Goal: Information Seeking & Learning: Check status

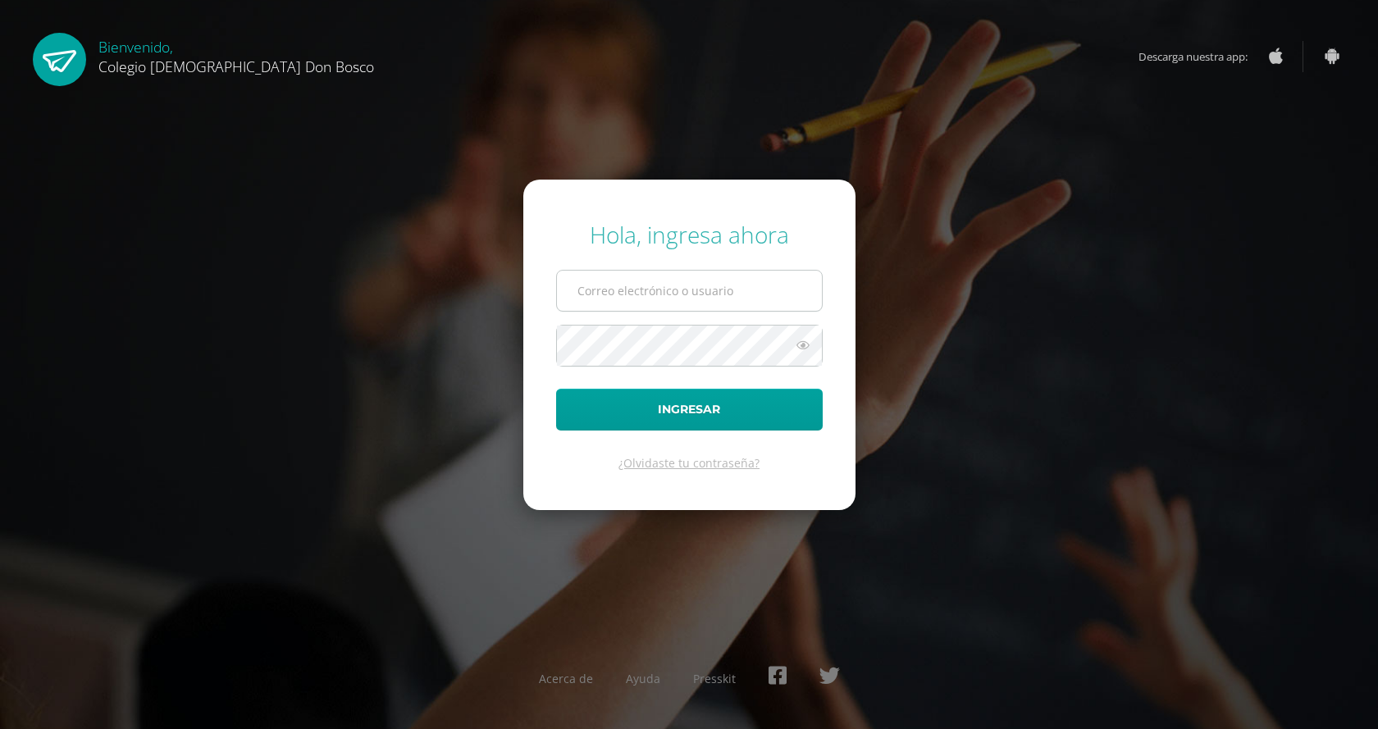
type input "l.chavez.3cdb@gmail.com"
click at [749, 281] on input "l.chavez.3cdb@gmail.com" at bounding box center [689, 291] width 265 height 40
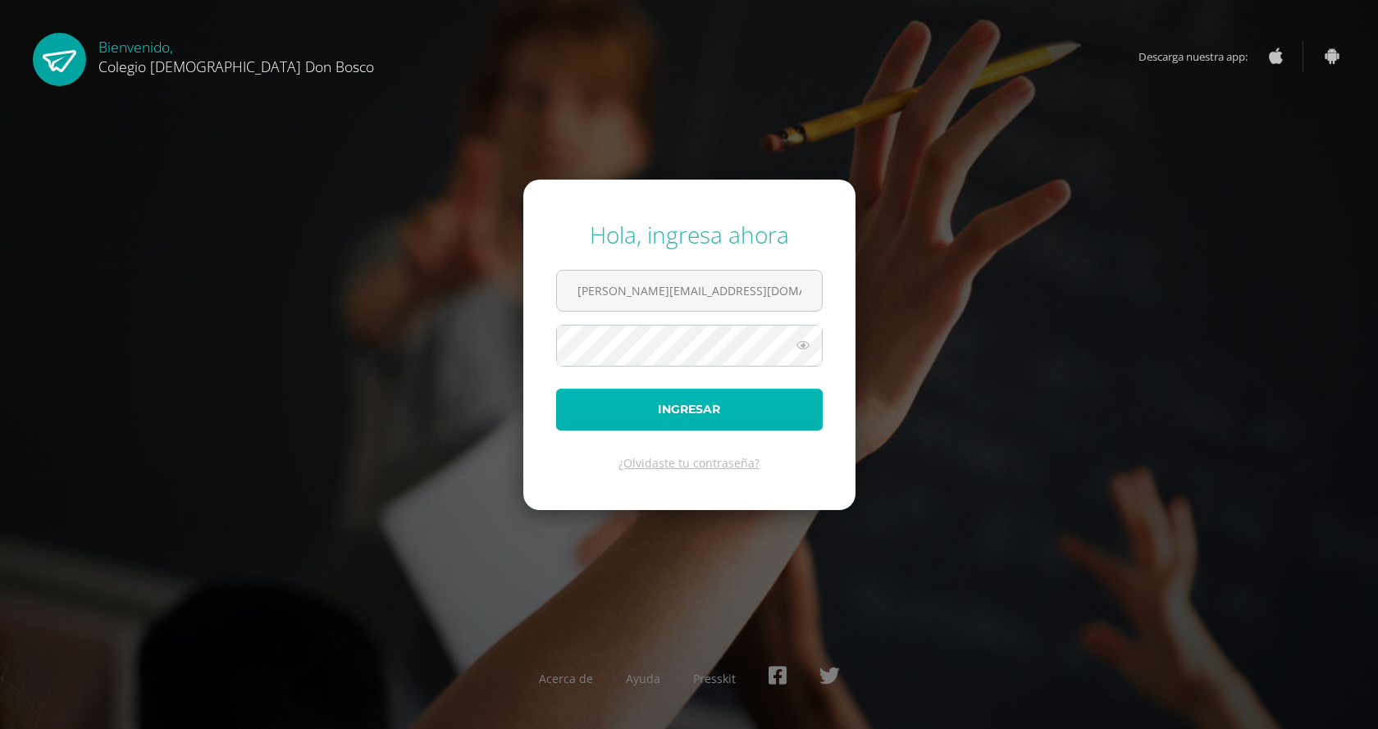
click at [619, 390] on button "Ingresar" at bounding box center [689, 410] width 267 height 42
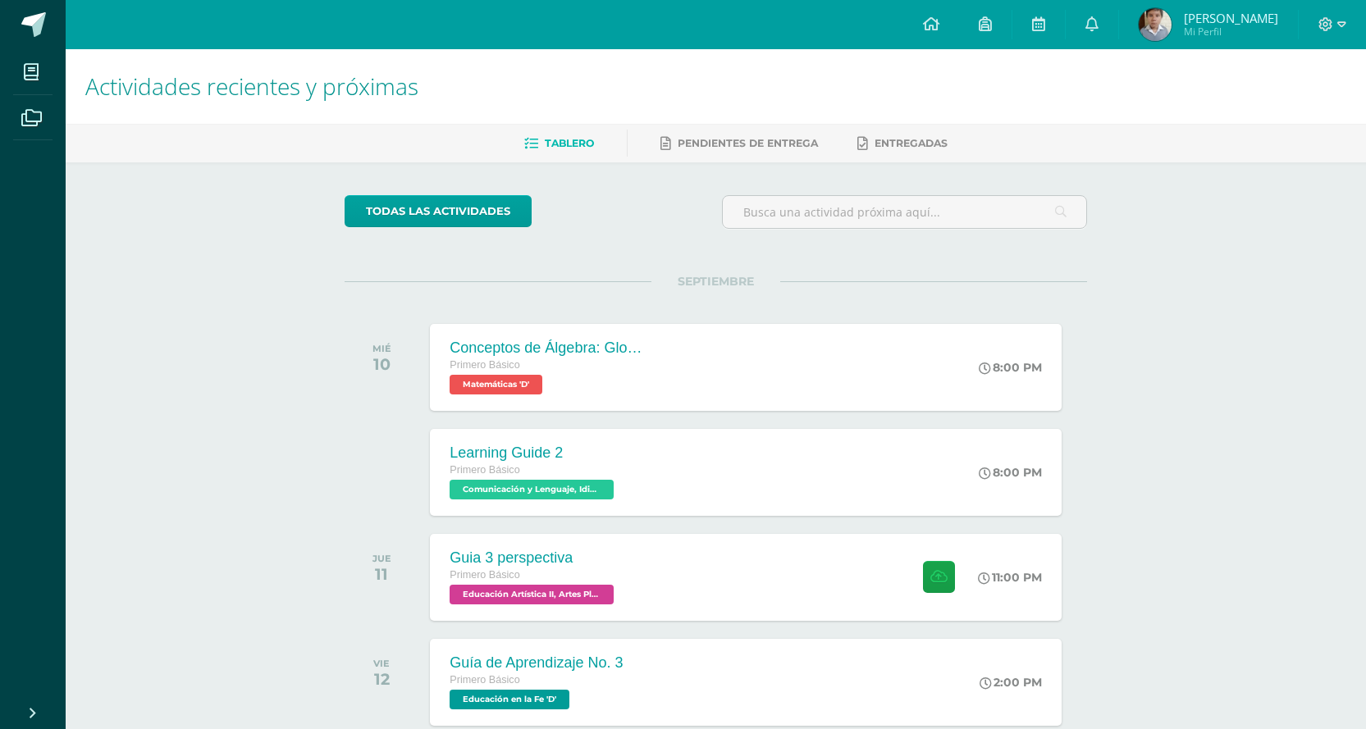
click at [1171, 24] on img at bounding box center [1154, 24] width 33 height 33
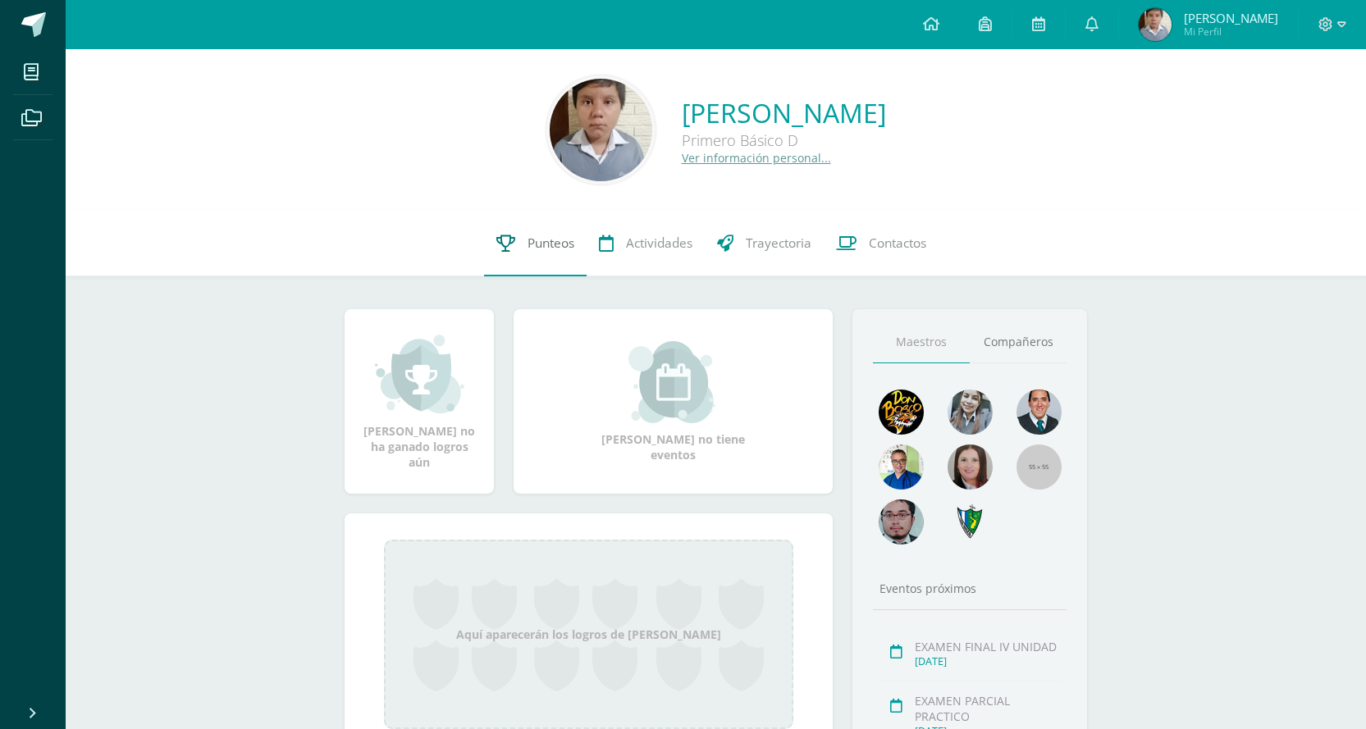
click at [581, 236] on link "Punteos" at bounding box center [535, 244] width 103 height 66
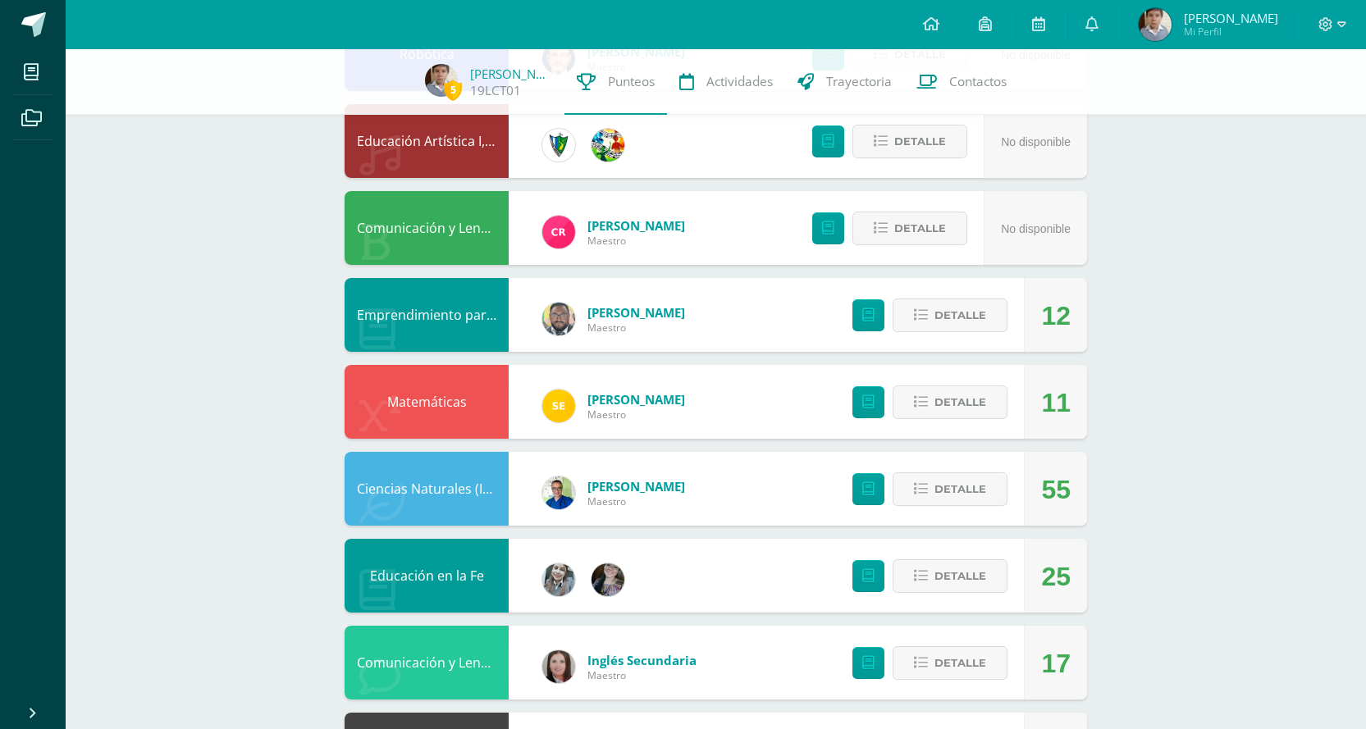
scroll to position [328, 0]
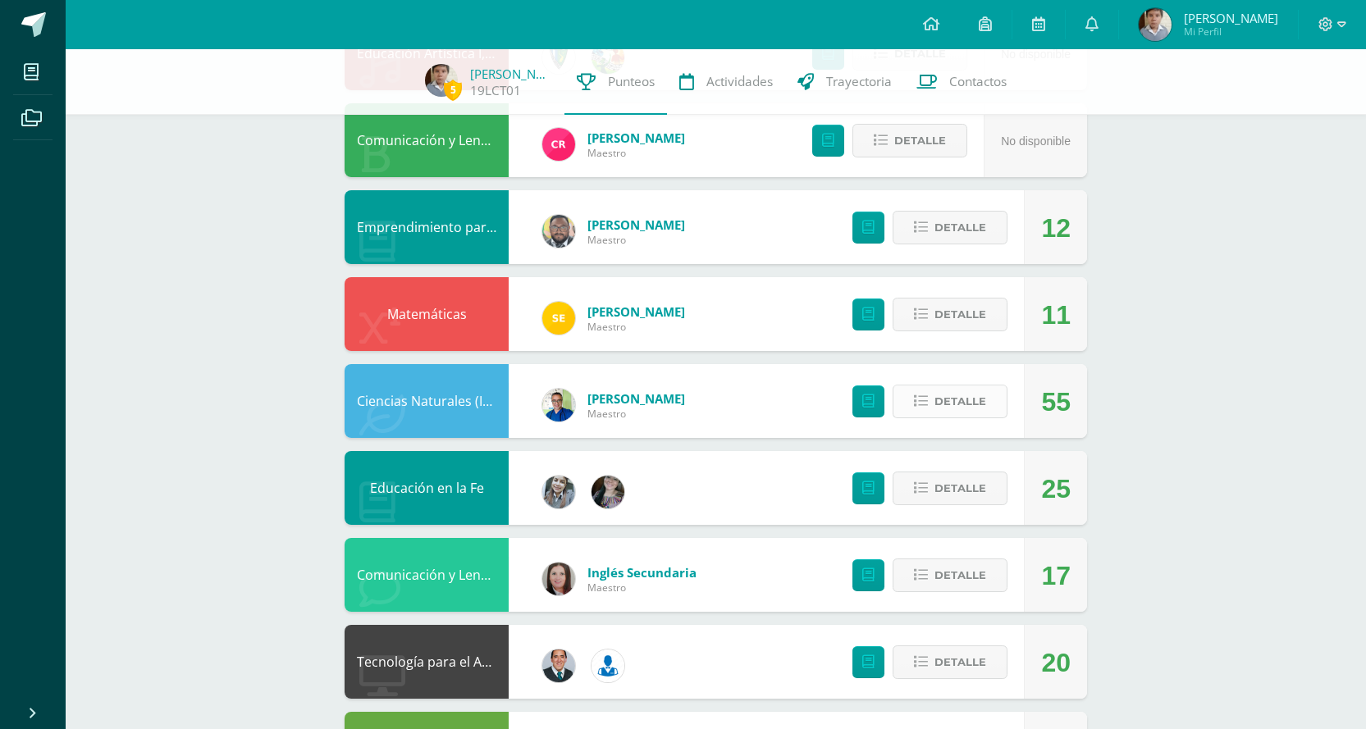
click at [960, 403] on span "Detalle" at bounding box center [960, 401] width 52 height 30
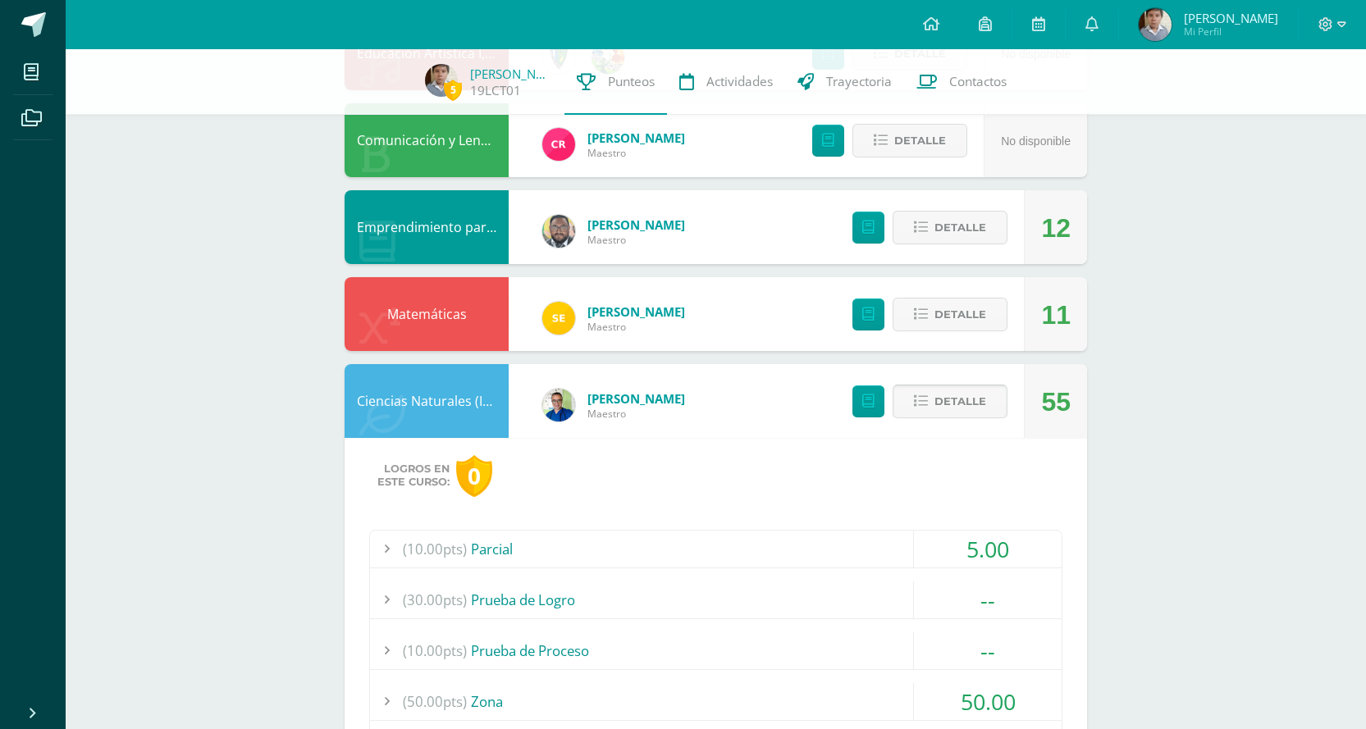
click at [960, 399] on span "Detalle" at bounding box center [960, 401] width 52 height 30
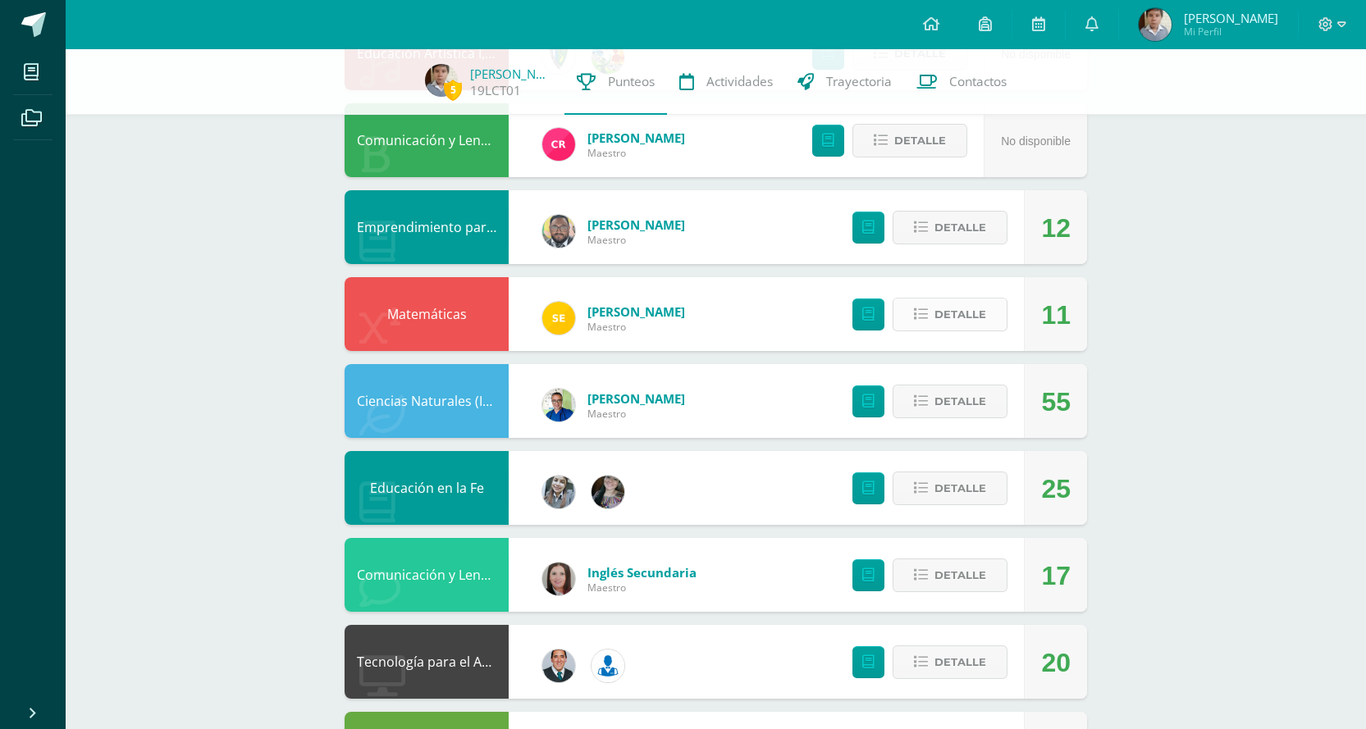
click at [946, 307] on span "Detalle" at bounding box center [960, 314] width 52 height 30
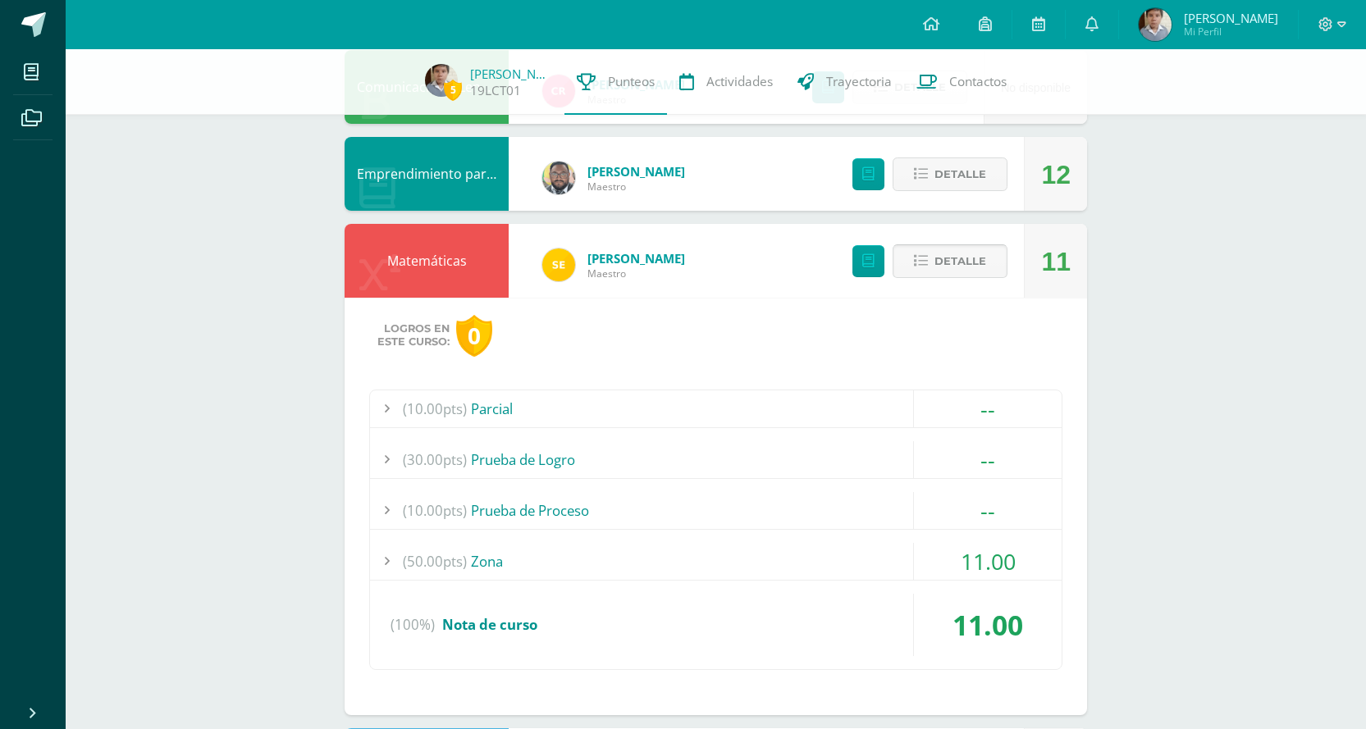
scroll to position [410, 0]
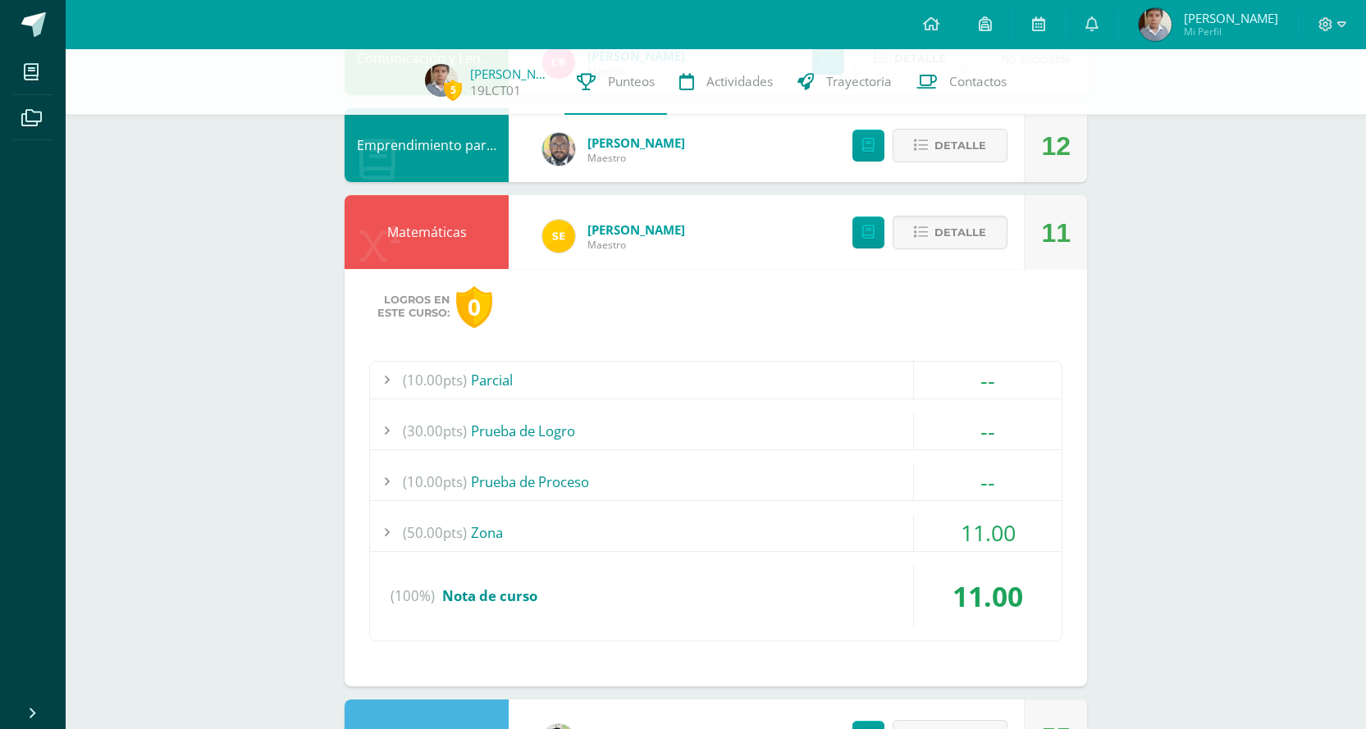
click at [637, 518] on div "(50.00pts) Zona" at bounding box center [715, 532] width 691 height 37
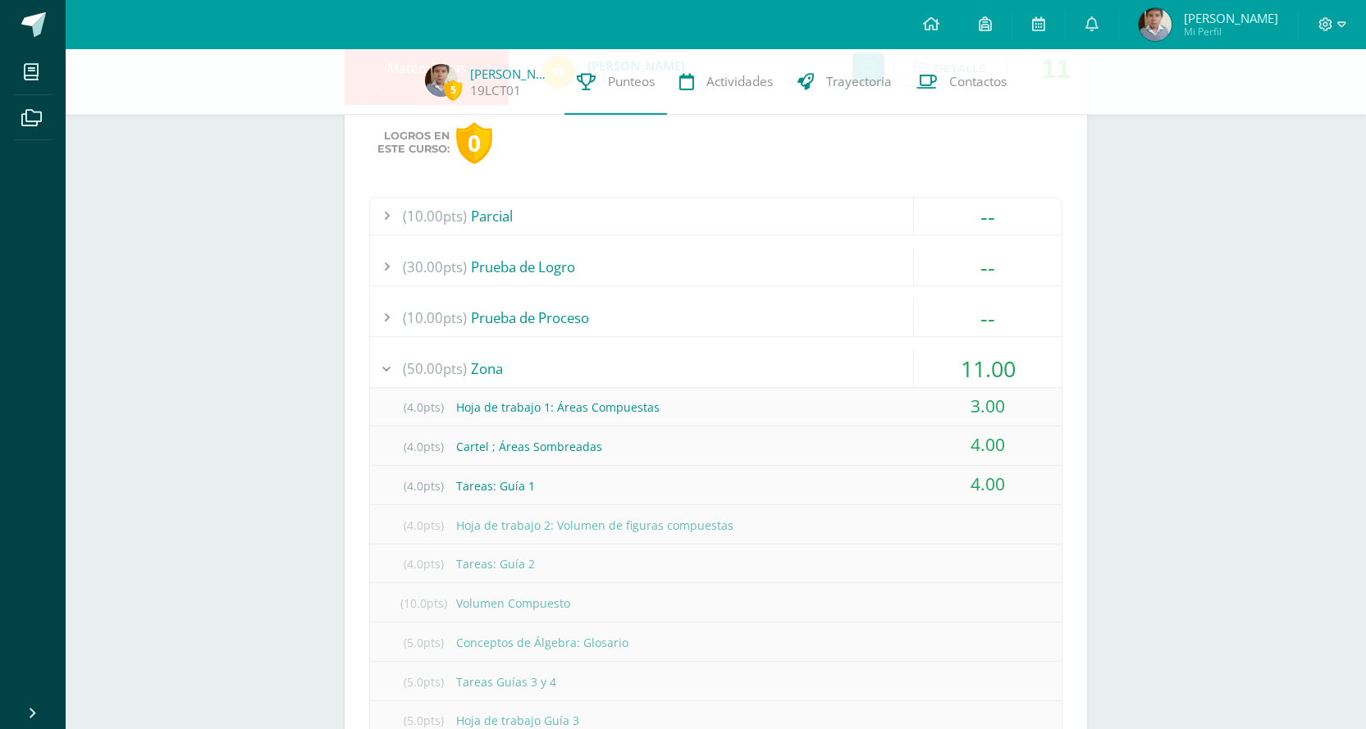
scroll to position [656, 0]
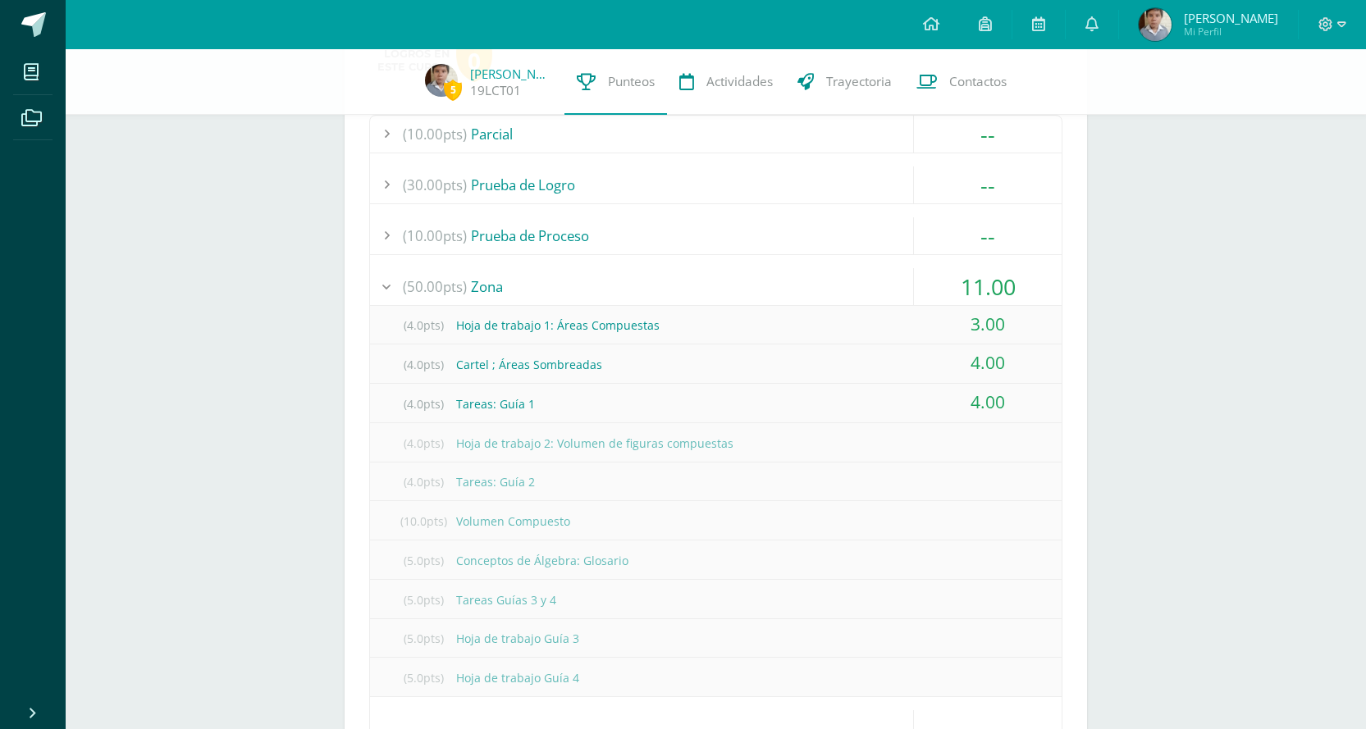
click at [664, 287] on div "(50.00pts) Zona" at bounding box center [715, 286] width 691 height 37
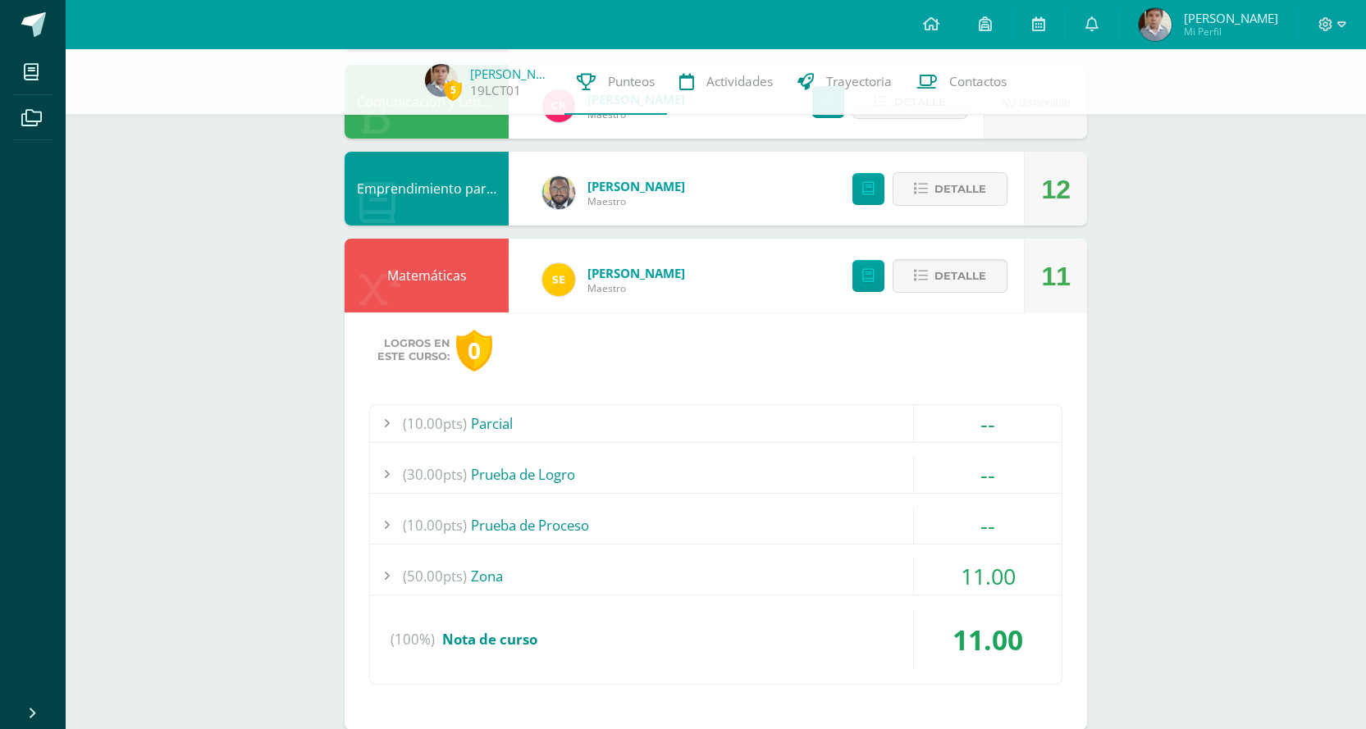
scroll to position [328, 0]
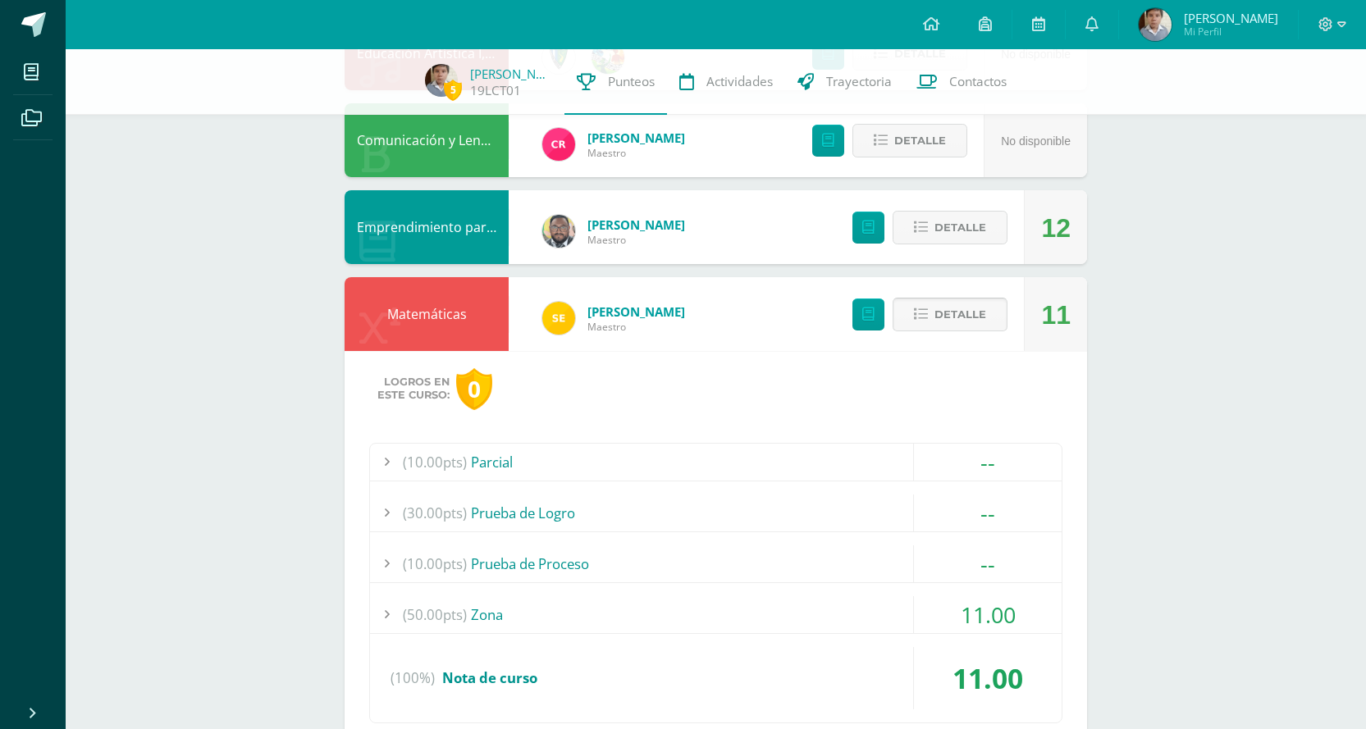
click at [928, 308] on icon at bounding box center [921, 315] width 14 height 14
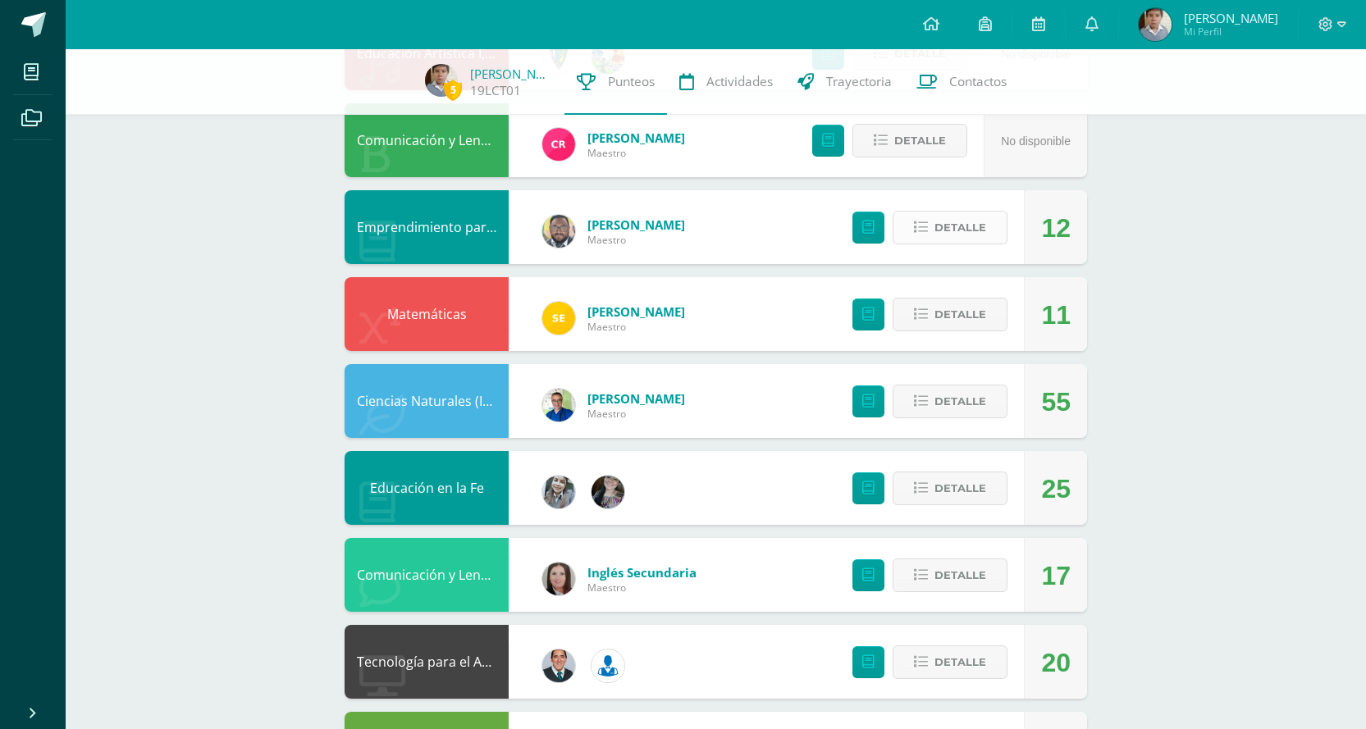
click at [936, 241] on span "Detalle" at bounding box center [960, 227] width 52 height 30
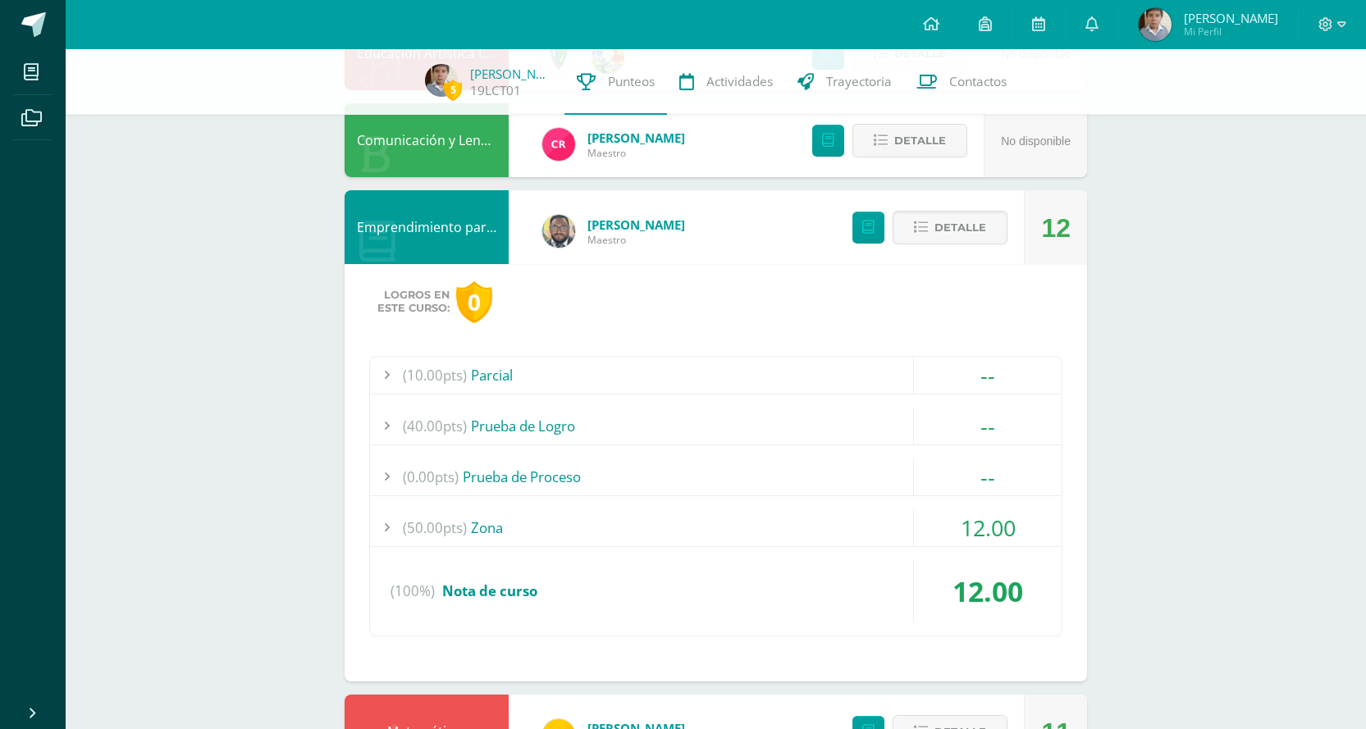
click at [795, 528] on div "(50.00pts) Zona" at bounding box center [715, 527] width 691 height 37
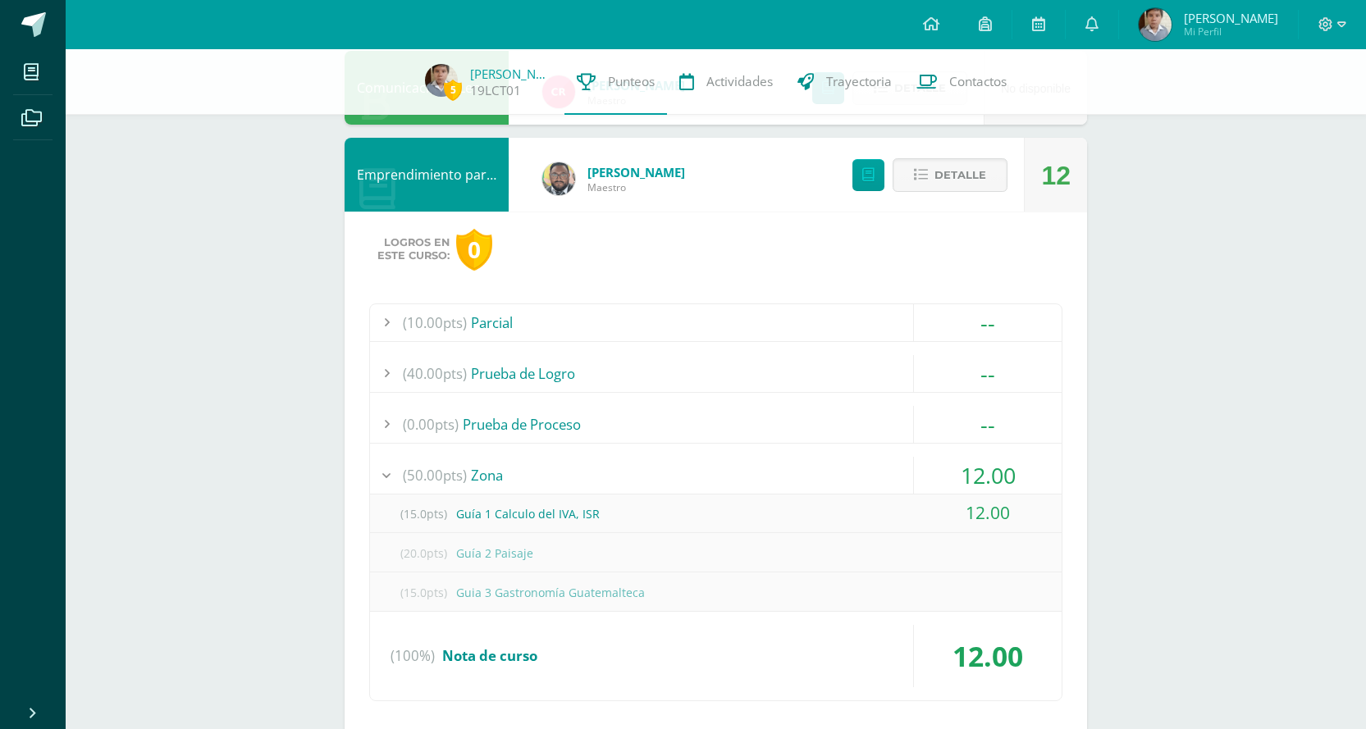
scroll to position [410, 0]
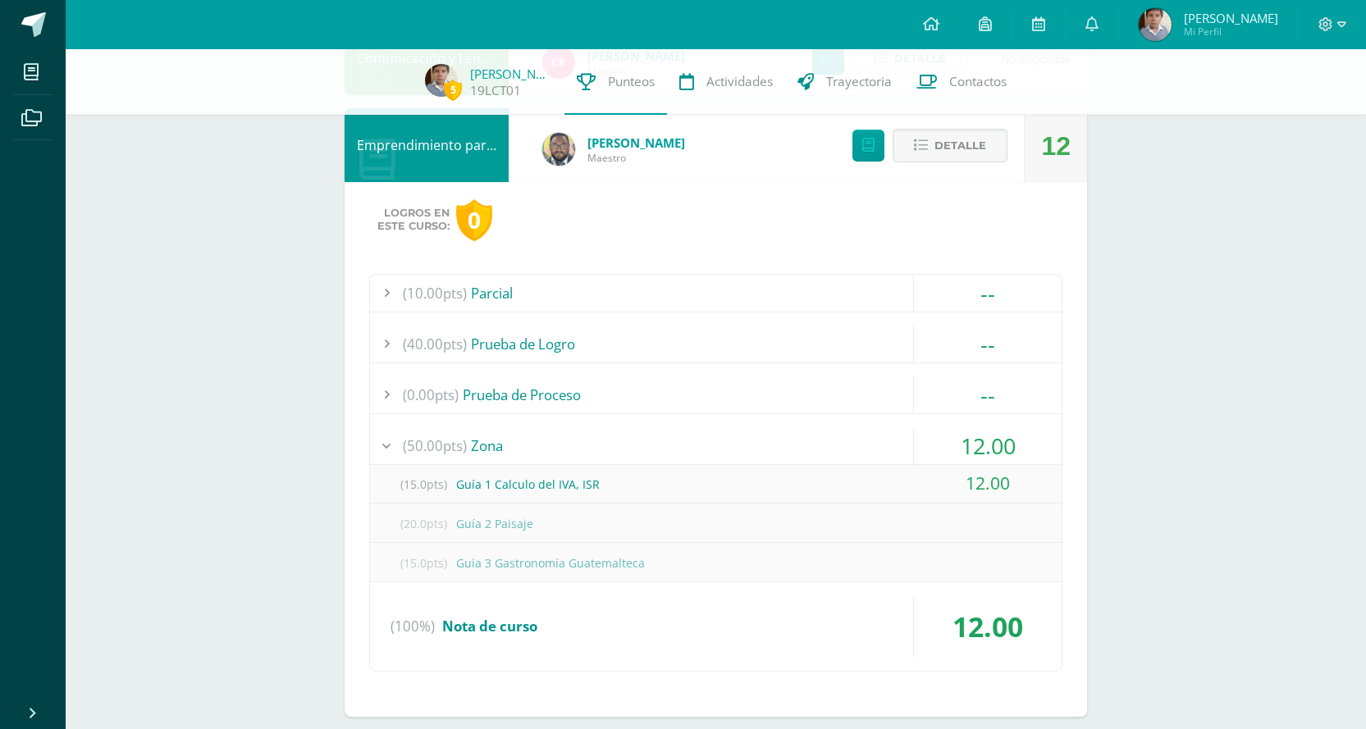
click at [705, 434] on div "(50.00pts) Zona" at bounding box center [715, 445] width 691 height 37
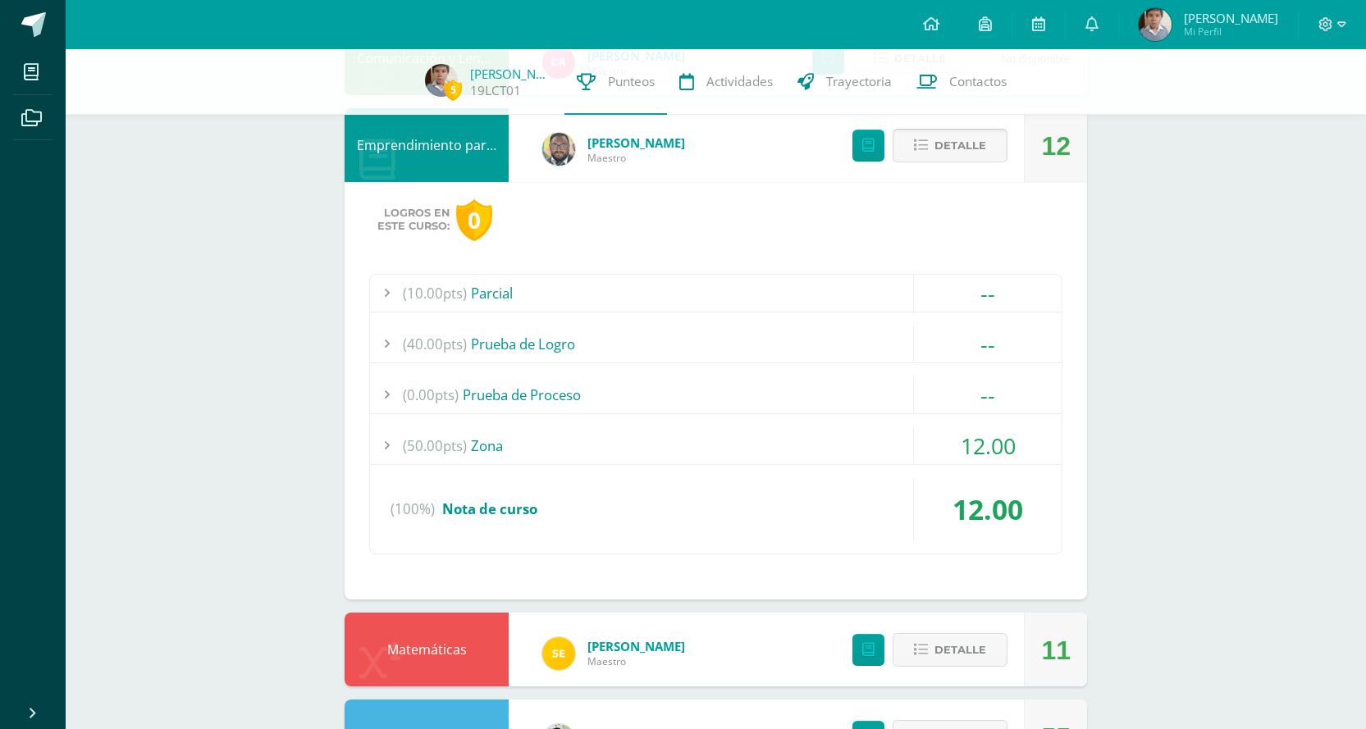
click at [956, 137] on span "Detalle" at bounding box center [960, 145] width 52 height 30
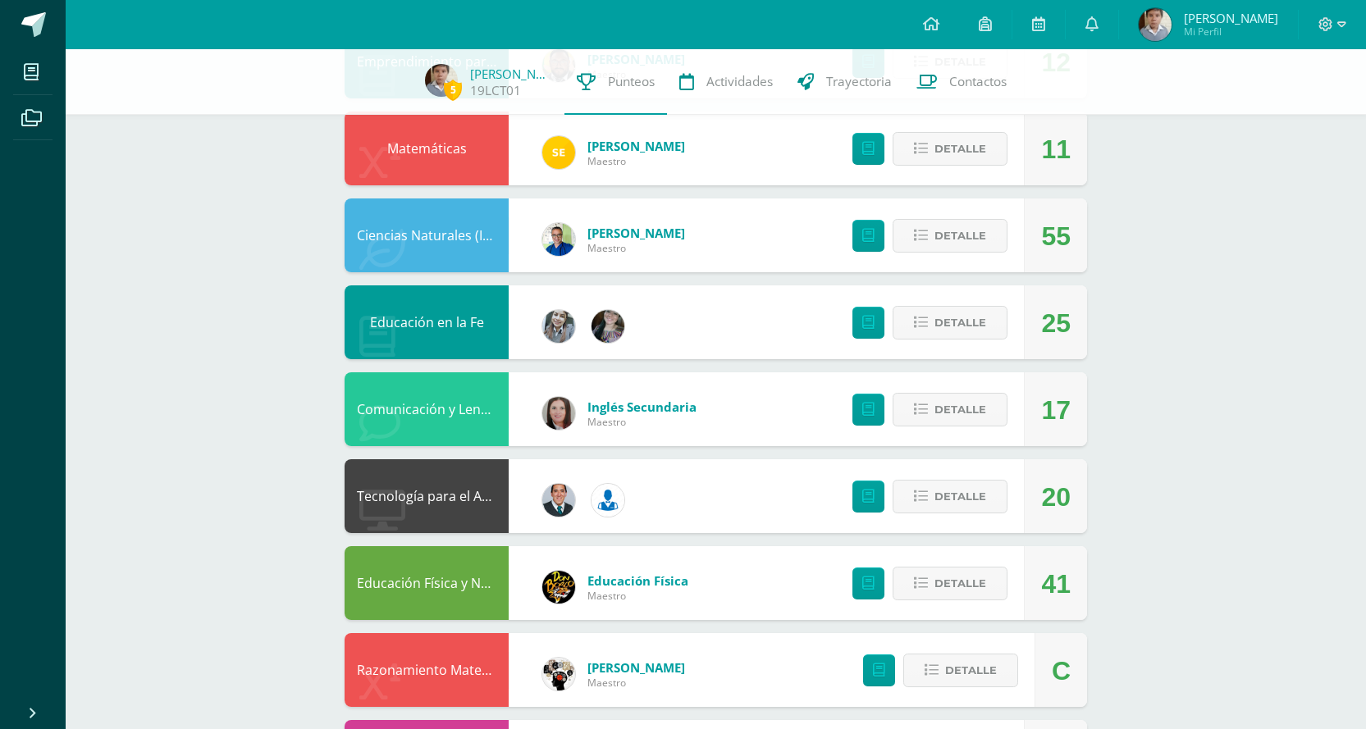
scroll to position [574, 0]
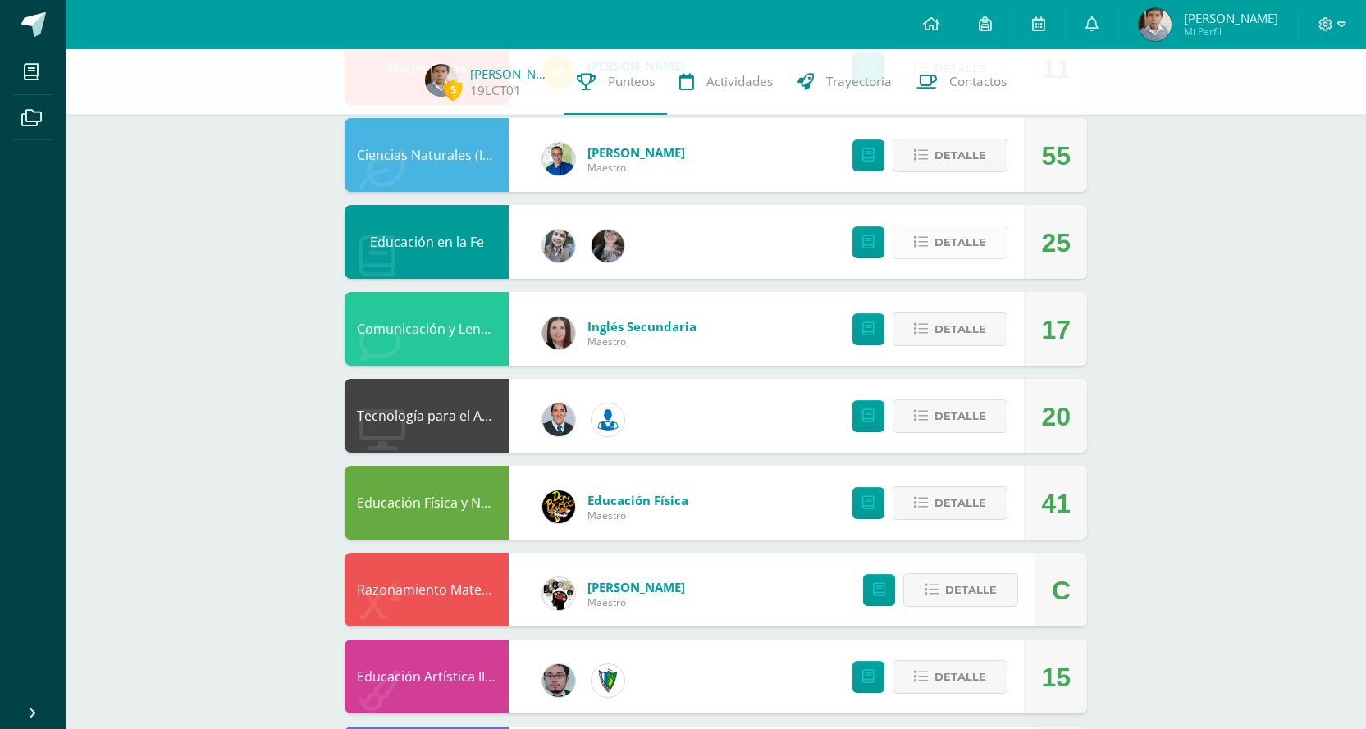
click at [965, 247] on span "Detalle" at bounding box center [960, 242] width 52 height 30
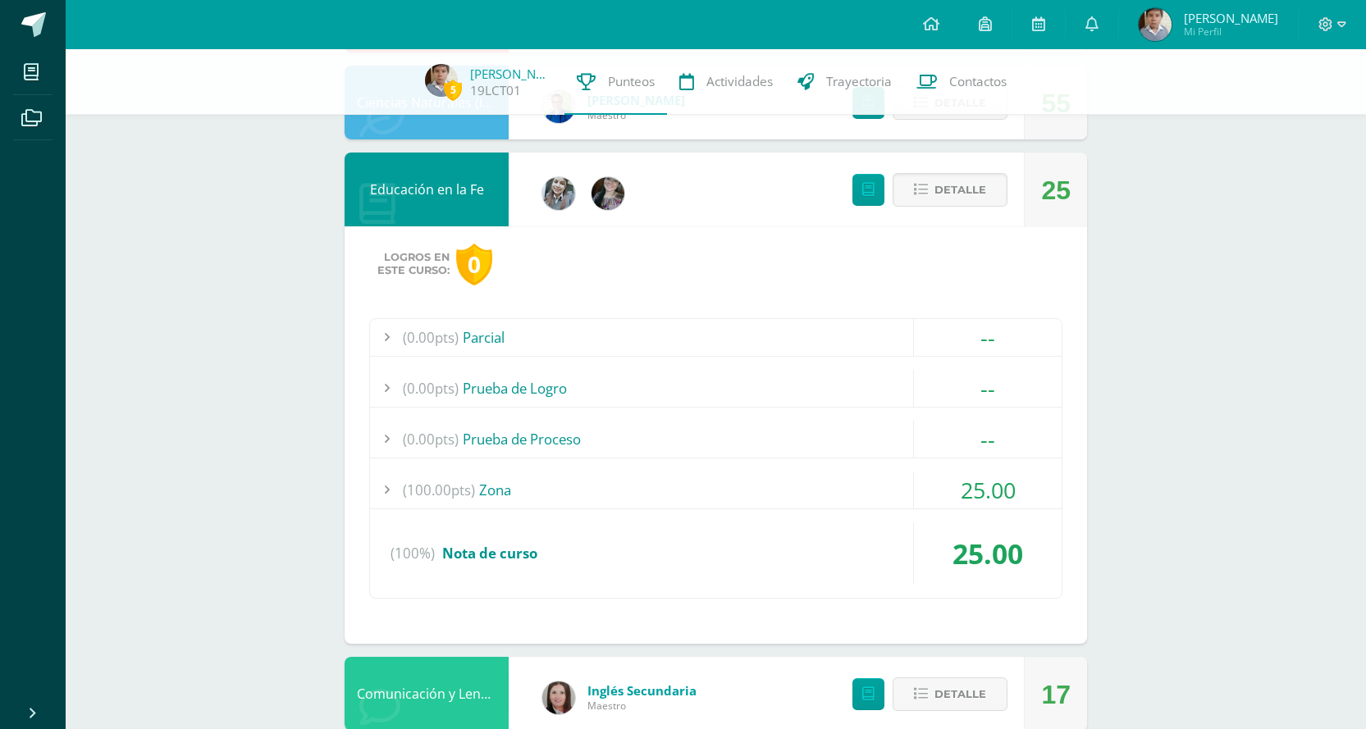
scroll to position [656, 0]
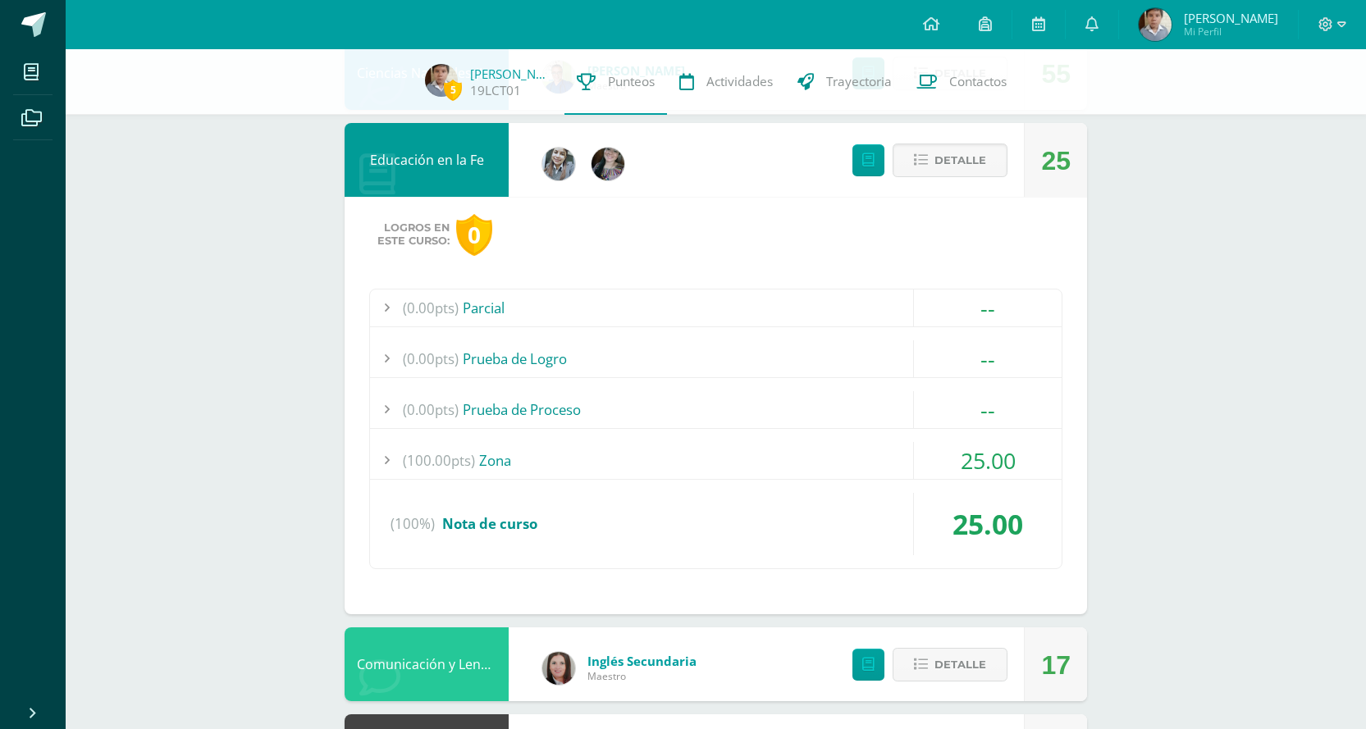
click at [824, 459] on div "(100.00pts) Zona" at bounding box center [715, 460] width 691 height 37
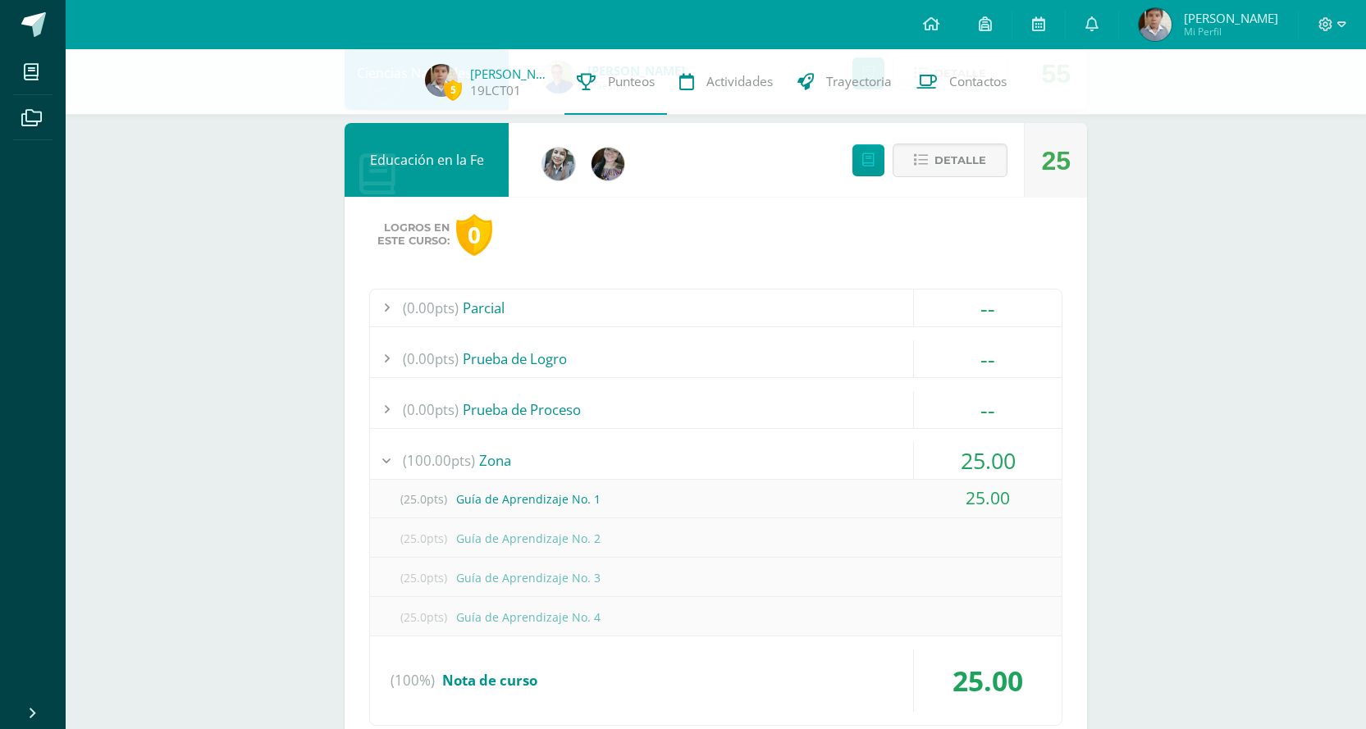
click at [835, 454] on div "(100.00pts) Zona" at bounding box center [715, 460] width 691 height 37
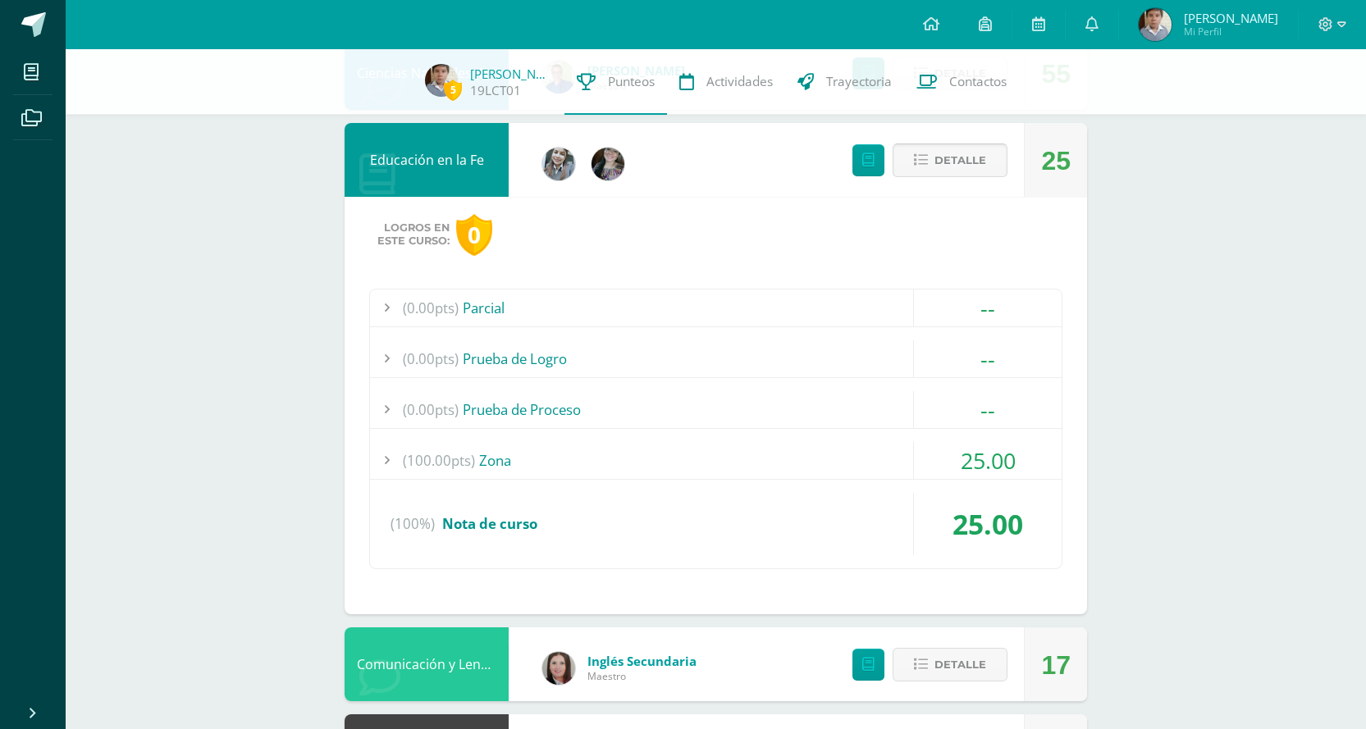
click at [967, 159] on span "Detalle" at bounding box center [960, 160] width 52 height 30
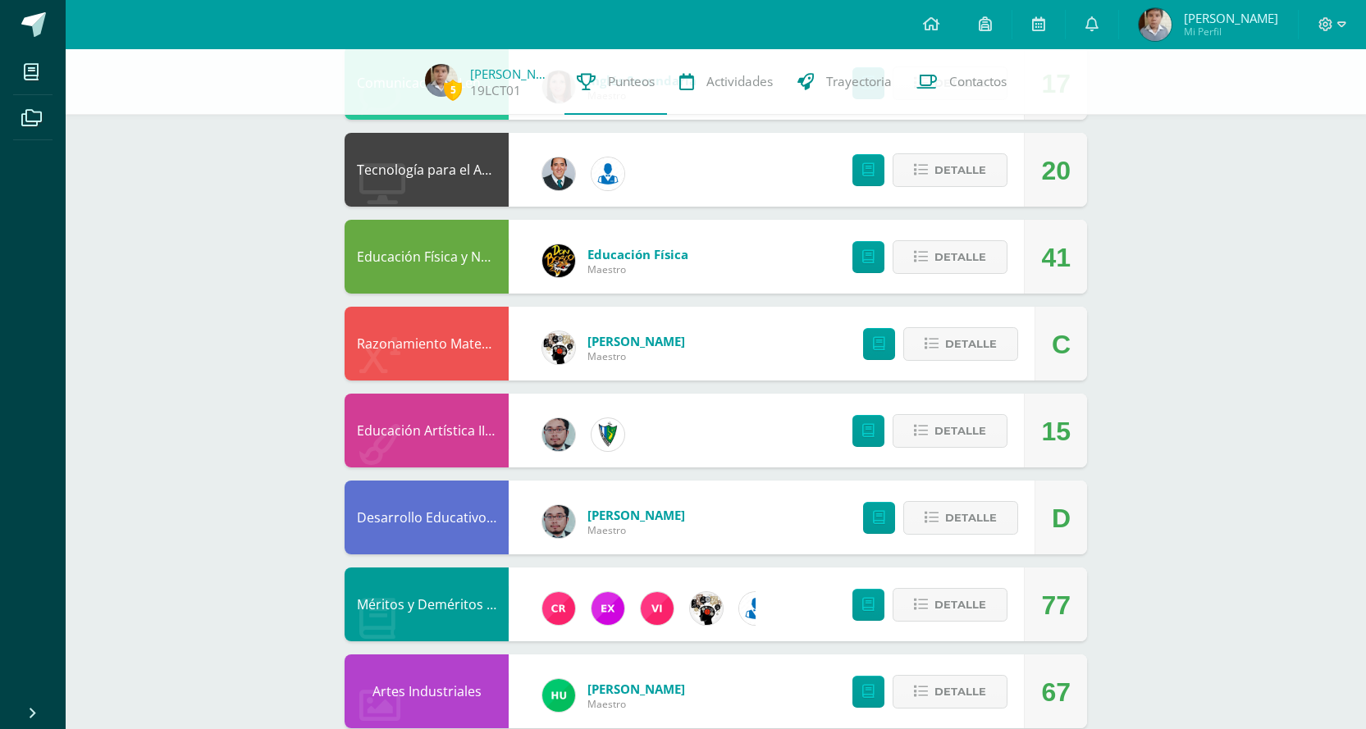
scroll to position [738, 0]
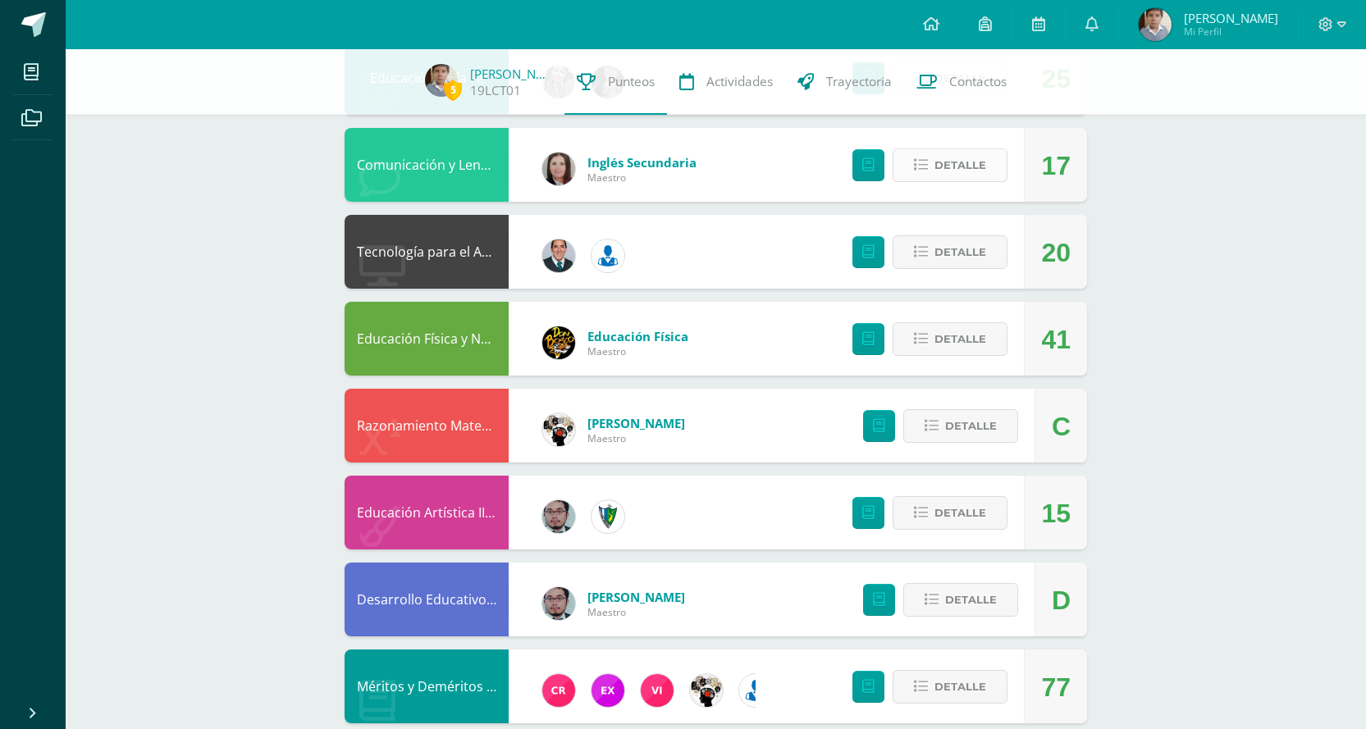
click at [960, 167] on span "Detalle" at bounding box center [960, 165] width 52 height 30
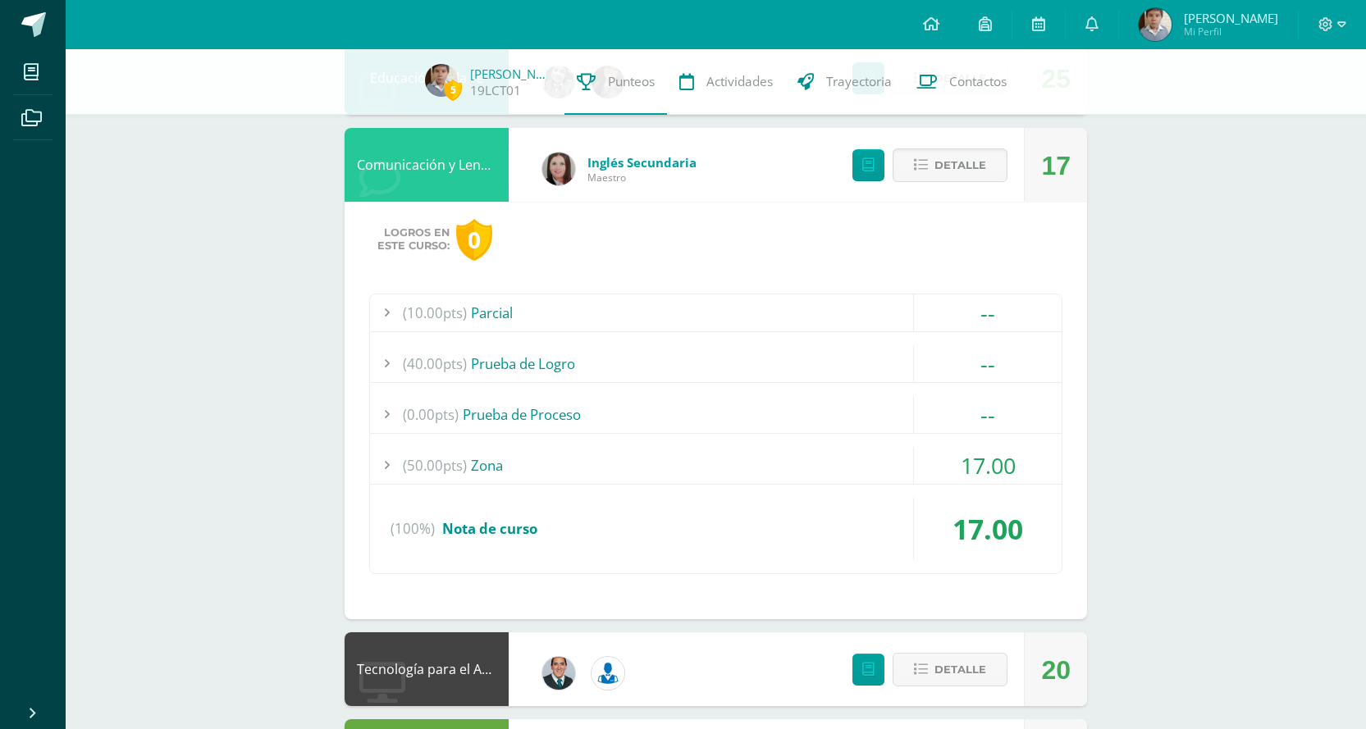
click at [723, 460] on div "(50.00pts) Zona" at bounding box center [715, 465] width 691 height 37
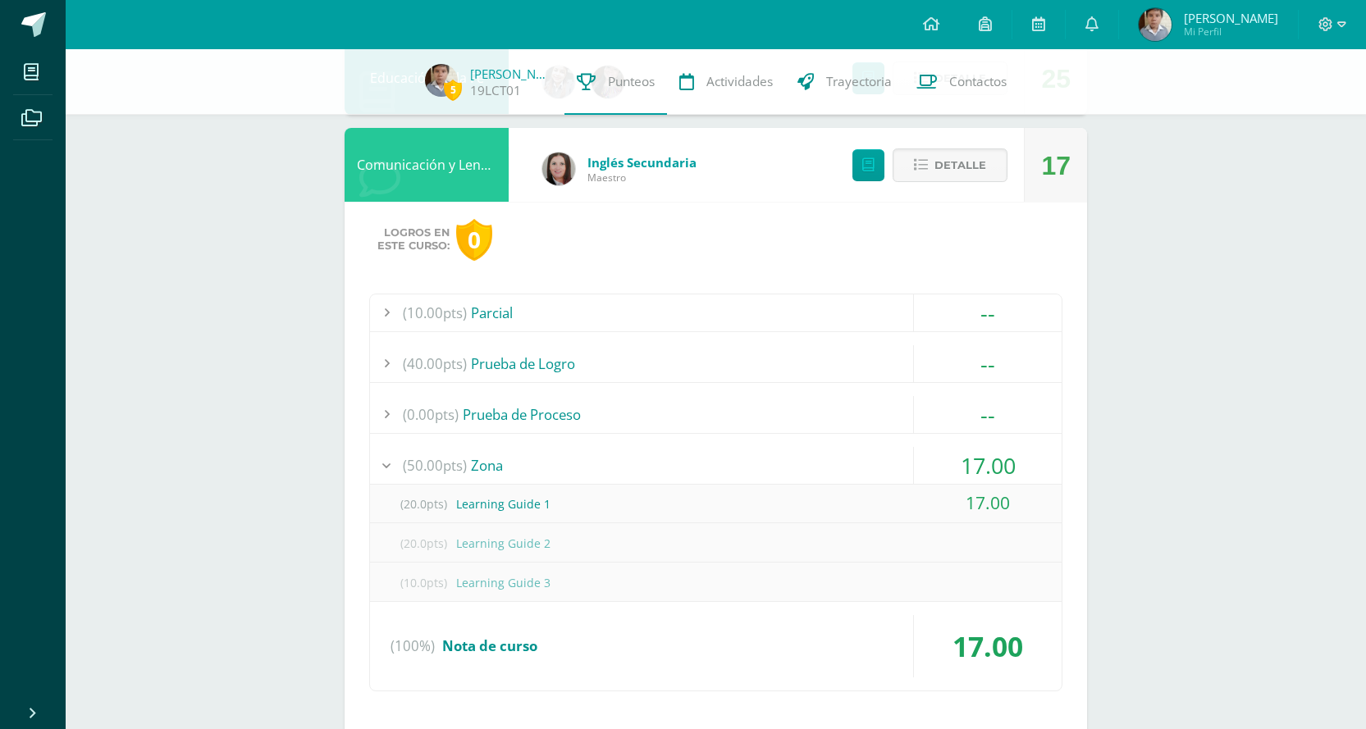
click at [723, 460] on div "(50.00pts) Zona" at bounding box center [715, 465] width 691 height 37
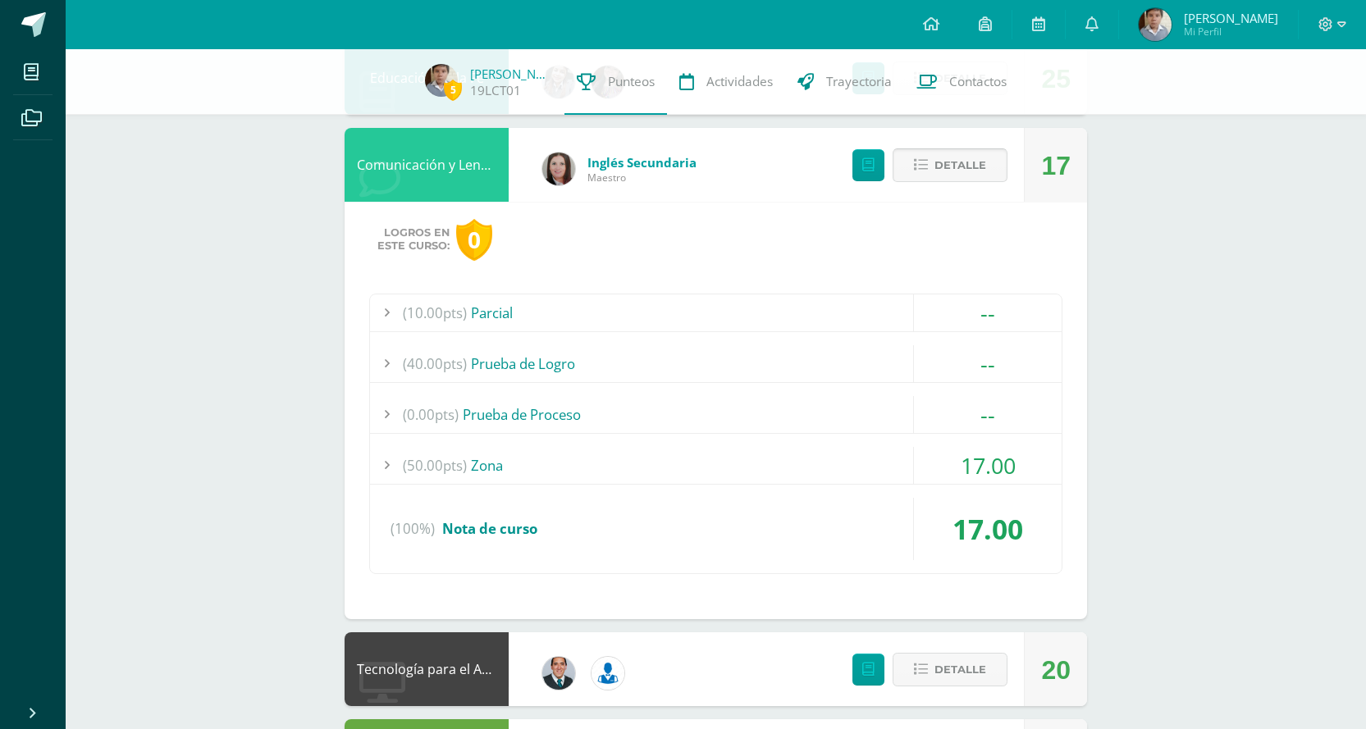
click at [940, 150] on span "Detalle" at bounding box center [960, 165] width 52 height 30
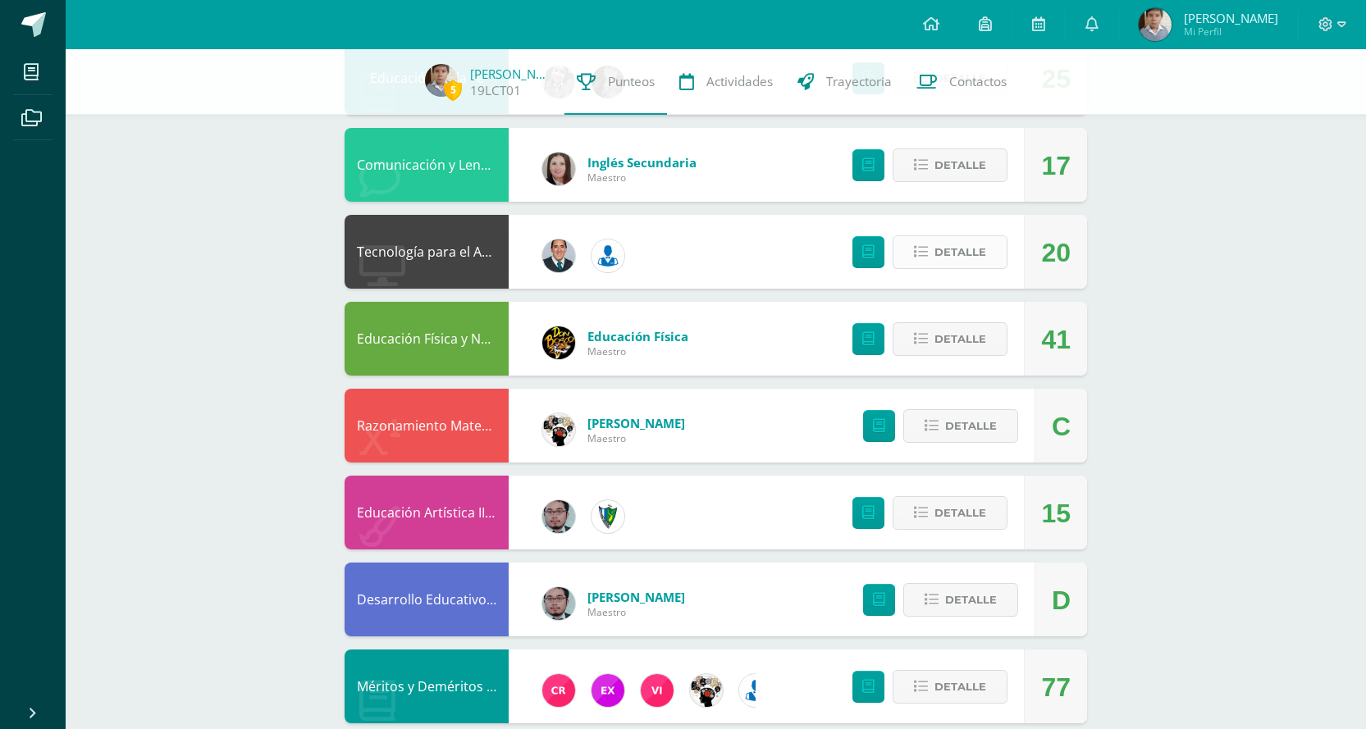
click at [970, 248] on span "Detalle" at bounding box center [960, 252] width 52 height 30
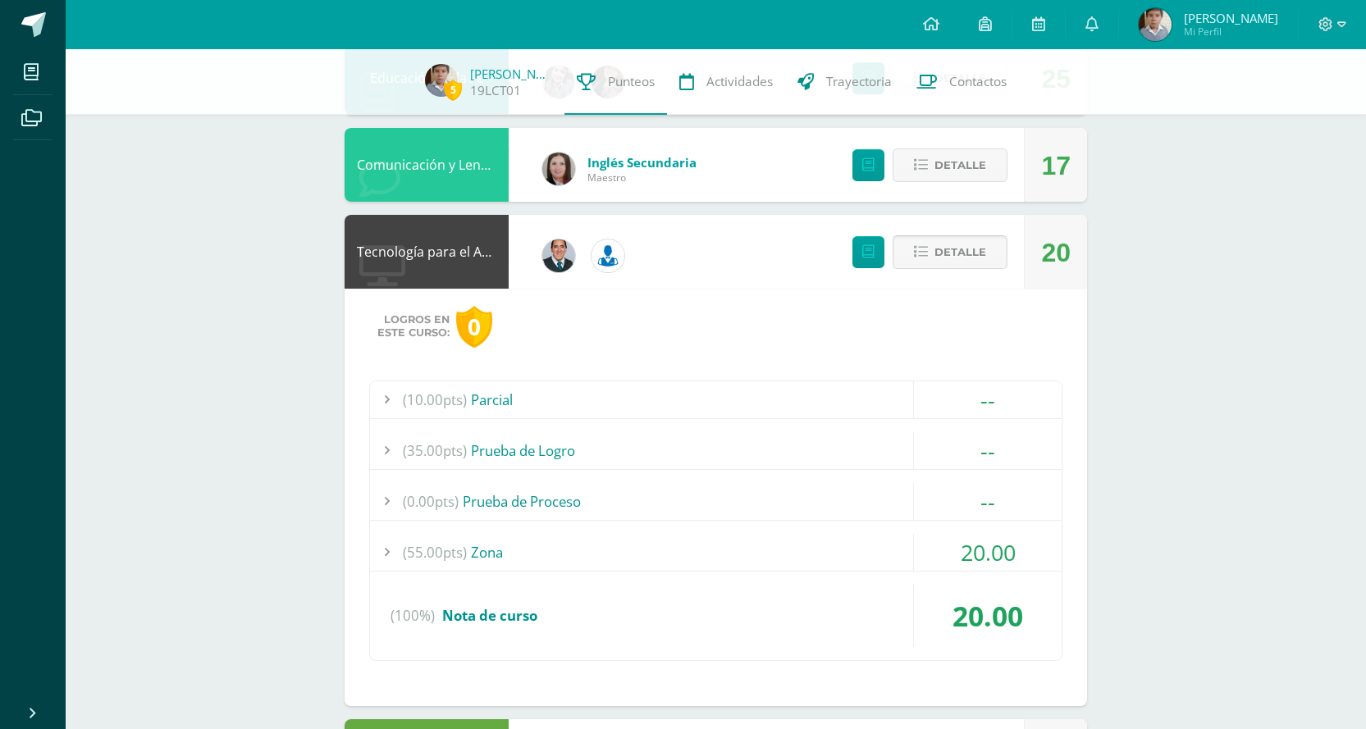
scroll to position [820, 0]
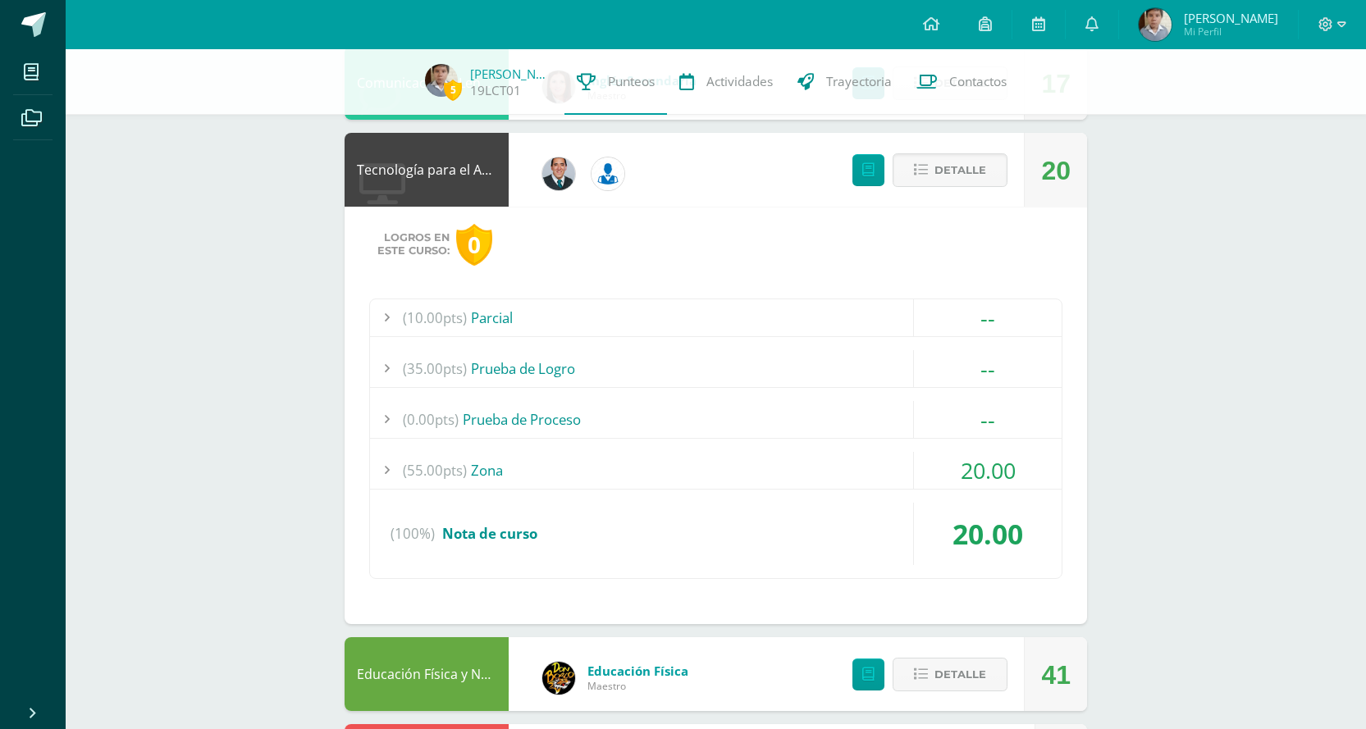
click at [709, 456] on div "(55.00pts) Zona" at bounding box center [715, 470] width 691 height 37
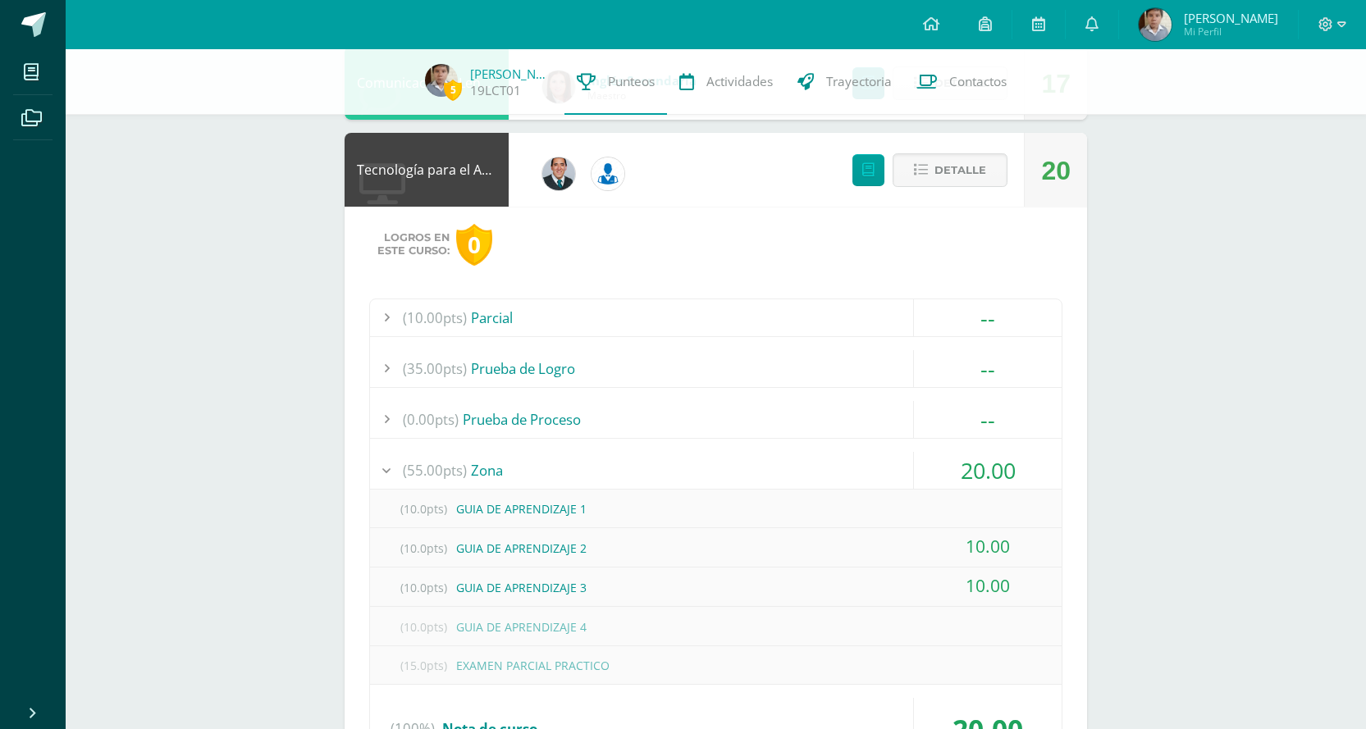
click at [710, 454] on div "(55.00pts) Zona" at bounding box center [715, 470] width 691 height 37
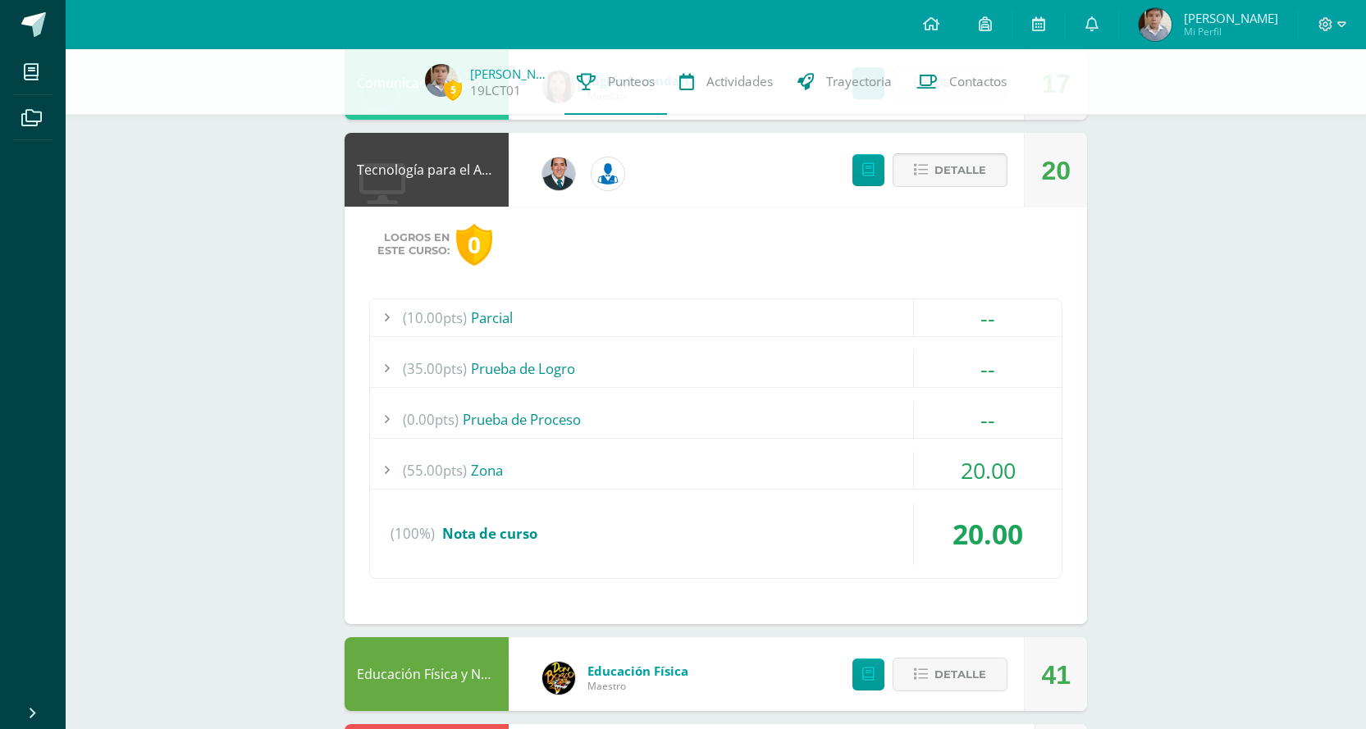
click at [960, 167] on span "Detalle" at bounding box center [960, 170] width 52 height 30
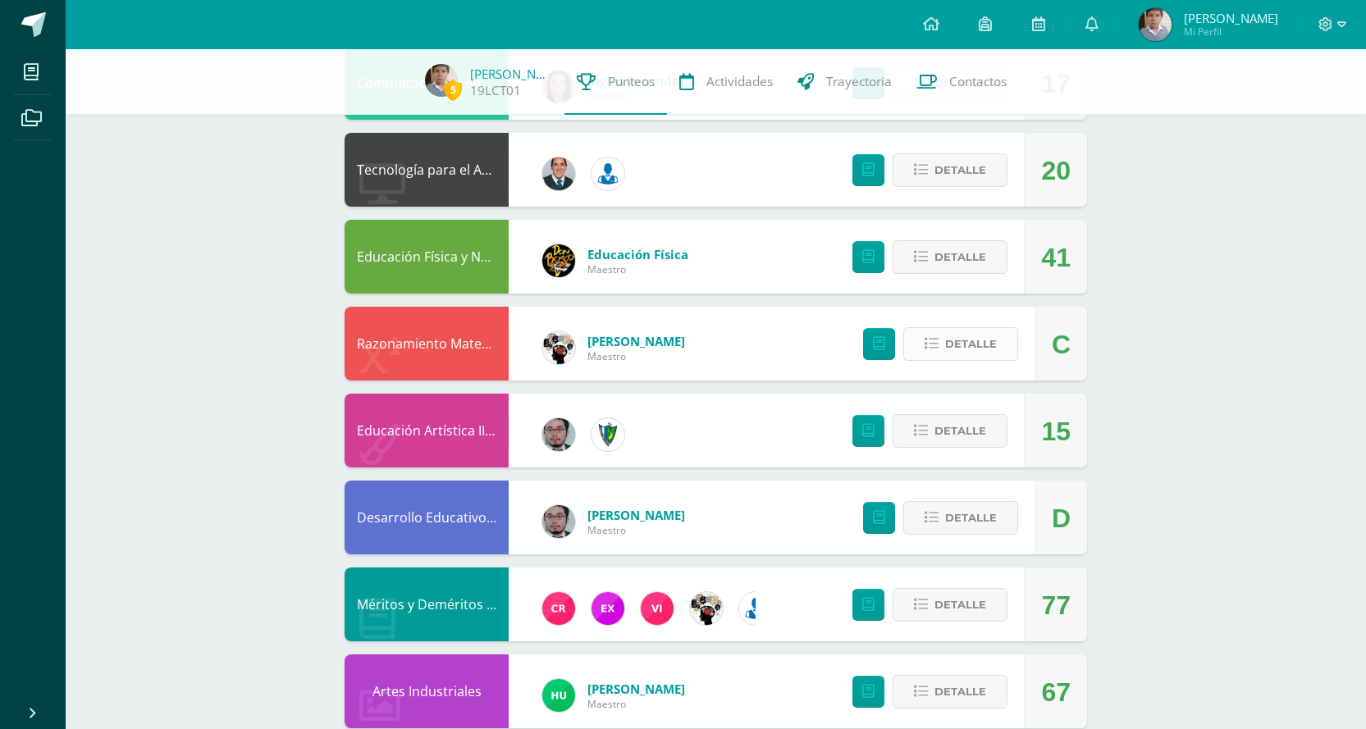
click at [951, 337] on span "Detalle" at bounding box center [971, 344] width 52 height 30
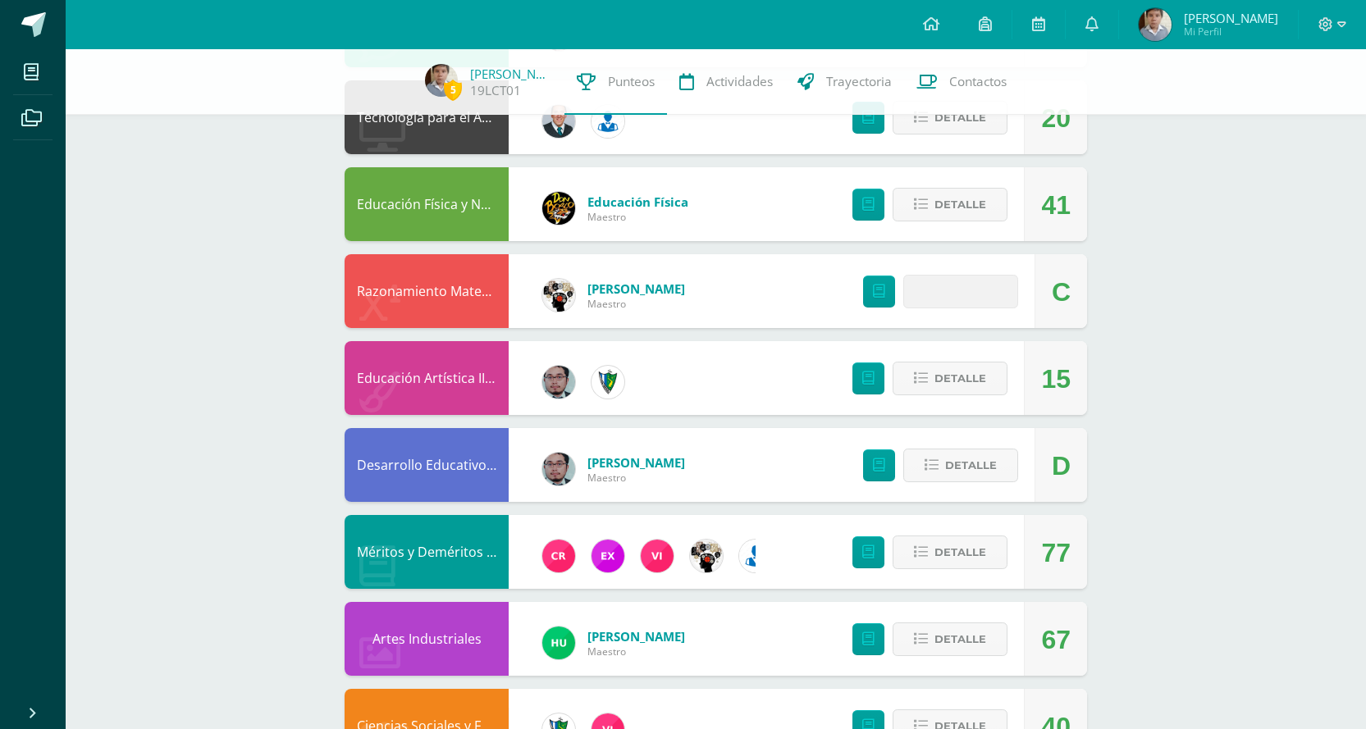
scroll to position [902, 0]
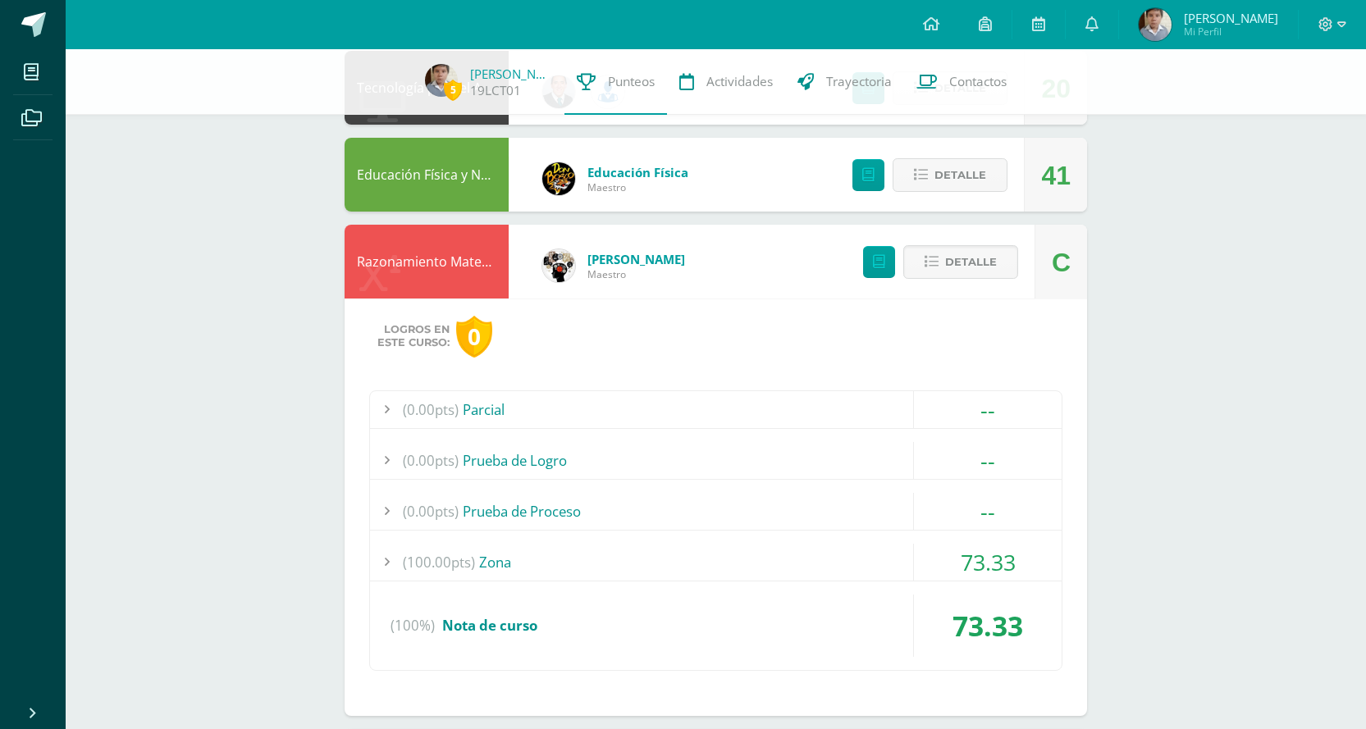
click at [807, 562] on div "(100.00pts) Zona" at bounding box center [715, 562] width 691 height 37
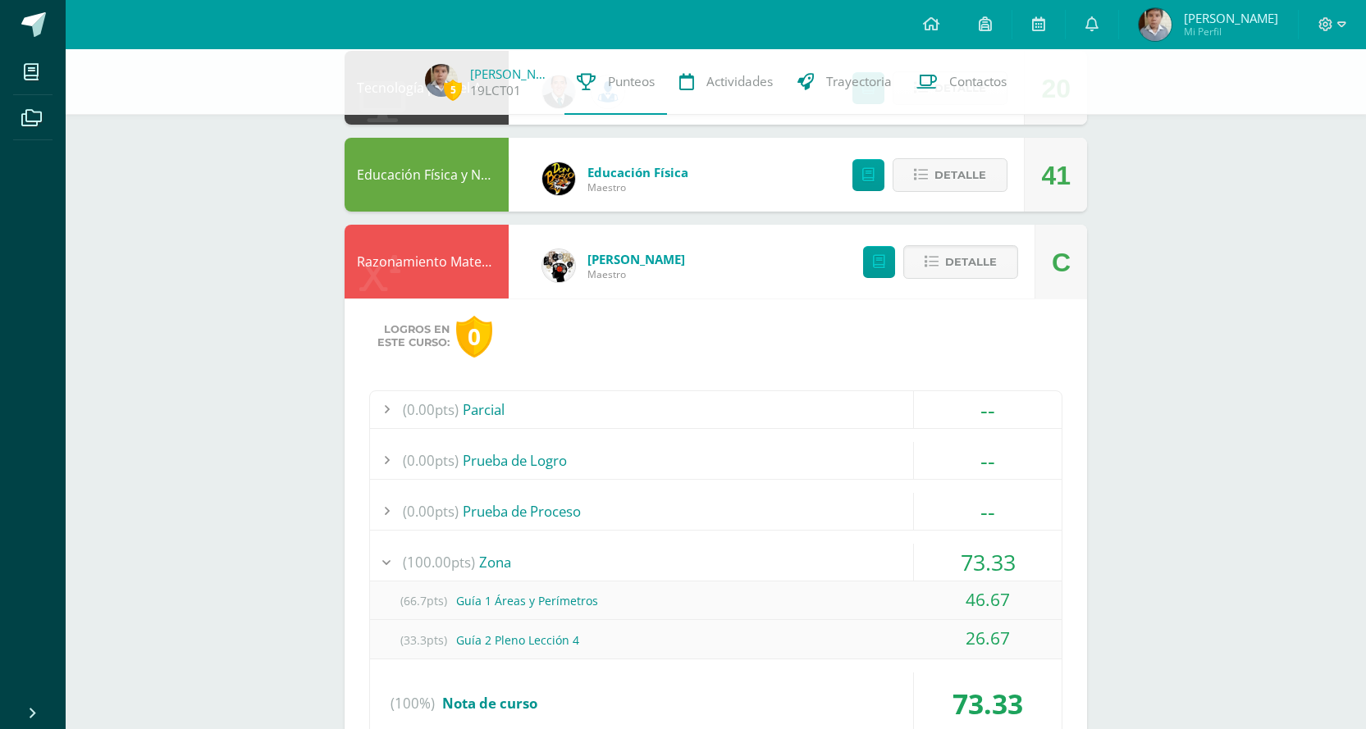
click at [817, 557] on div "(100.00pts) Zona" at bounding box center [715, 562] width 691 height 37
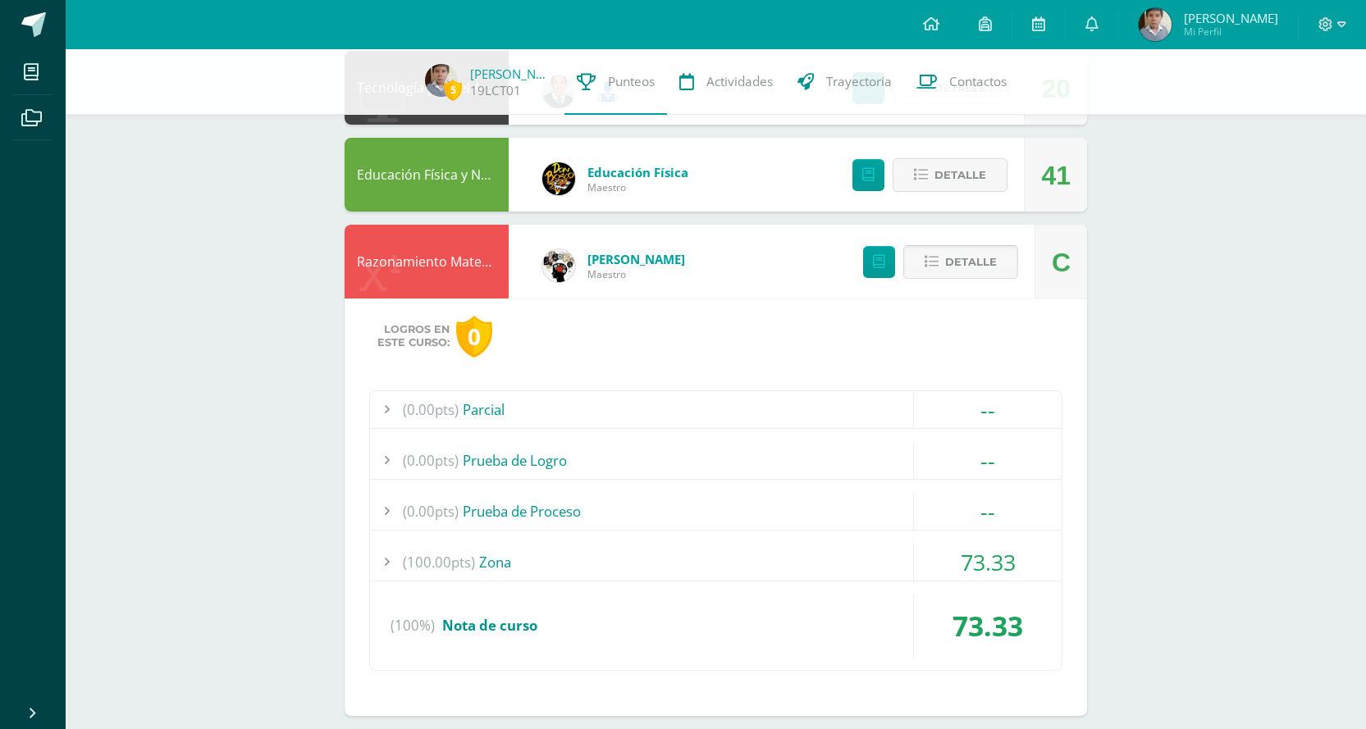
click at [995, 265] on span "Detalle" at bounding box center [971, 262] width 52 height 30
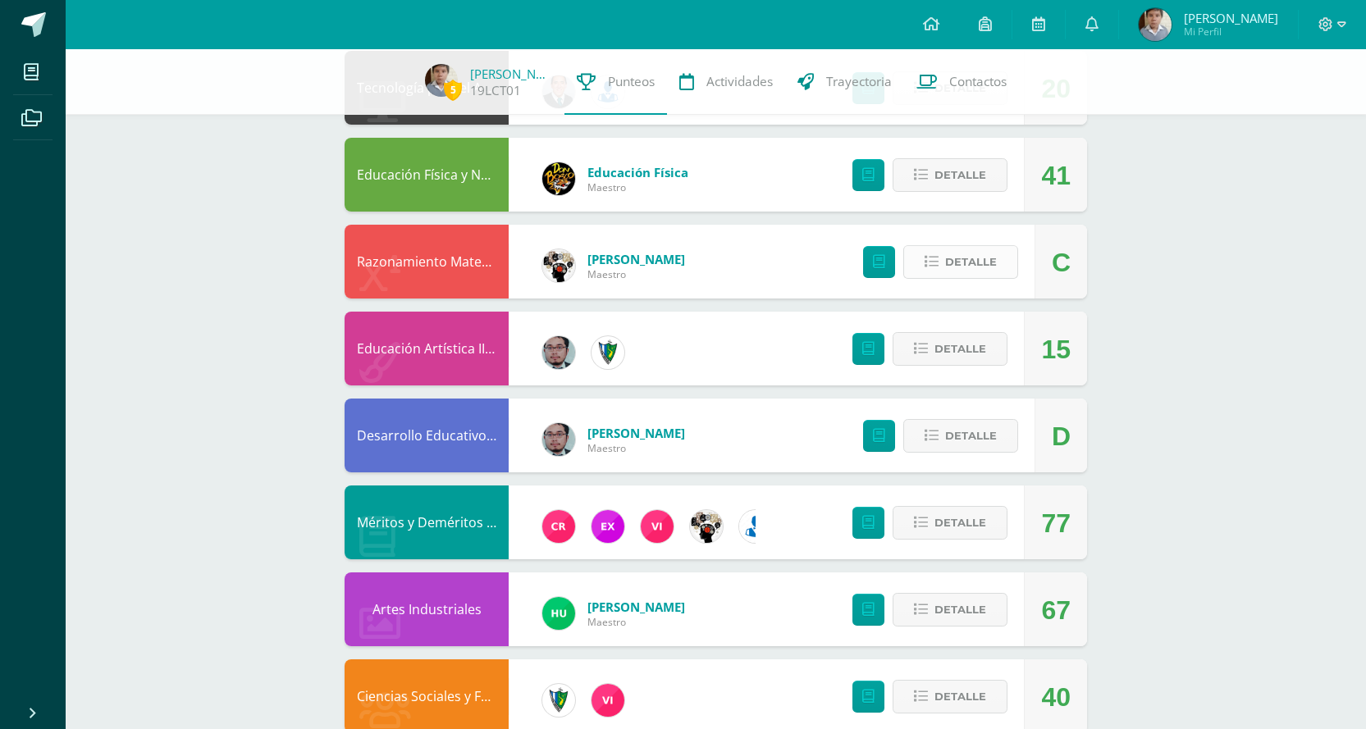
scroll to position [984, 0]
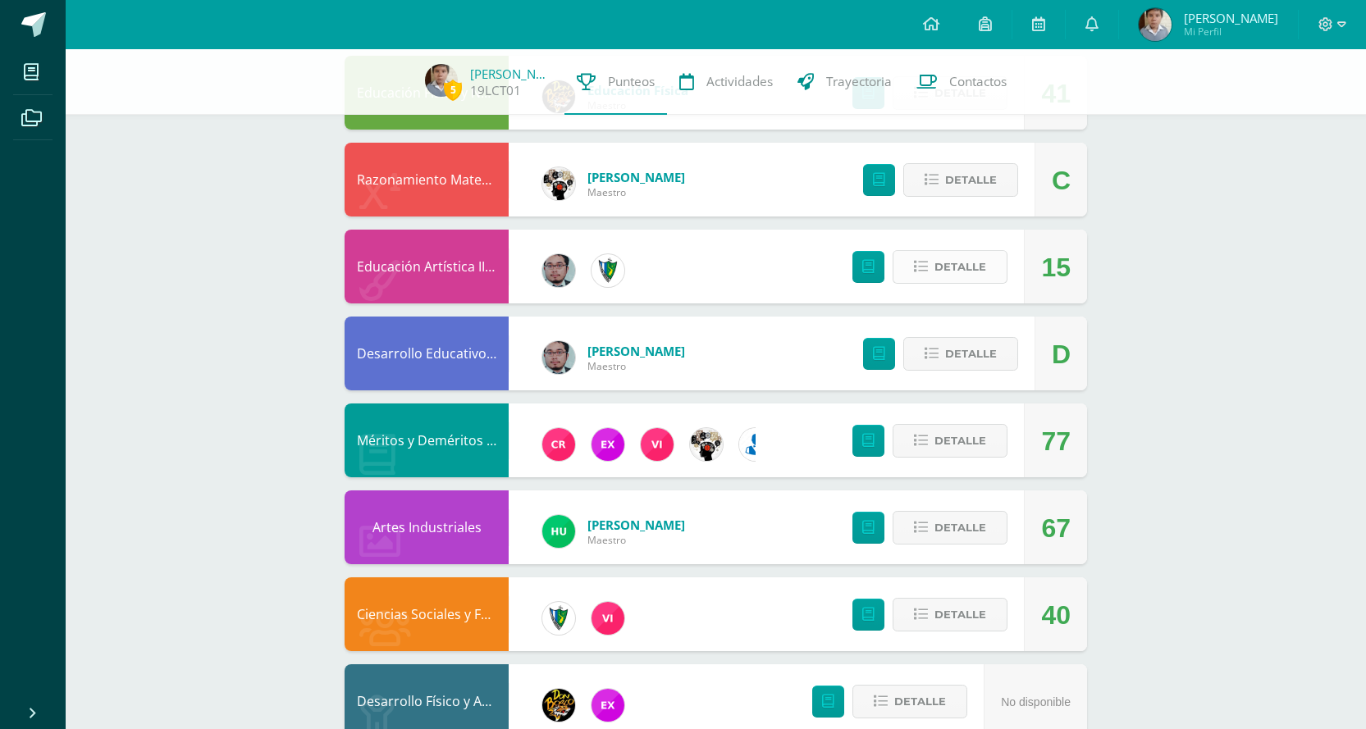
click at [987, 273] on button "Detalle" at bounding box center [949, 267] width 115 height 34
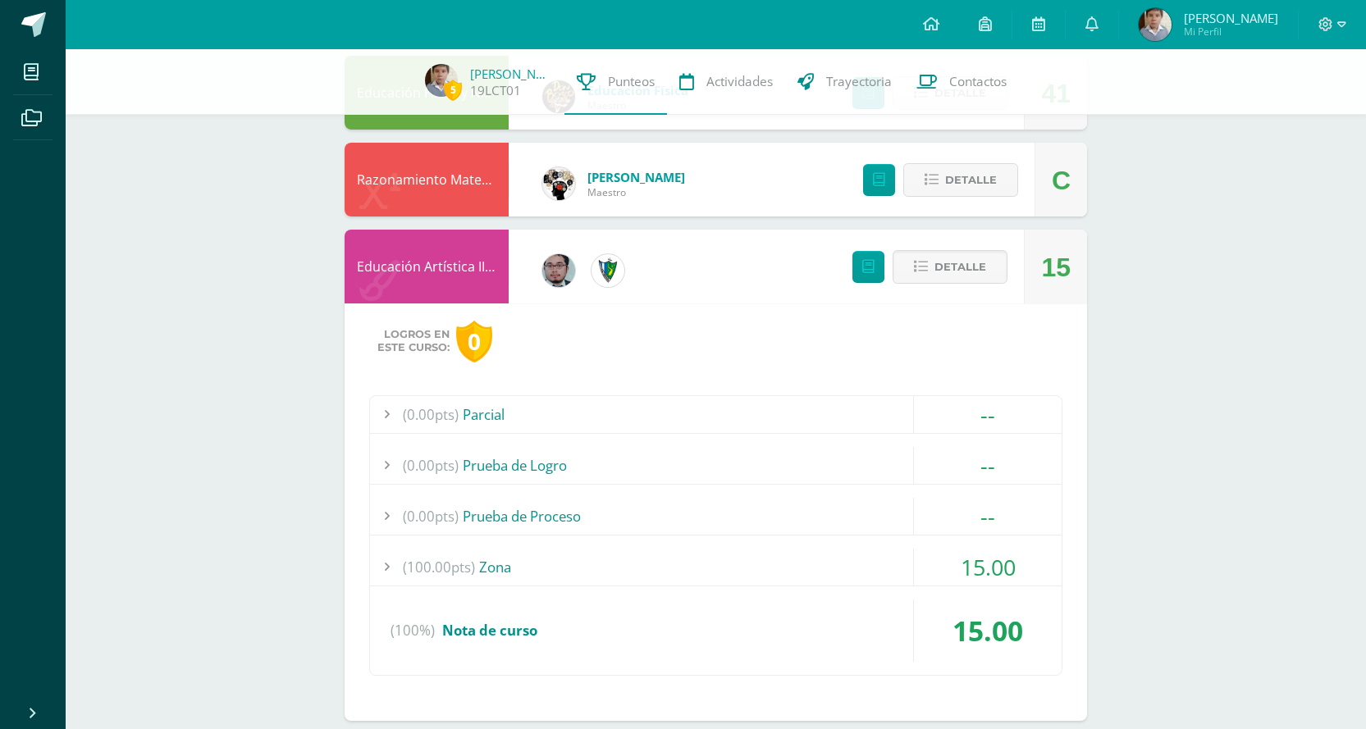
click at [715, 565] on div "(100.00pts) Zona" at bounding box center [715, 567] width 691 height 37
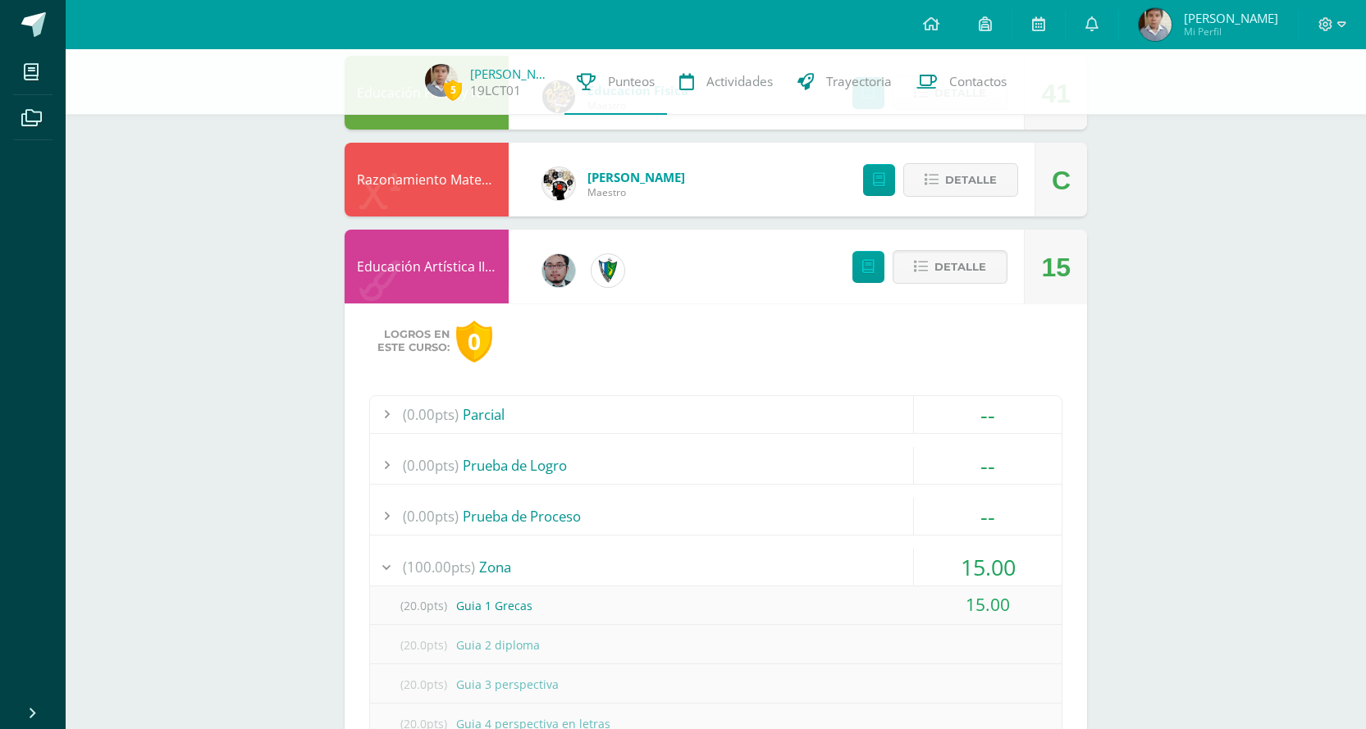
scroll to position [1066, 0]
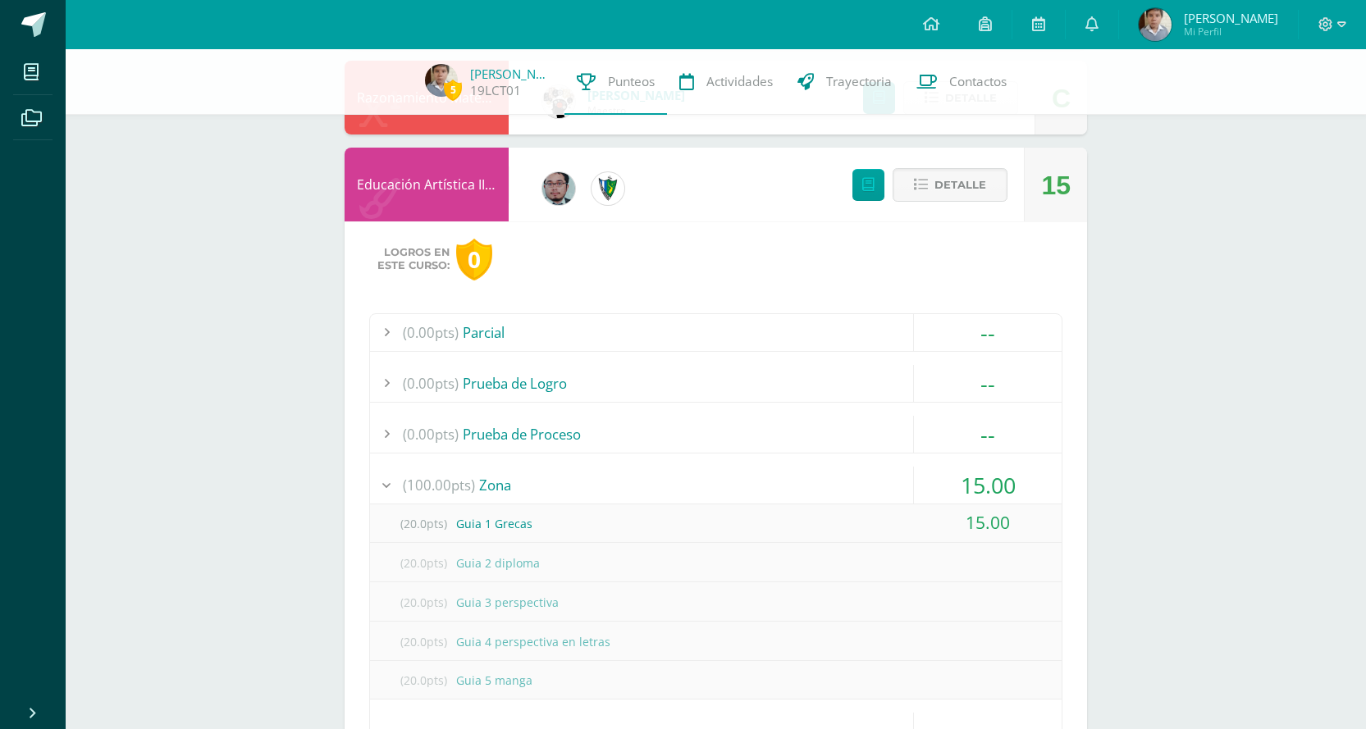
click at [744, 482] on div "(100.00pts) Zona" at bounding box center [715, 485] width 691 height 37
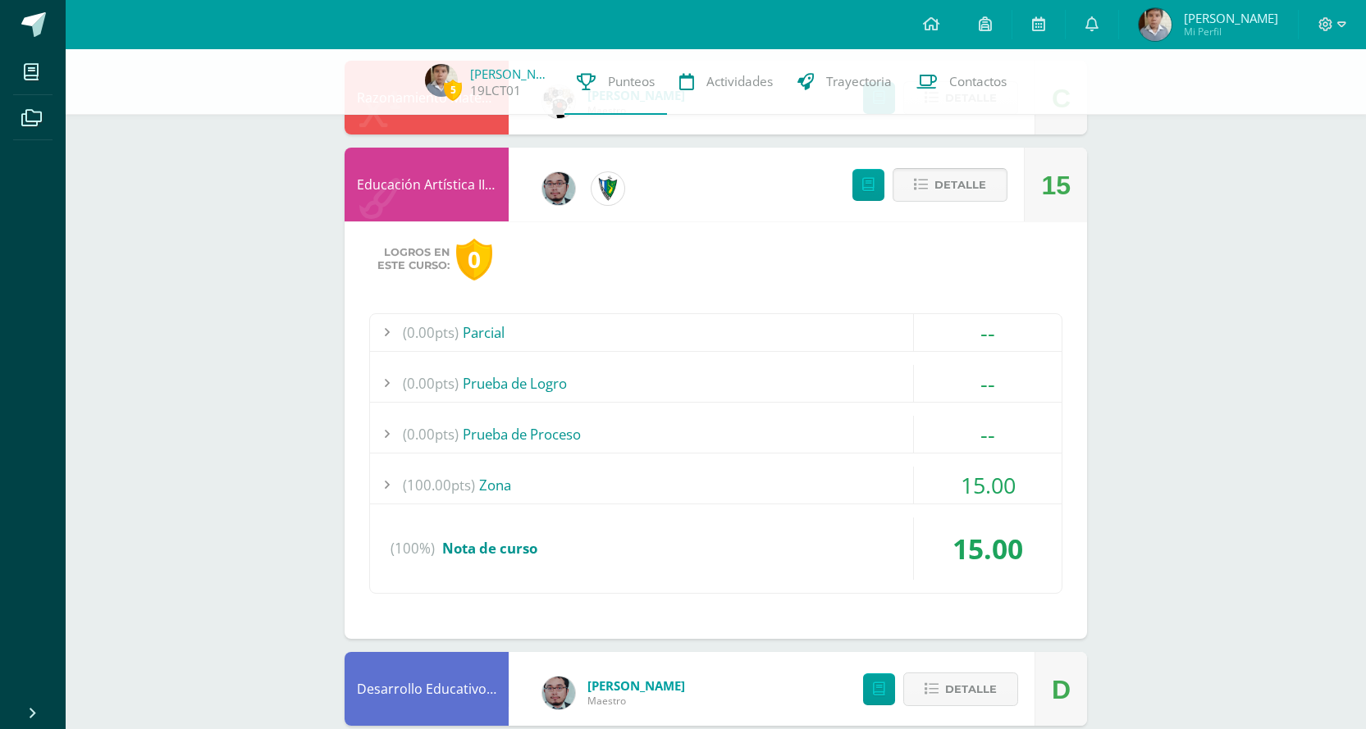
click at [970, 199] on span "Detalle" at bounding box center [960, 185] width 52 height 30
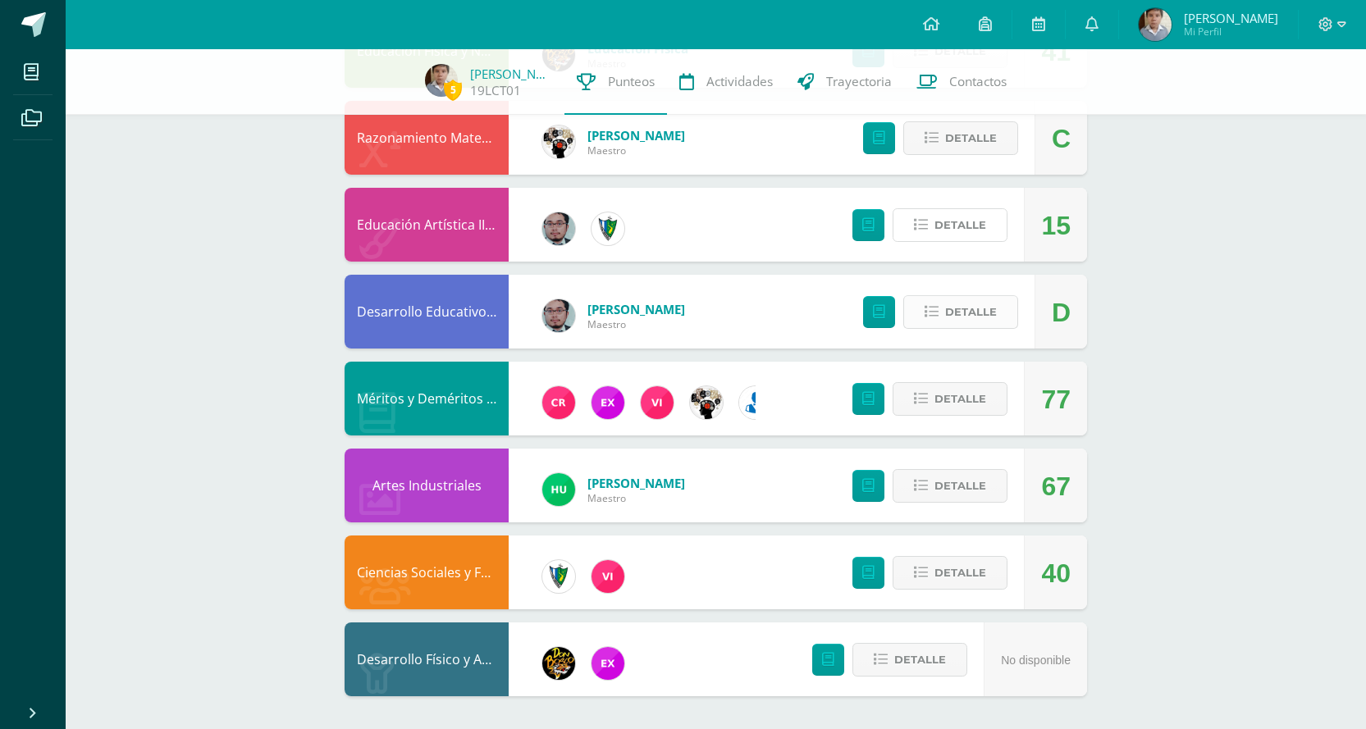
scroll to position [1026, 0]
click at [938, 308] on icon at bounding box center [931, 312] width 14 height 14
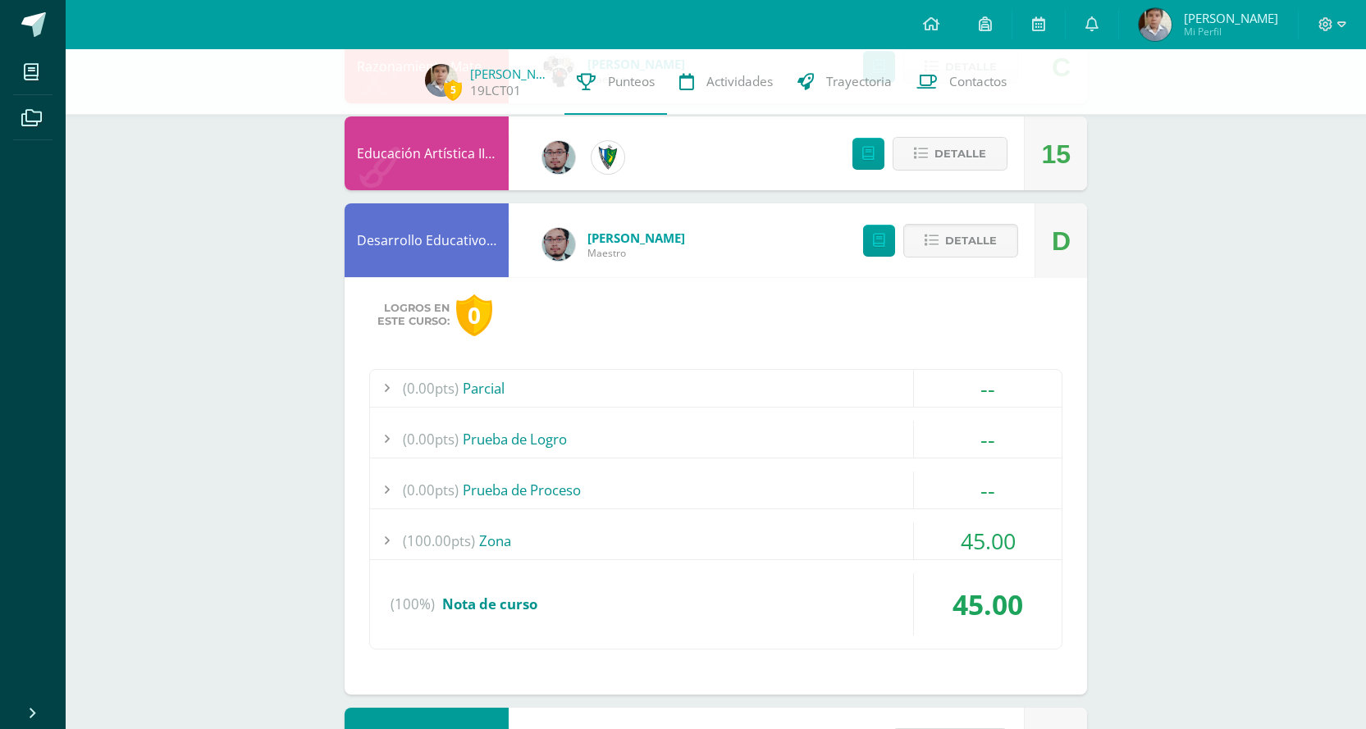
scroll to position [1108, 0]
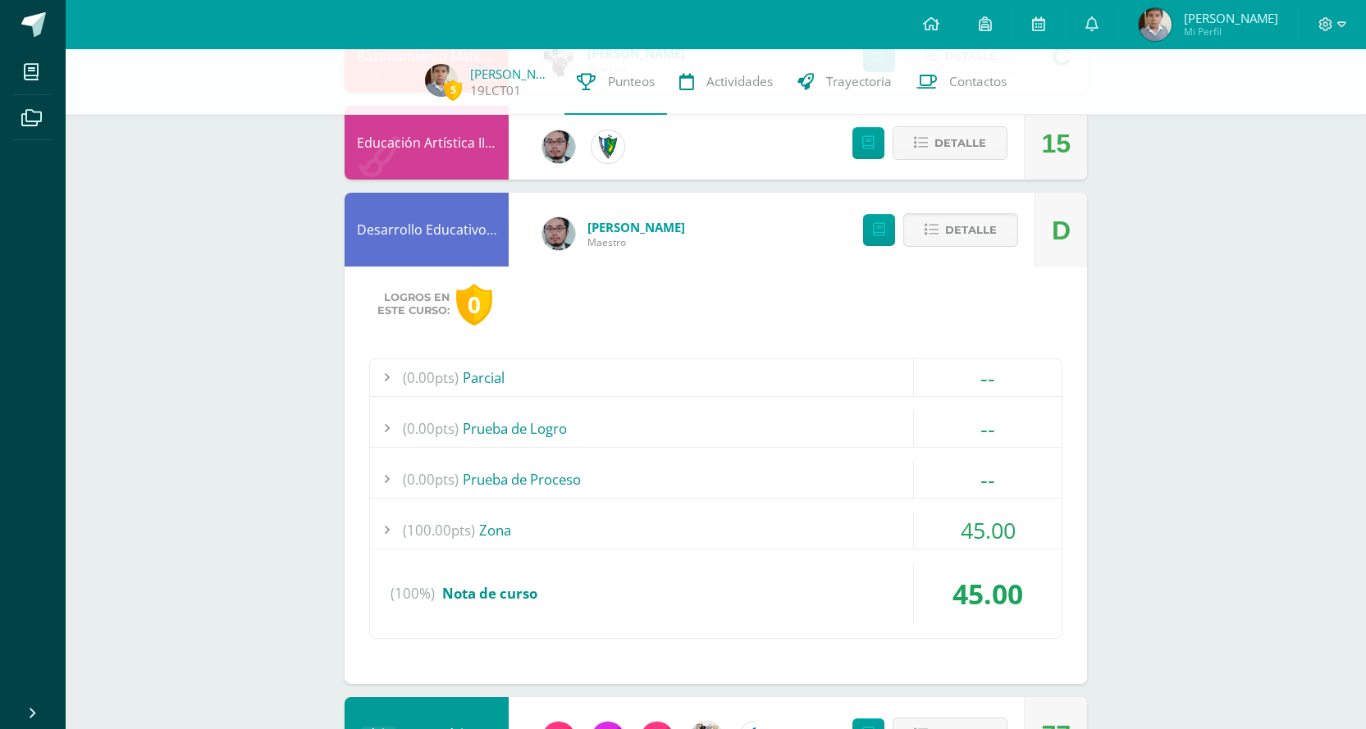
click at [774, 537] on div "(100.00pts) Zona" at bounding box center [715, 530] width 691 height 37
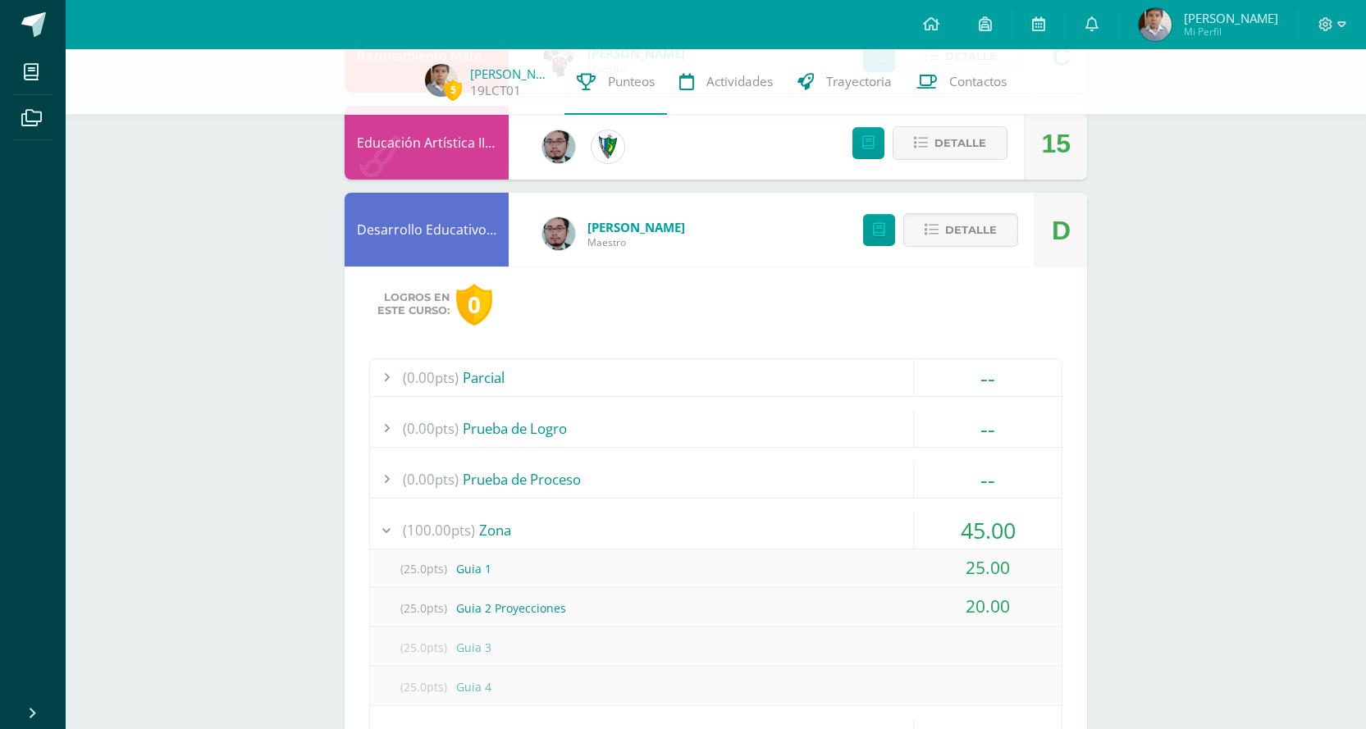
click at [774, 529] on div "(100.00pts) Zona" at bounding box center [715, 530] width 691 height 37
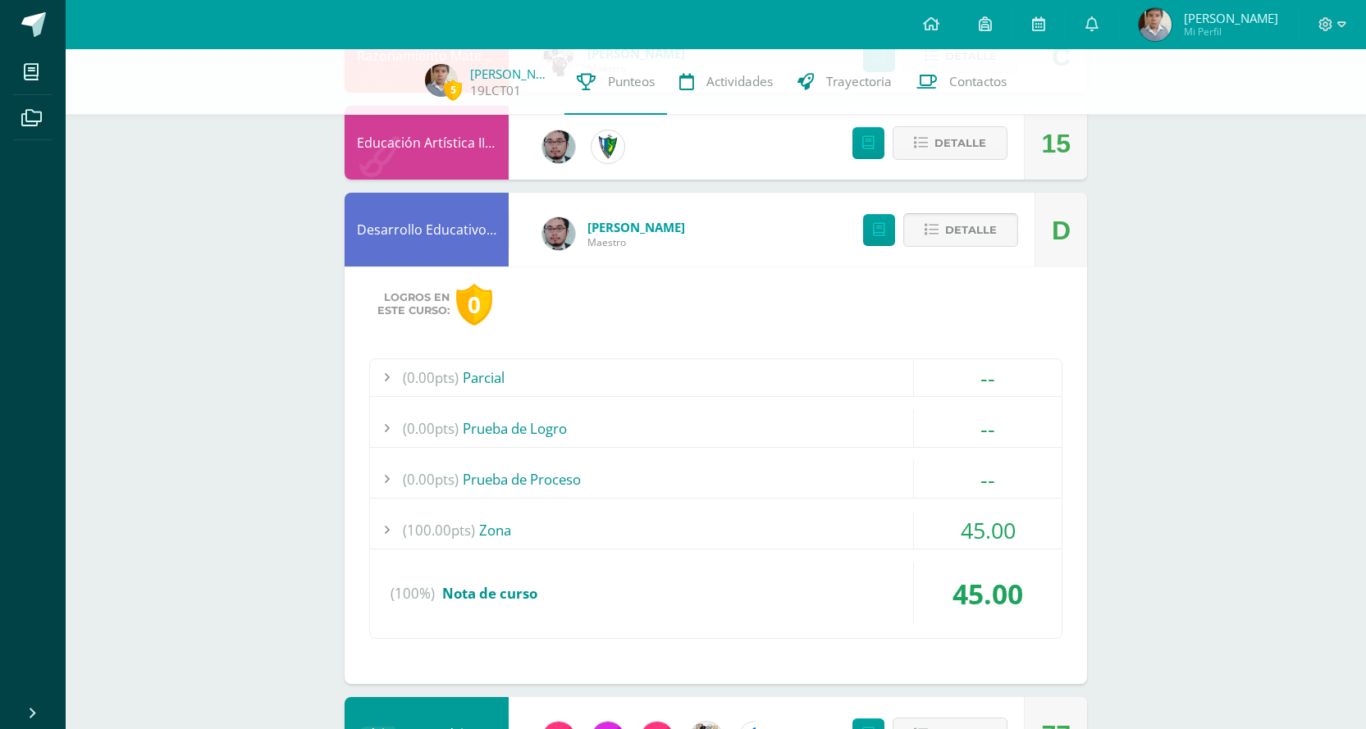
click at [969, 223] on span "Detalle" at bounding box center [971, 230] width 52 height 30
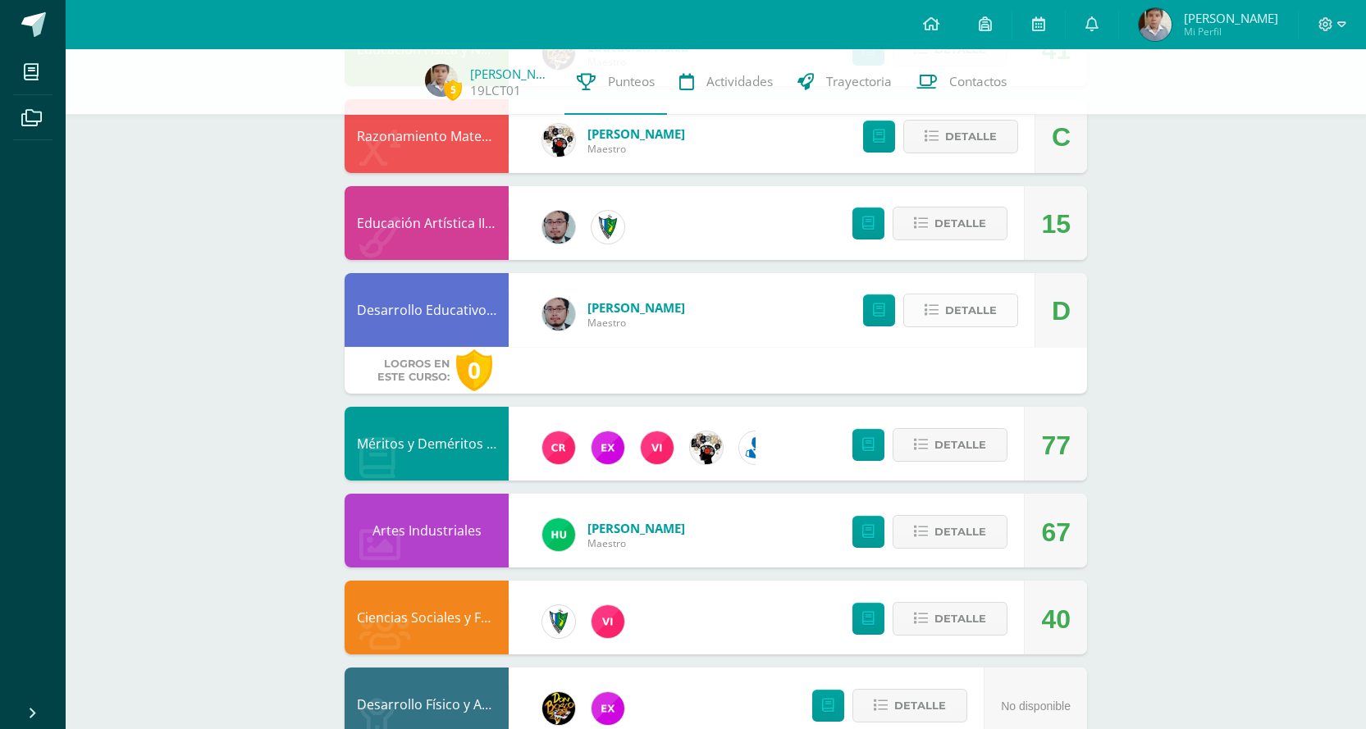
scroll to position [1026, 0]
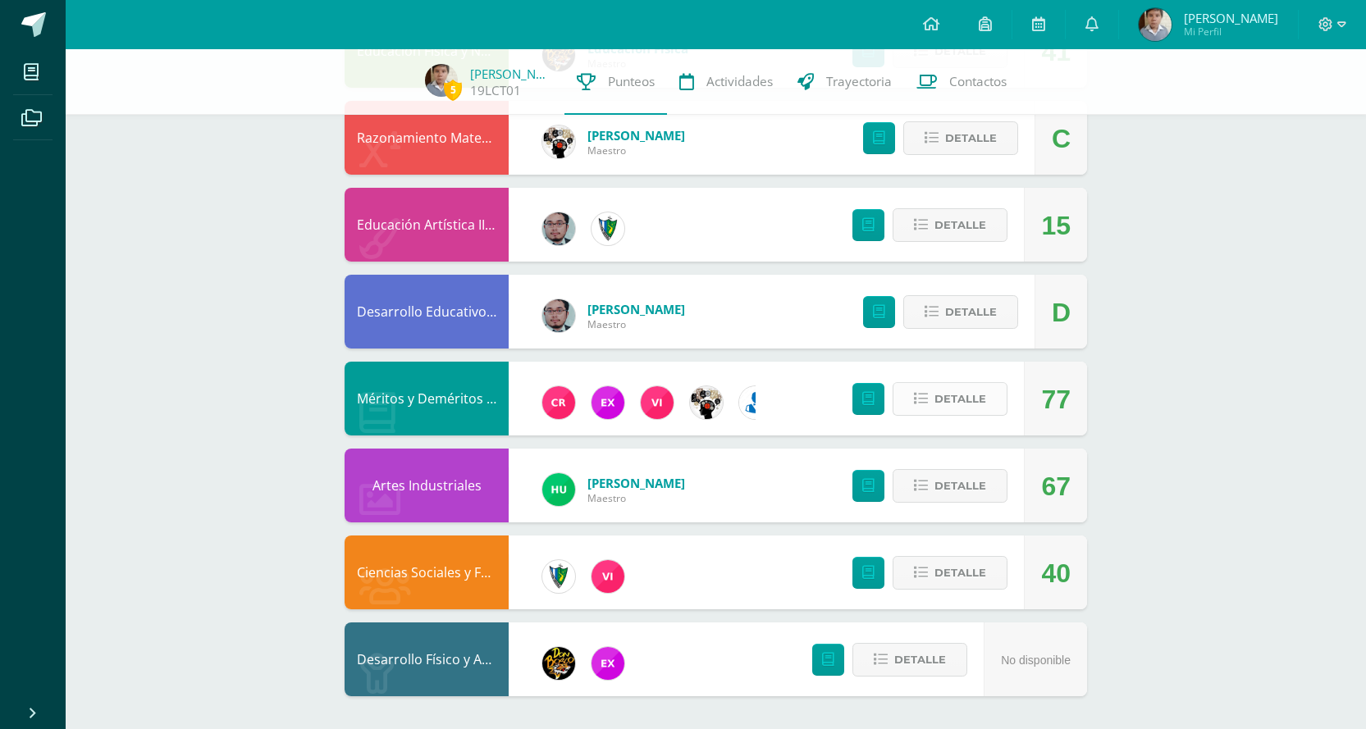
click at [969, 404] on span "Detalle" at bounding box center [960, 399] width 52 height 30
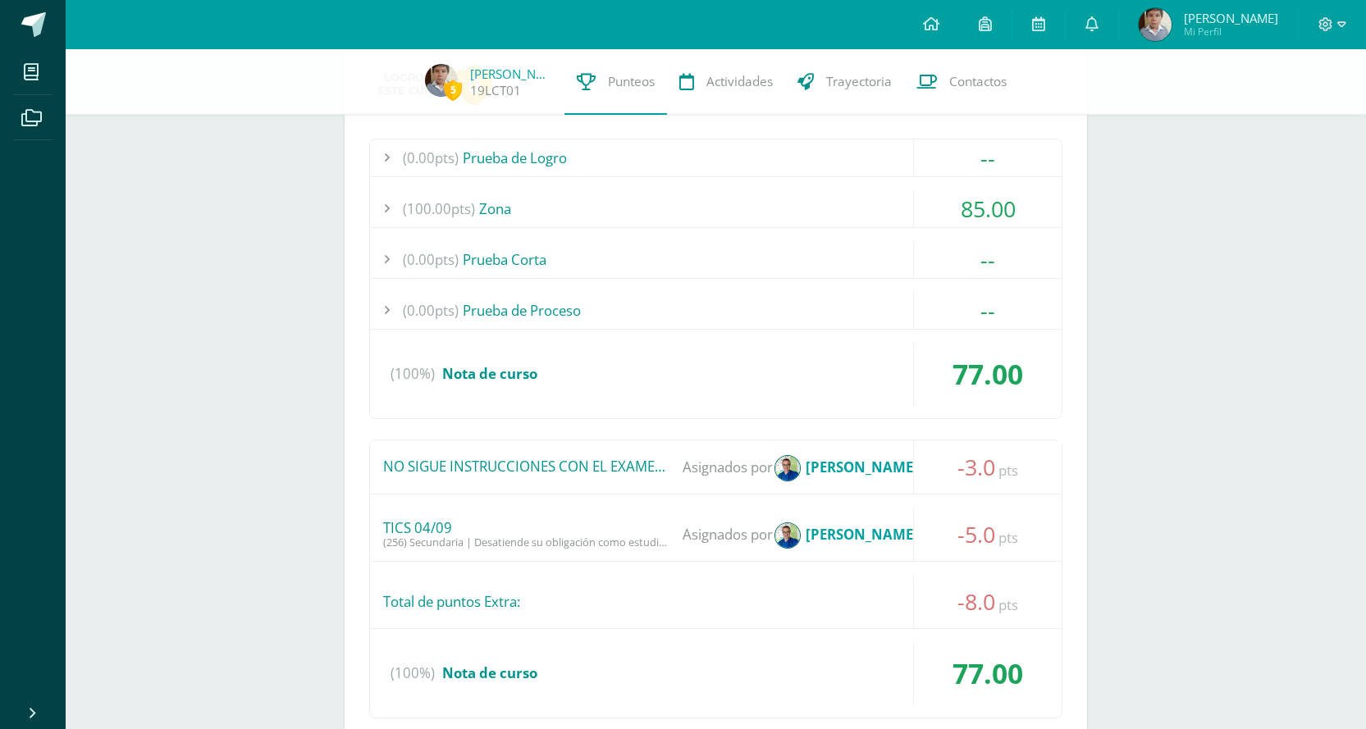
scroll to position [1436, 0]
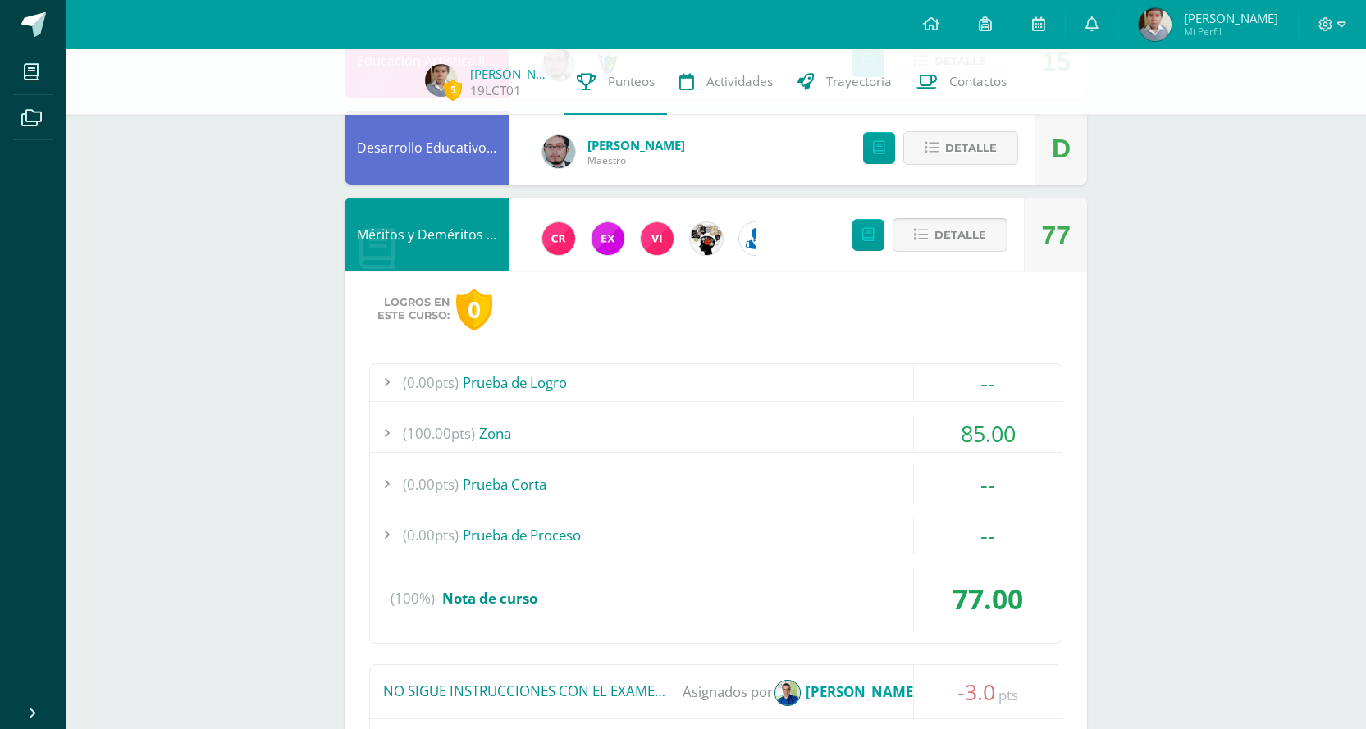
click at [938, 239] on span "Detalle" at bounding box center [960, 235] width 52 height 30
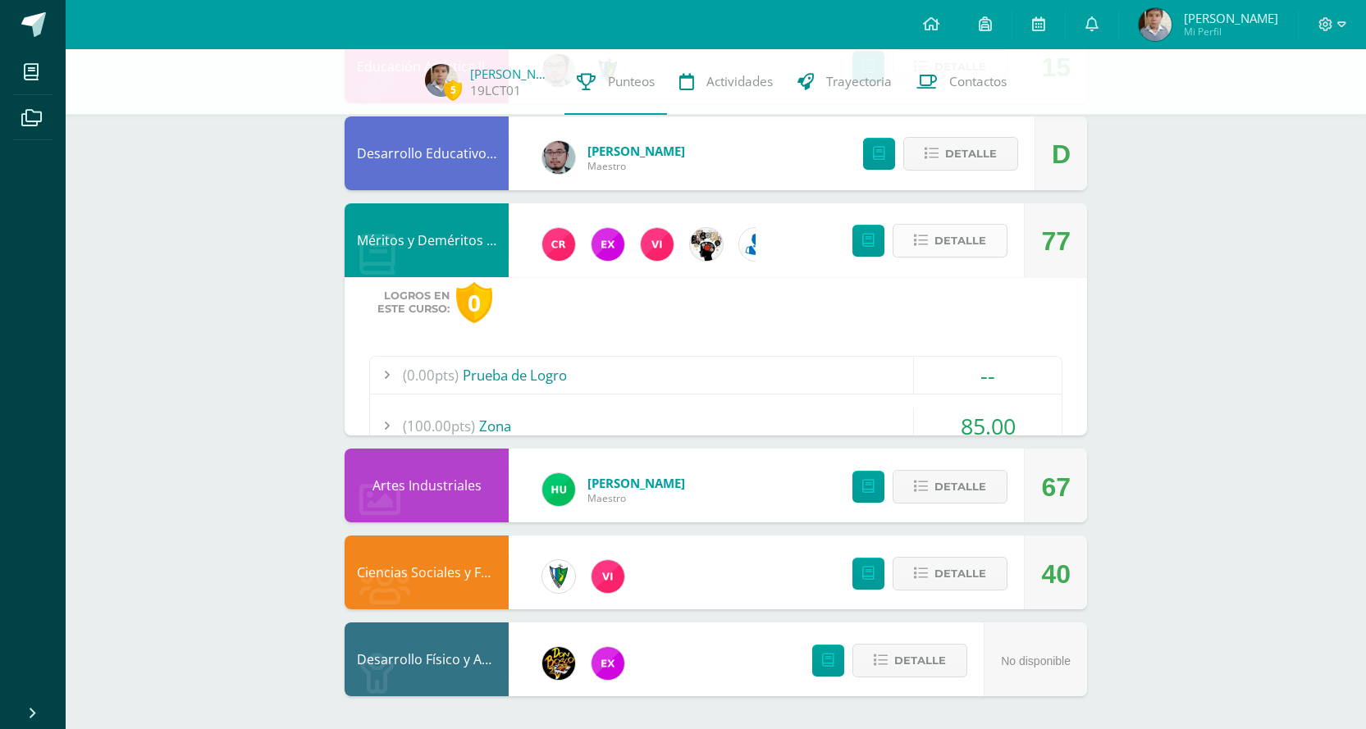
scroll to position [1026, 0]
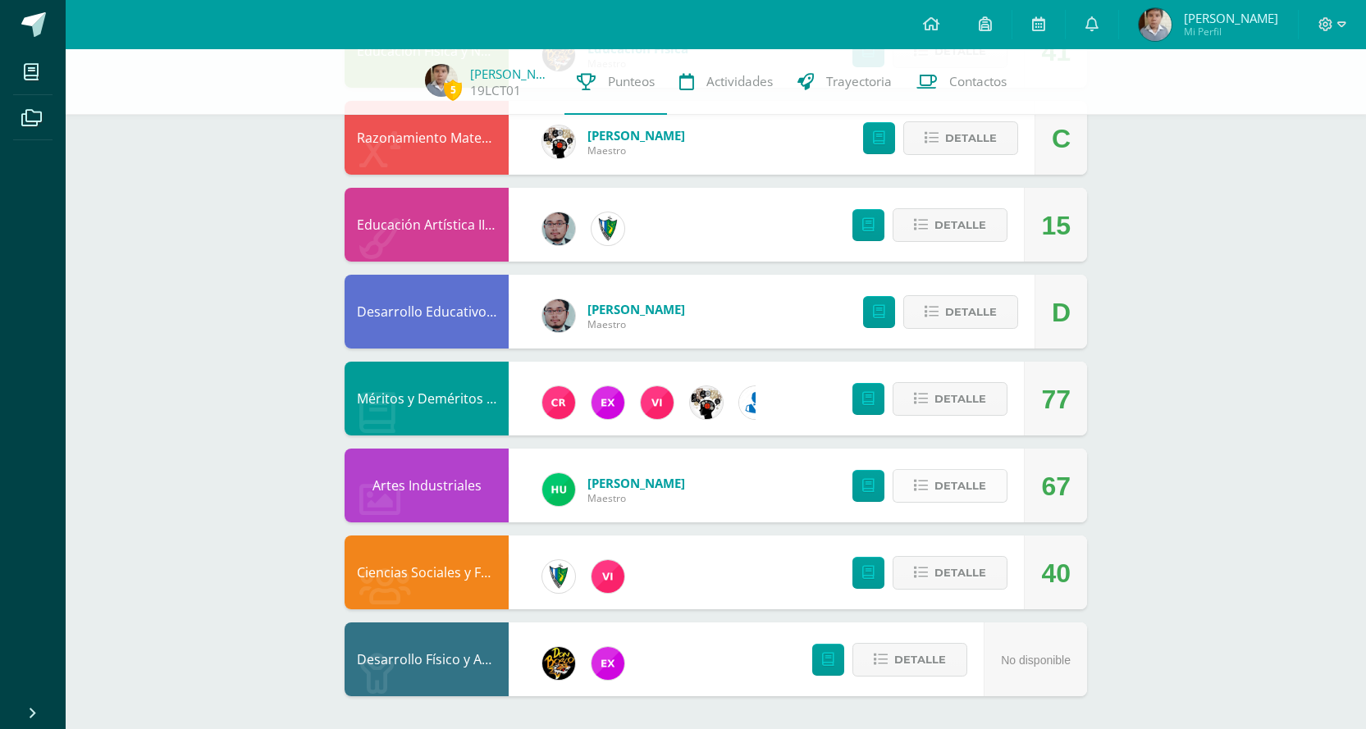
click at [939, 486] on span "Detalle" at bounding box center [960, 486] width 52 height 30
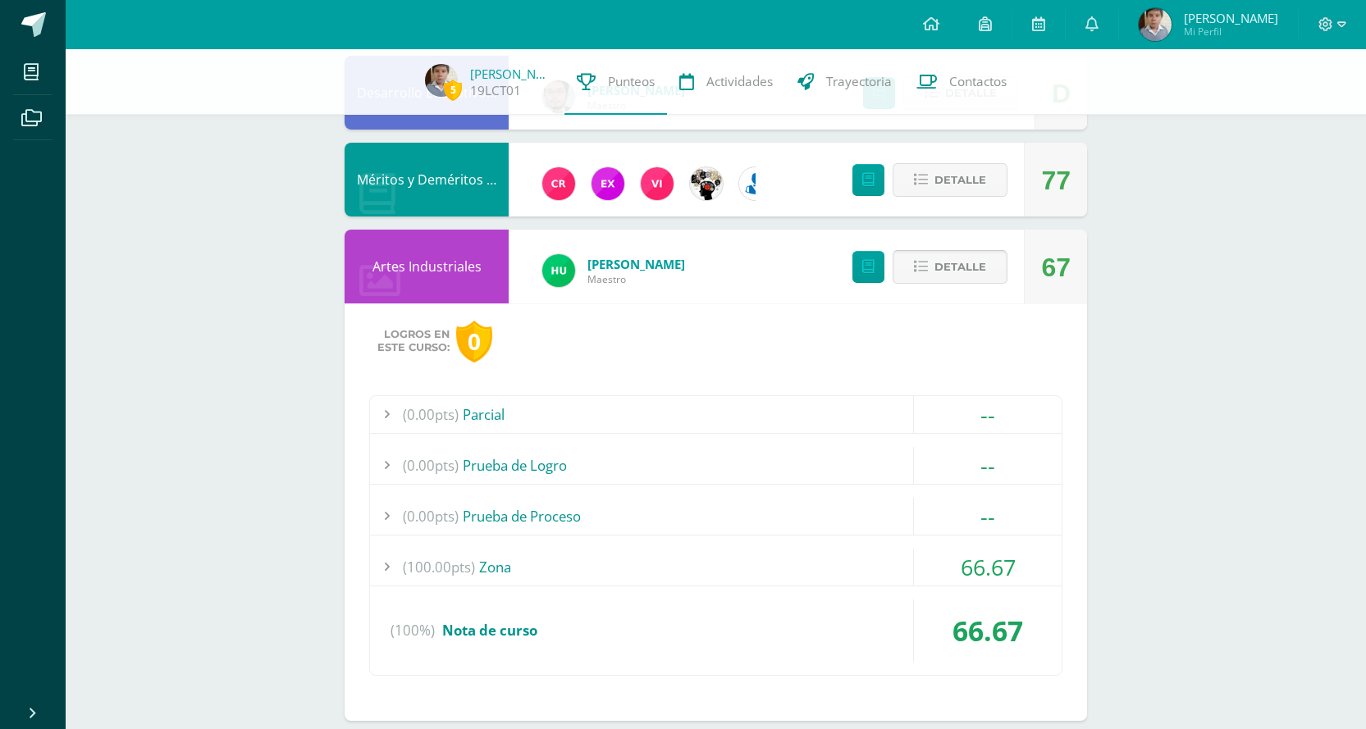
scroll to position [1272, 0]
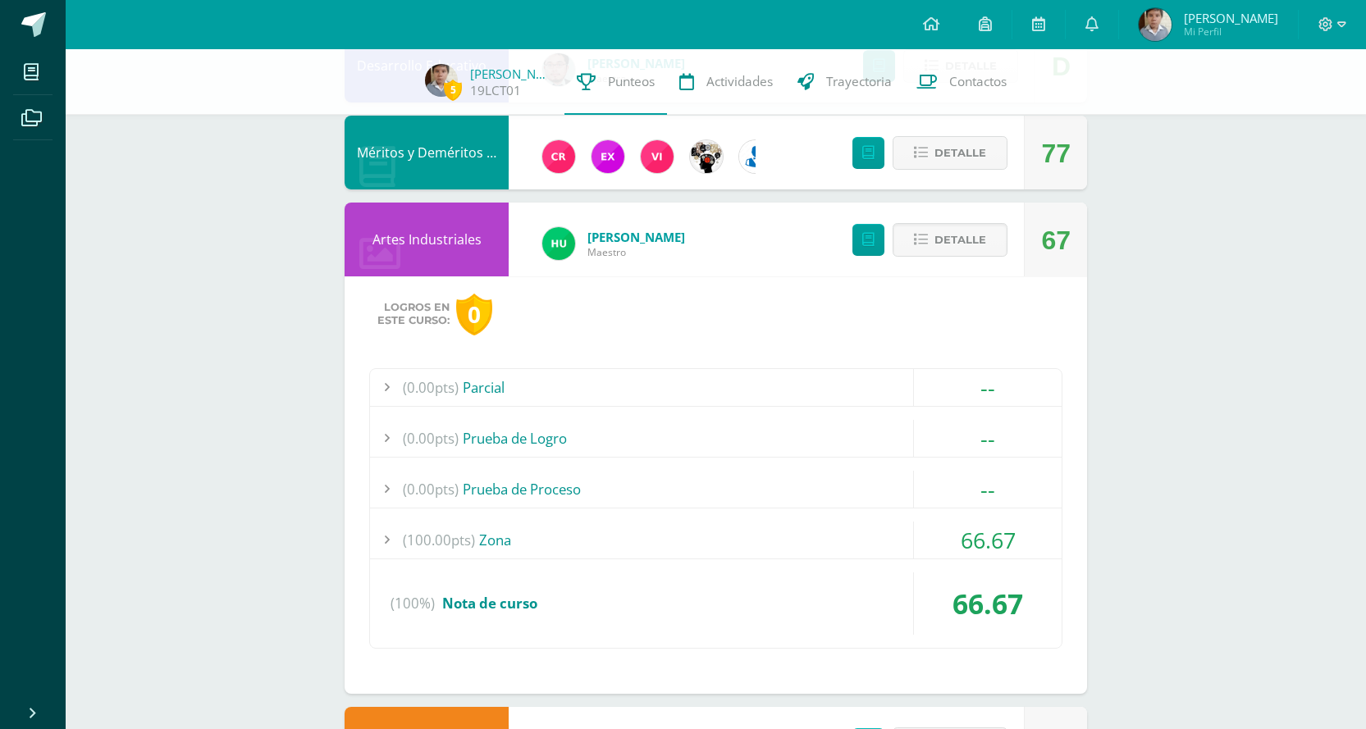
click at [943, 534] on div "66.67" at bounding box center [987, 540] width 148 height 37
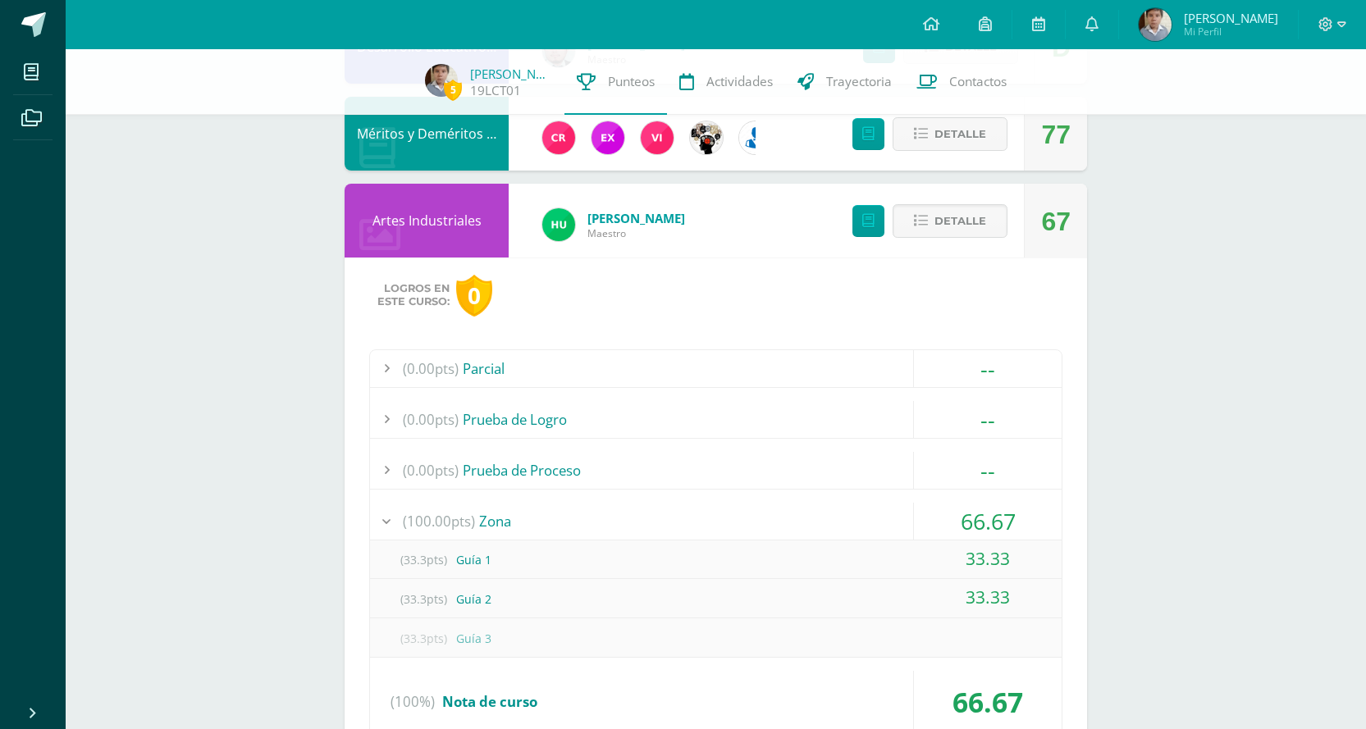
scroll to position [1354, 0]
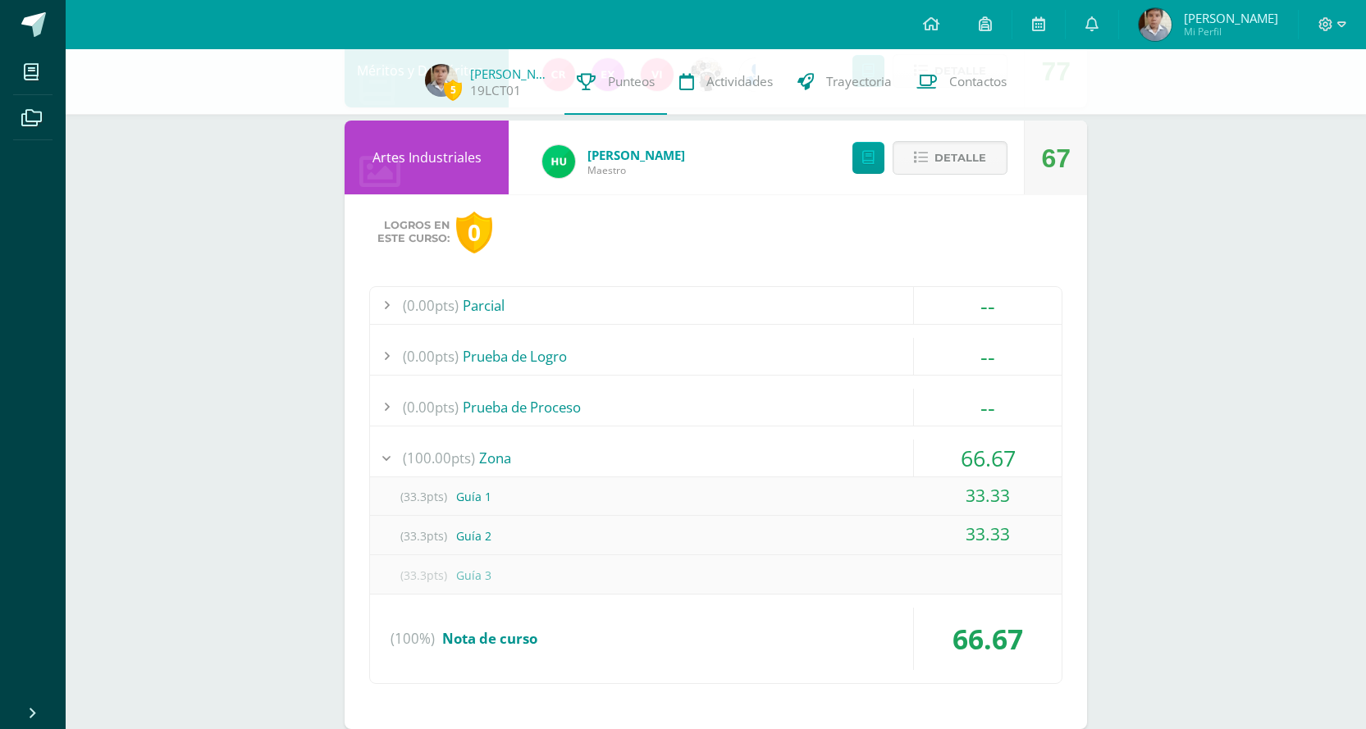
click at [929, 460] on div "66.67" at bounding box center [987, 458] width 148 height 37
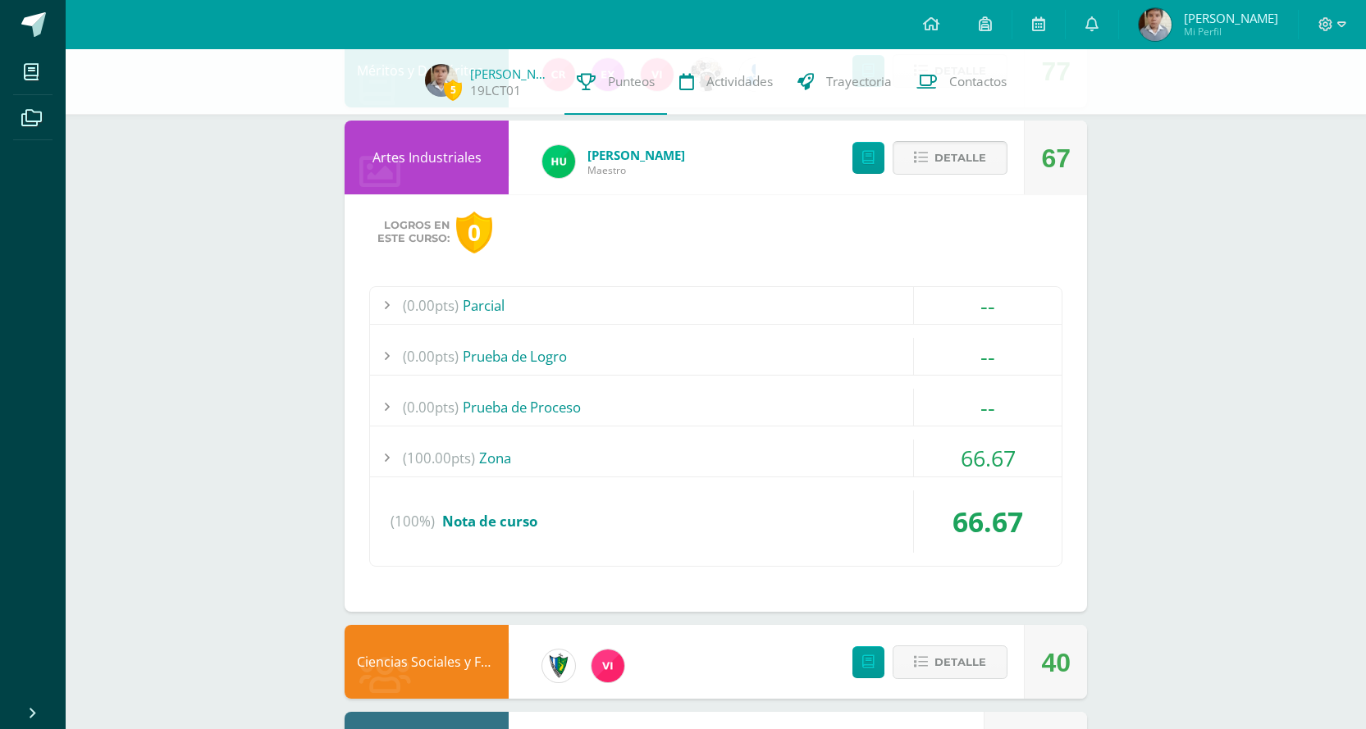
click at [966, 145] on span "Detalle" at bounding box center [960, 158] width 52 height 30
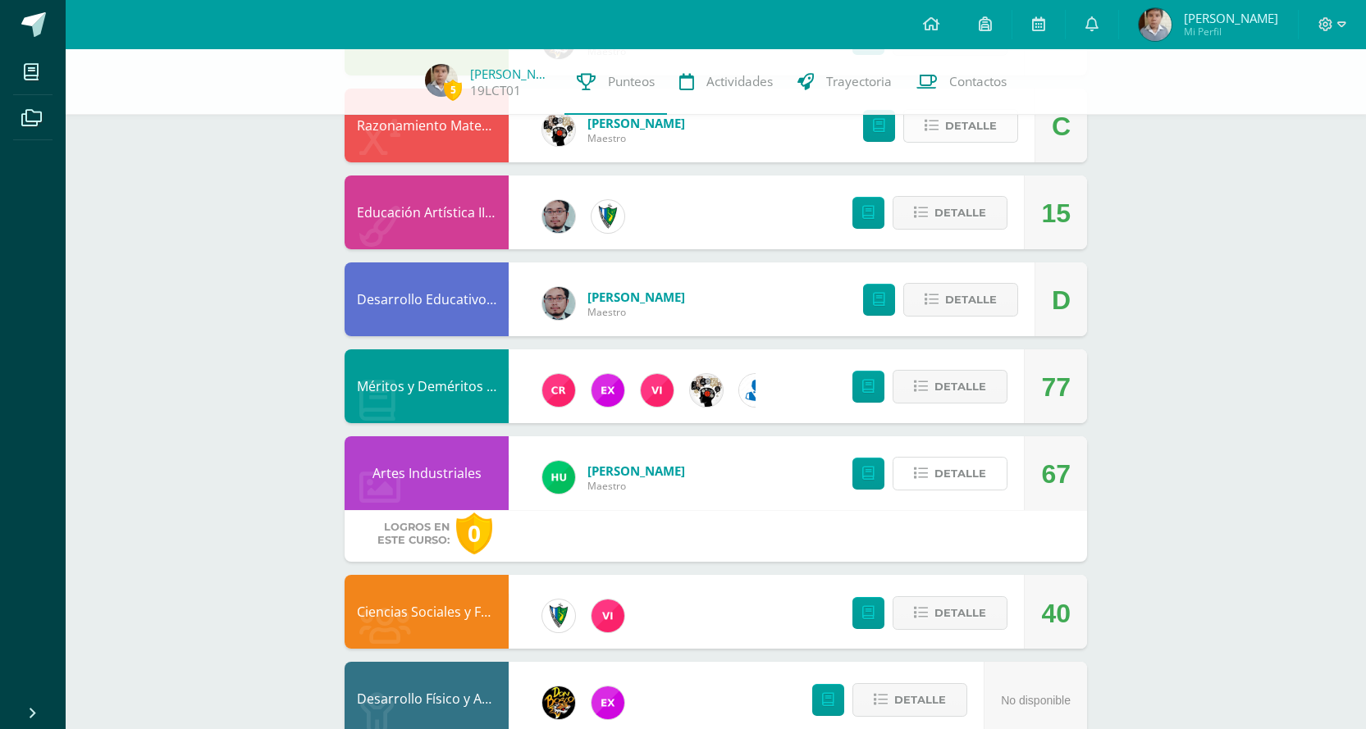
scroll to position [1026, 0]
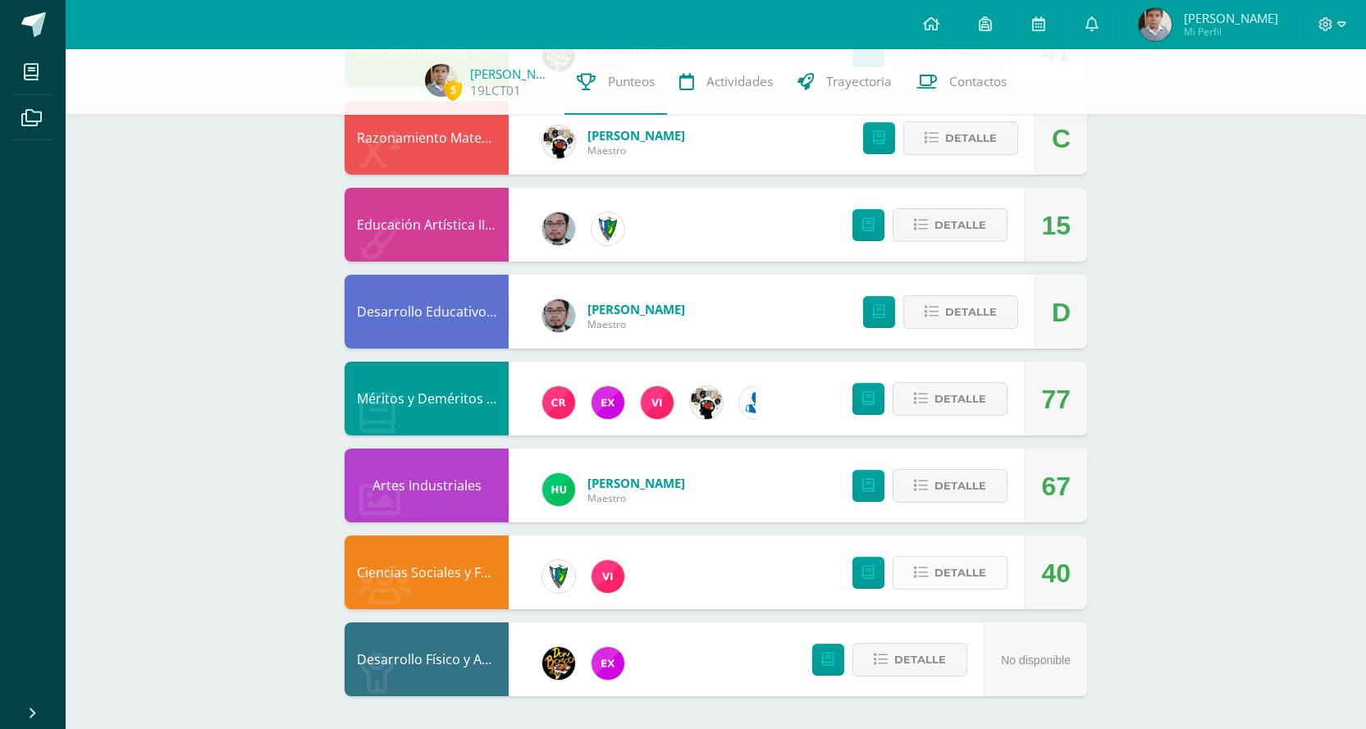
click at [953, 559] on span "Detalle" at bounding box center [960, 573] width 52 height 30
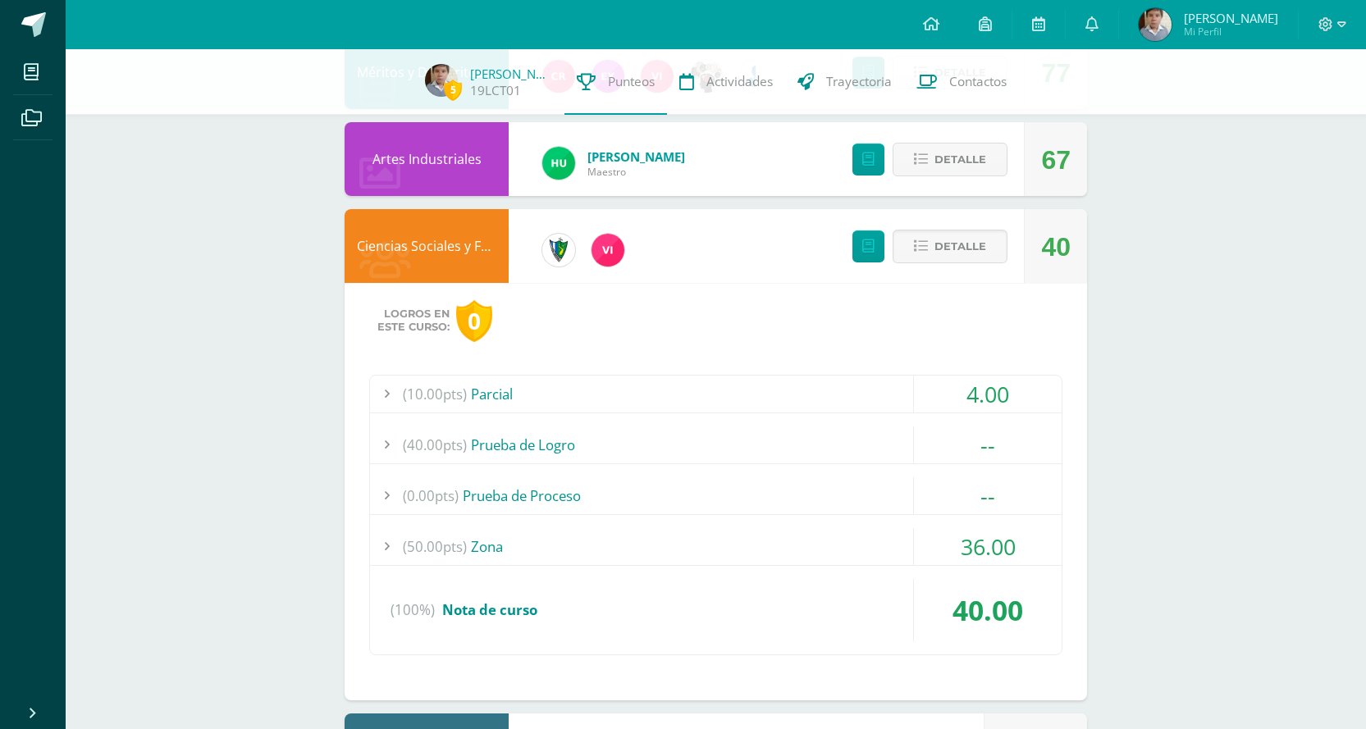
scroll to position [1354, 0]
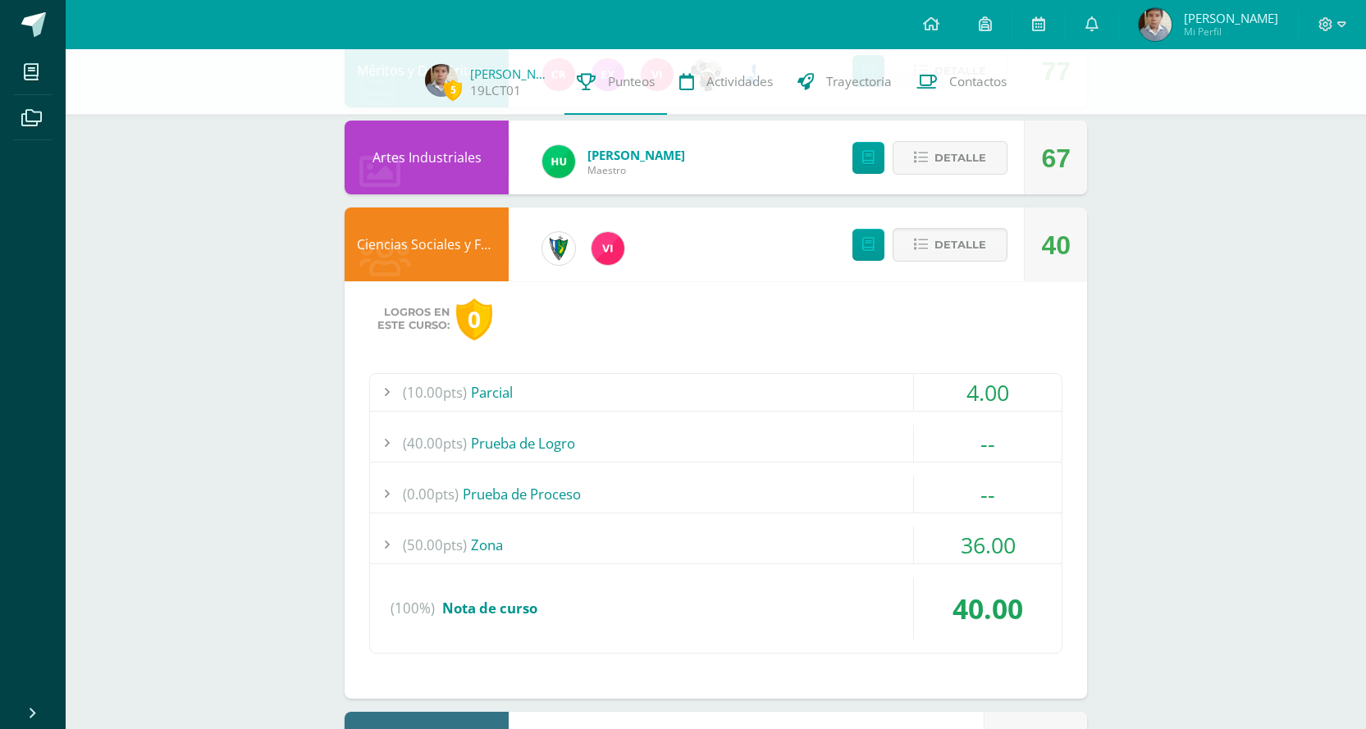
click at [887, 549] on div "(50.00pts) Zona" at bounding box center [715, 545] width 691 height 37
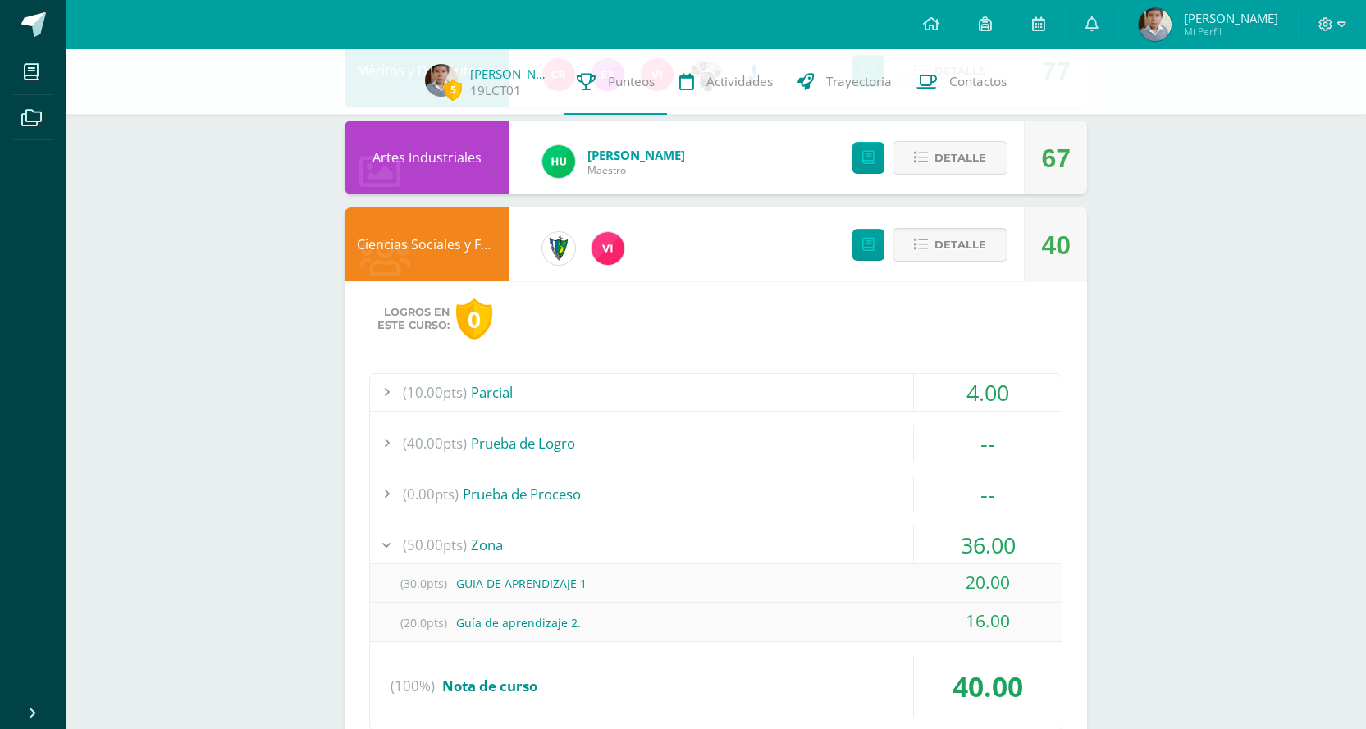
click at [887, 549] on div "(50.00pts) Zona" at bounding box center [715, 545] width 691 height 37
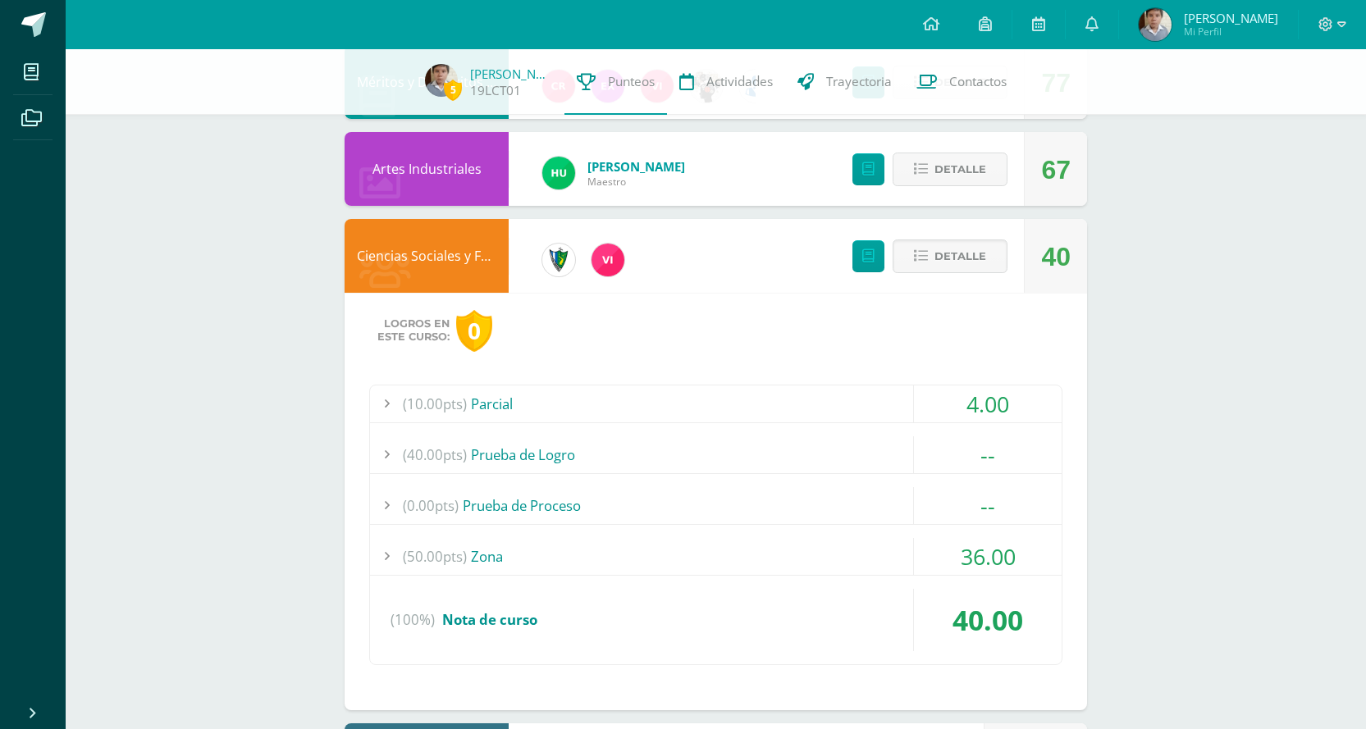
scroll to position [1444, 0]
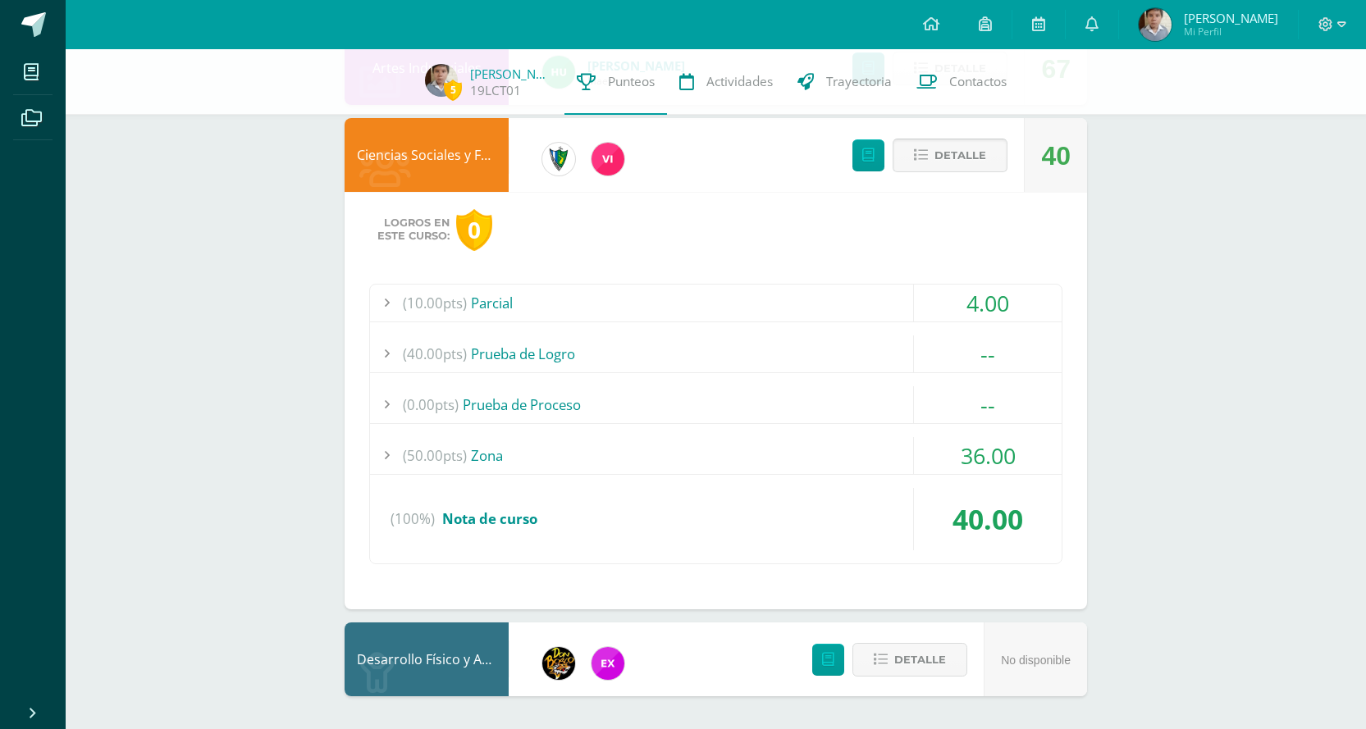
click at [973, 156] on span "Detalle" at bounding box center [960, 155] width 52 height 30
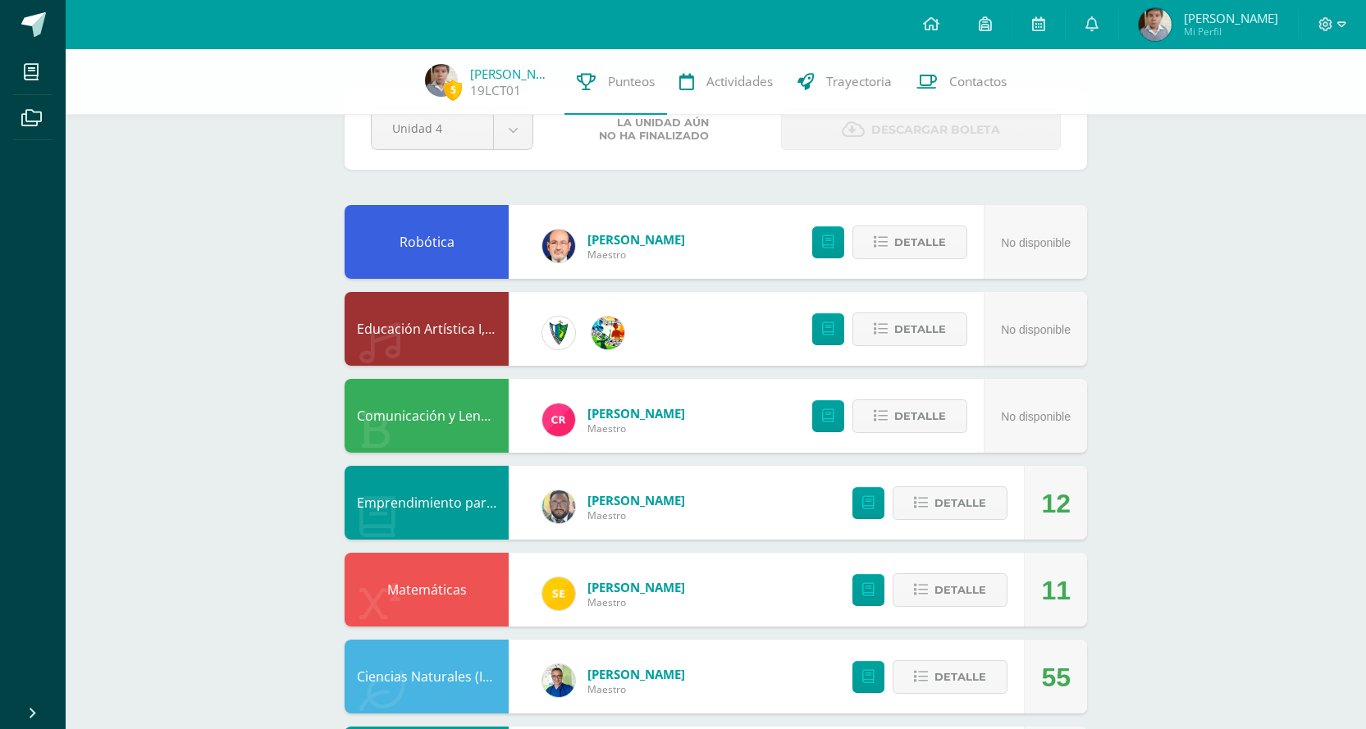
scroll to position [82, 0]
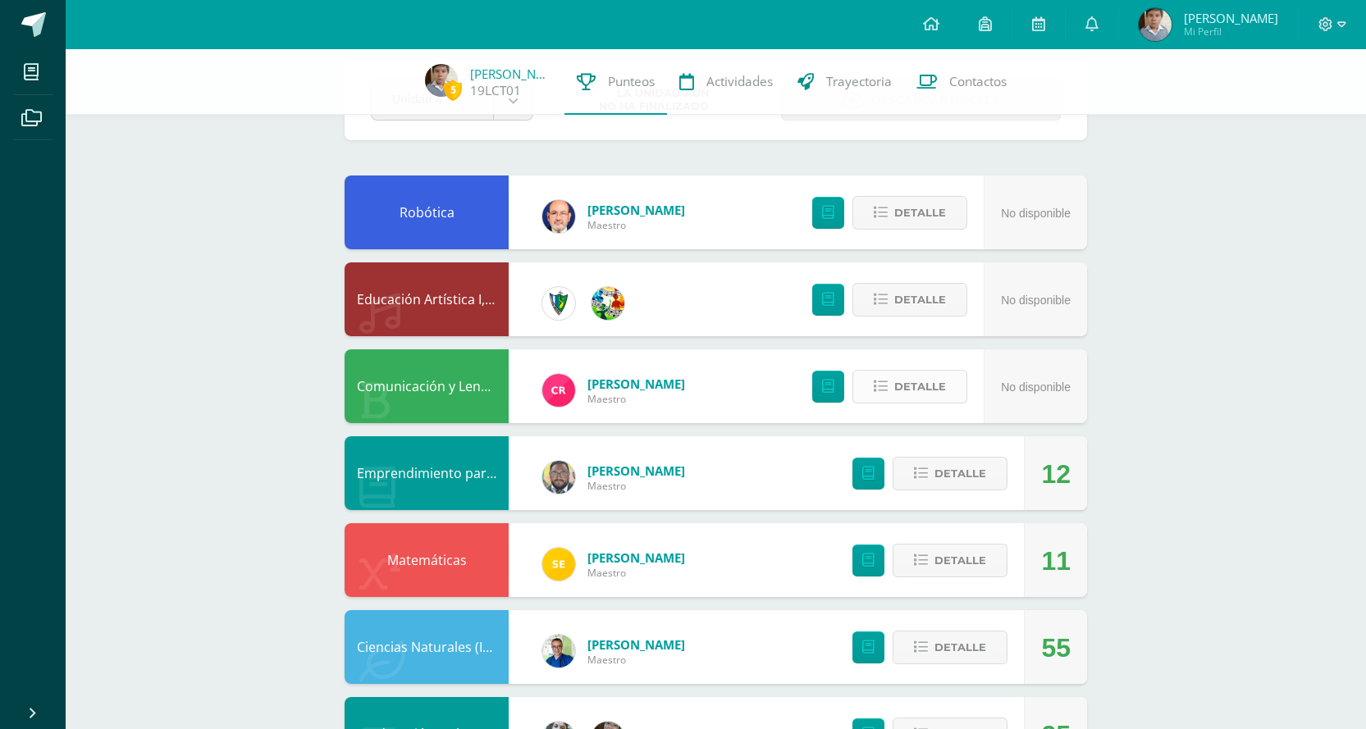
click at [922, 391] on span "Detalle" at bounding box center [920, 387] width 52 height 30
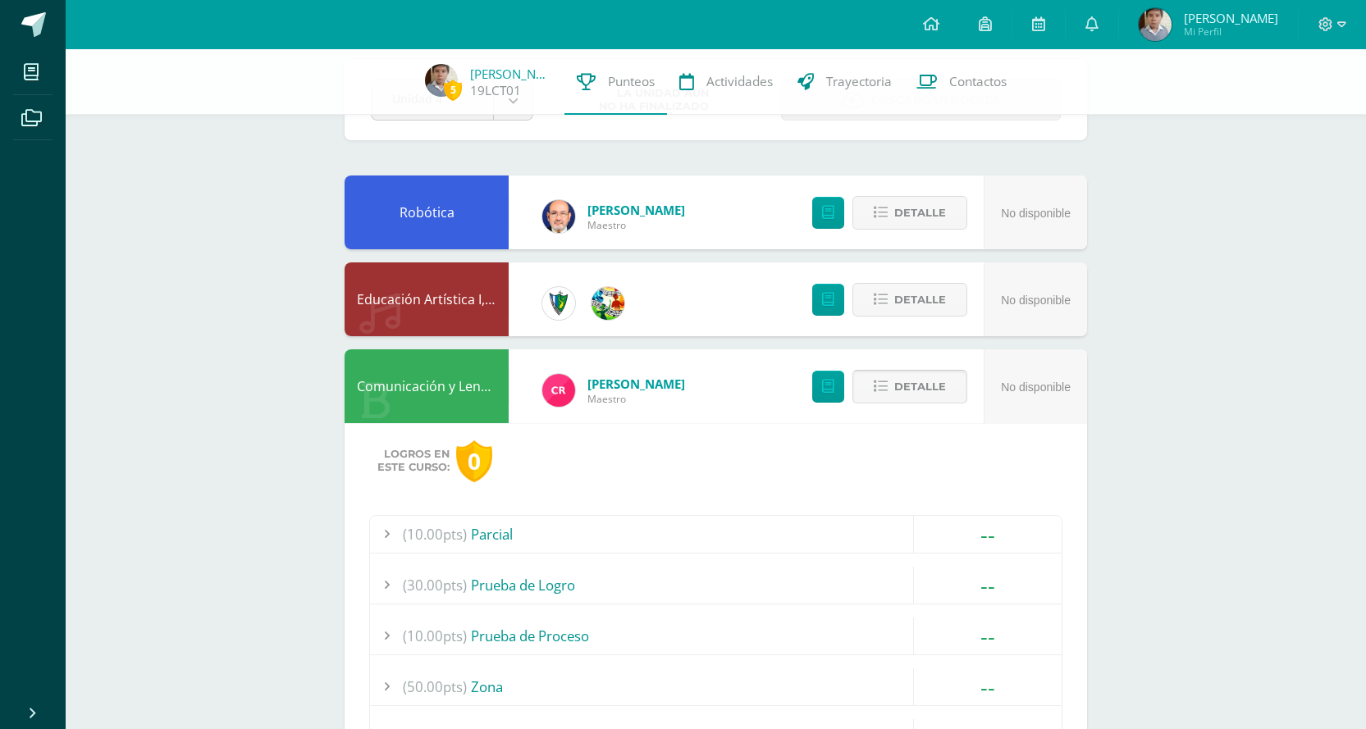
click at [922, 391] on button "Detalle" at bounding box center [909, 387] width 115 height 34
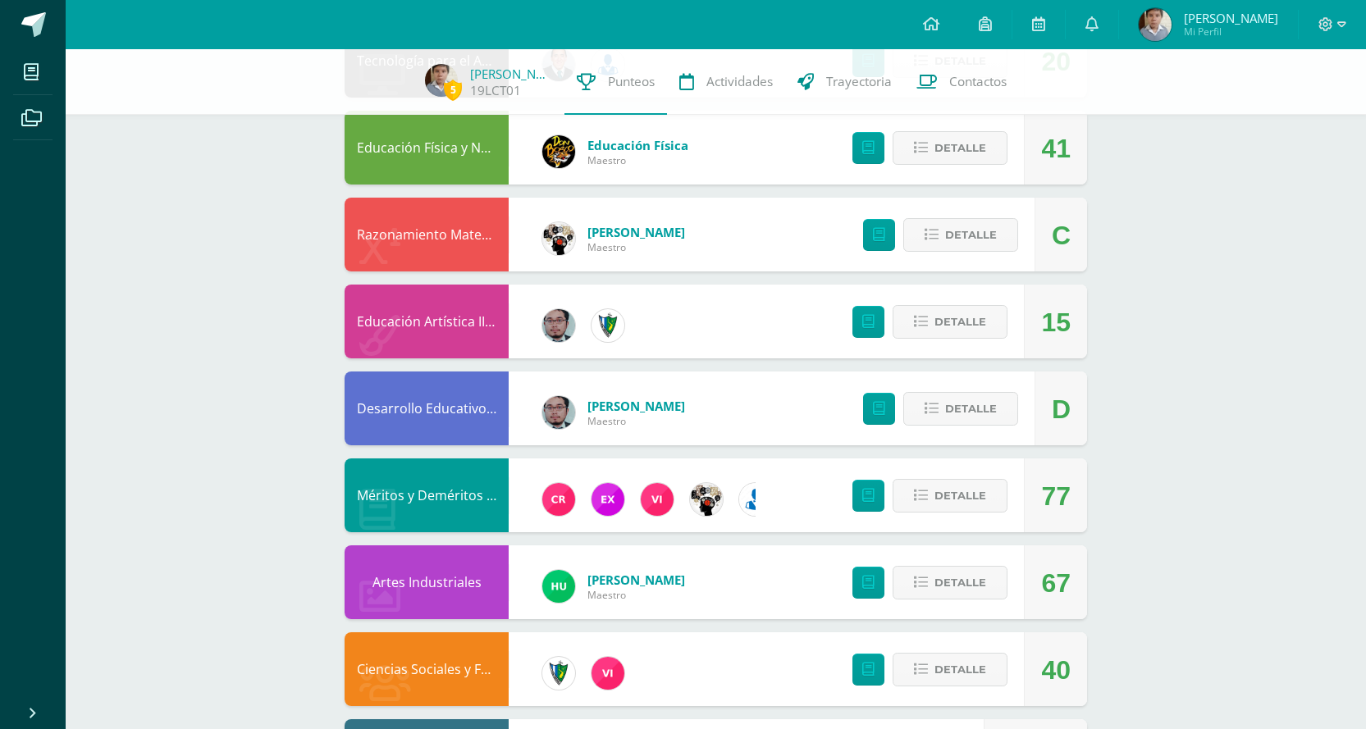
scroll to position [984, 0]
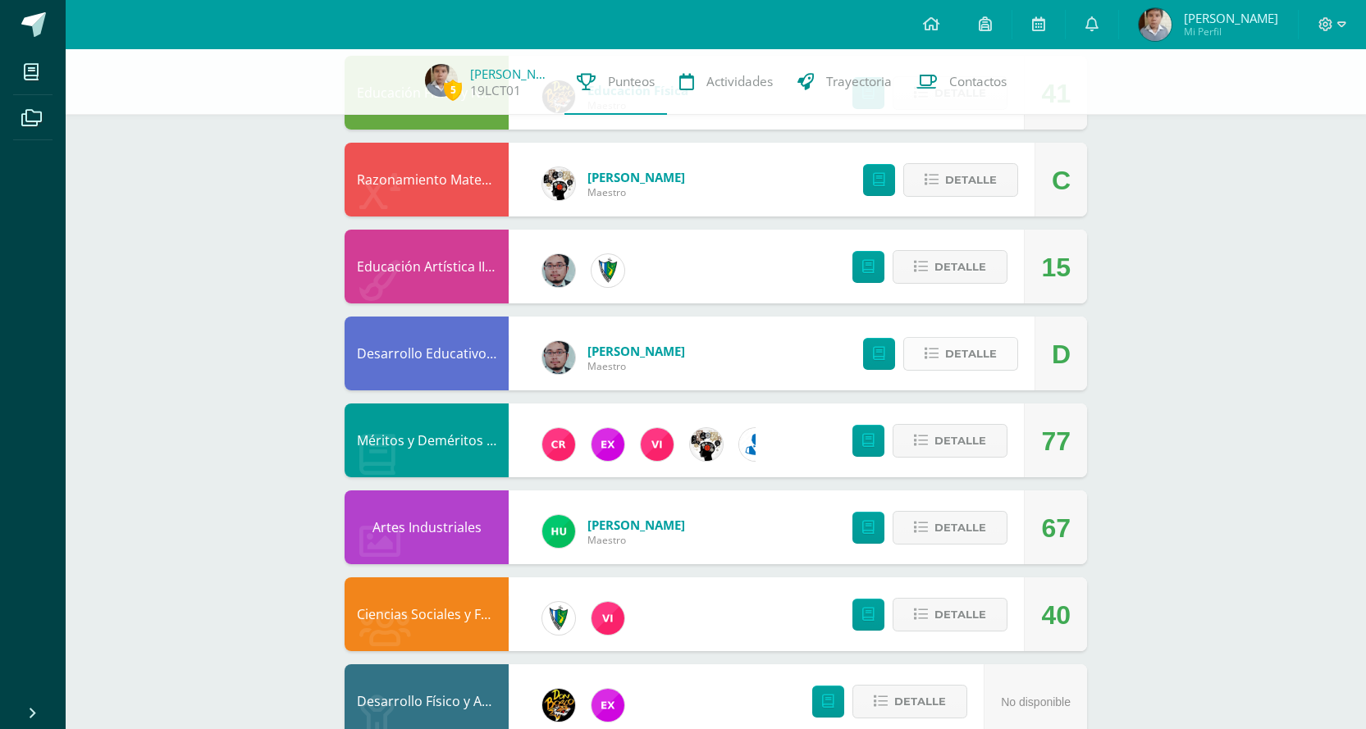
click at [973, 352] on span "Detalle" at bounding box center [971, 354] width 52 height 30
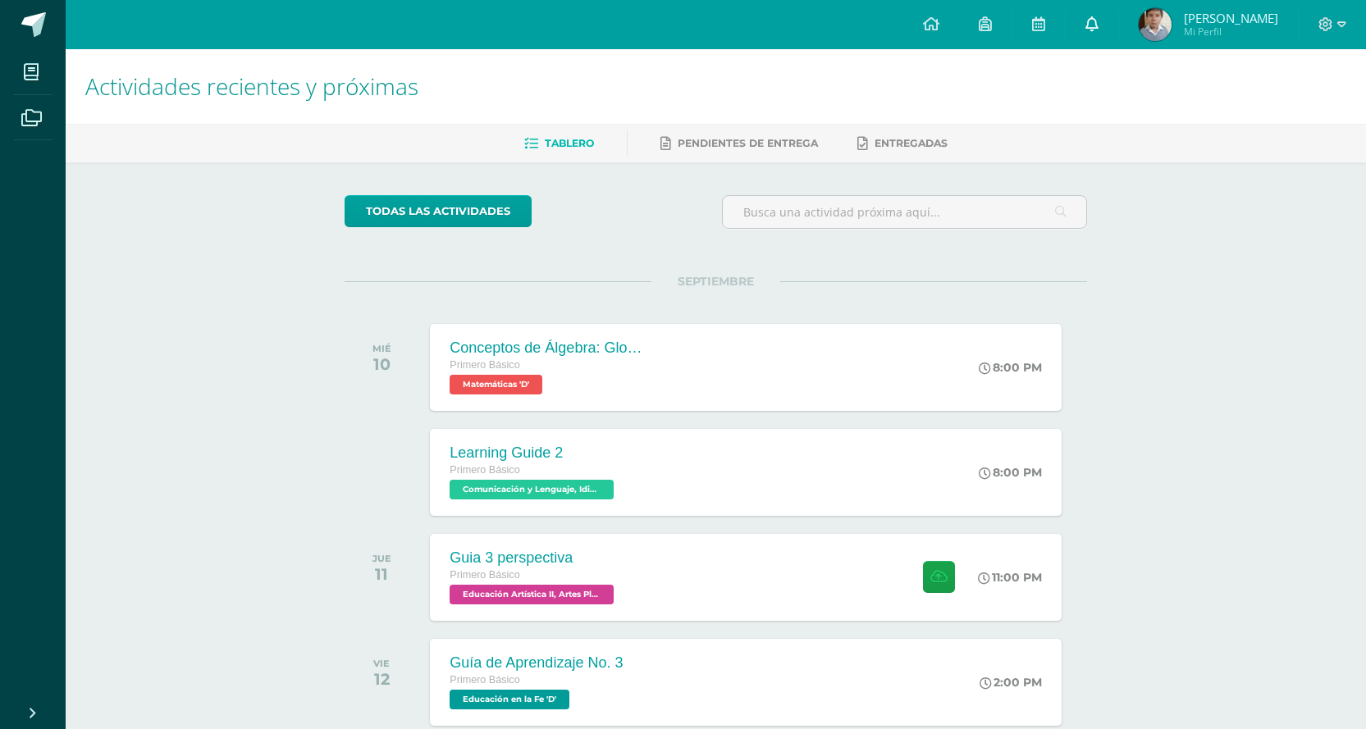
click at [1106, 23] on link at bounding box center [1091, 24] width 52 height 49
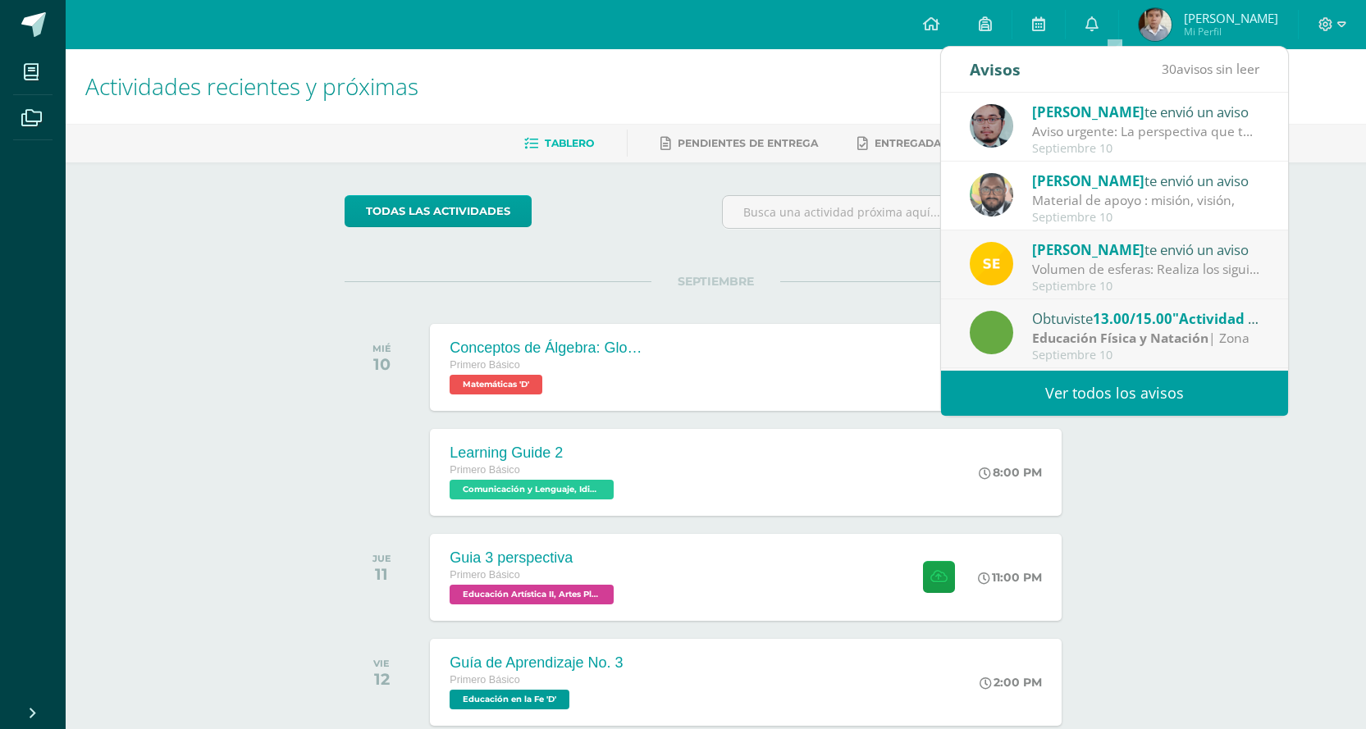
click at [1093, 379] on link "Ver todos los avisos" at bounding box center [1114, 393] width 347 height 45
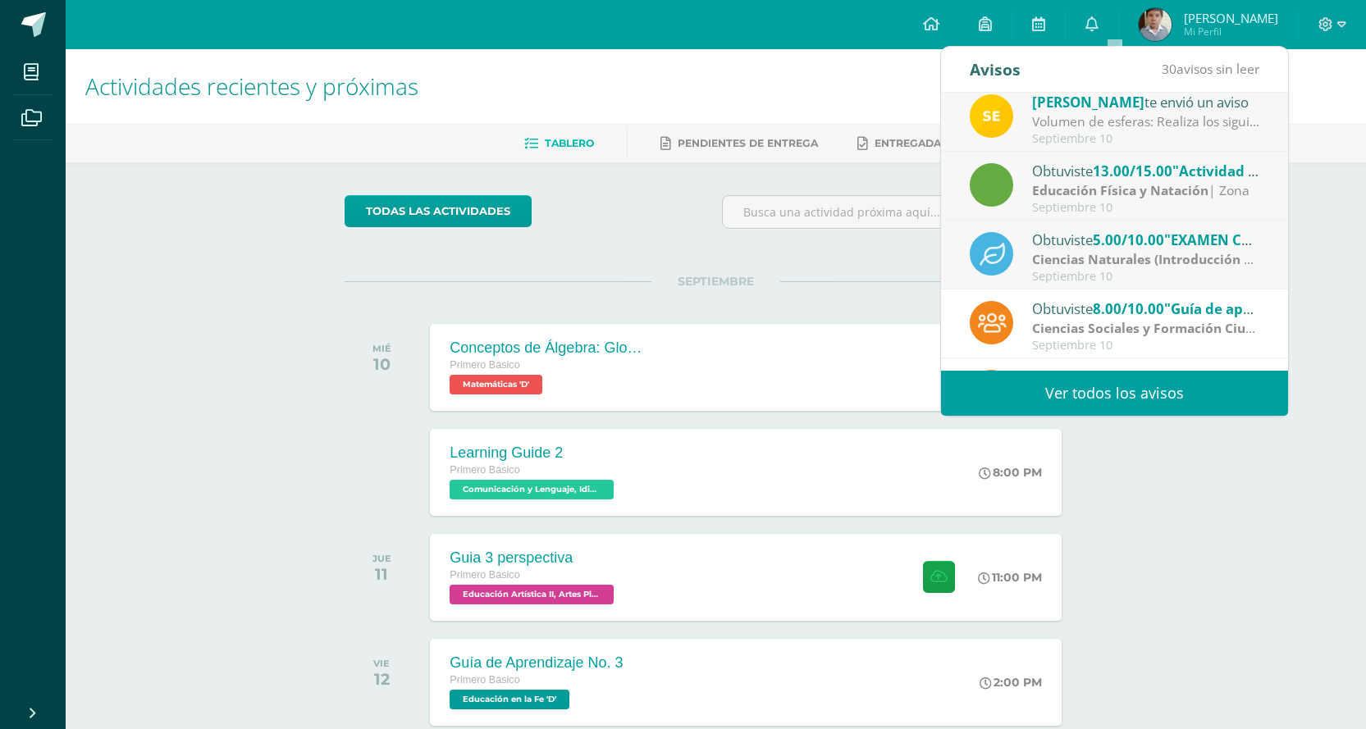
scroll to position [164, 0]
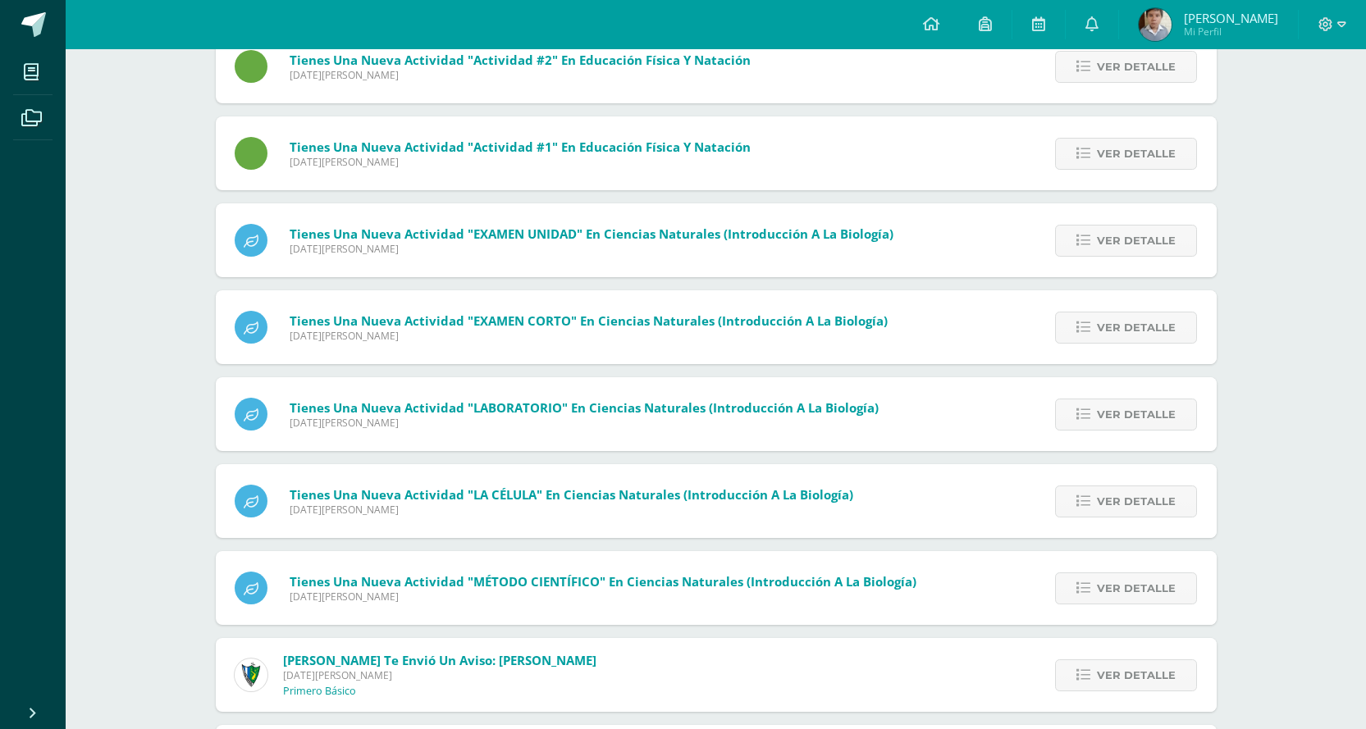
scroll to position [1639, 0]
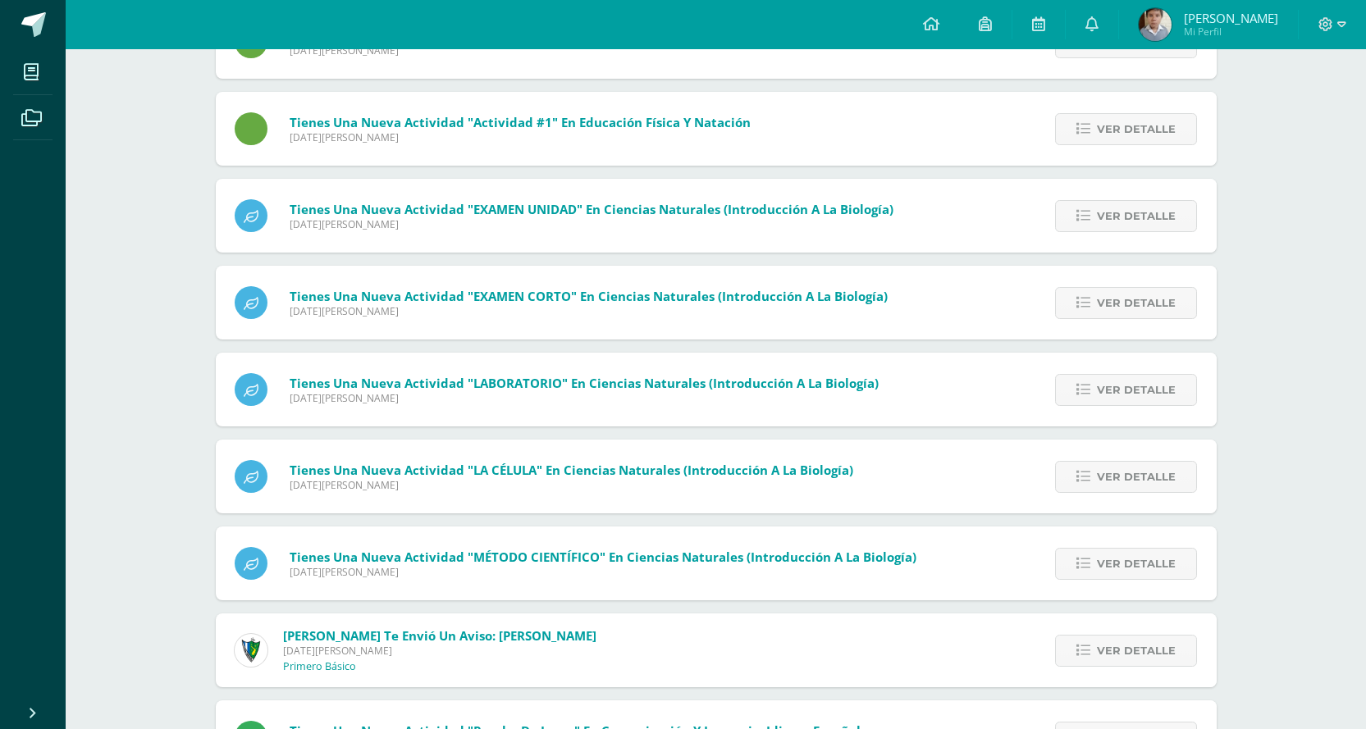
click at [1085, 413] on div "Ver detalle" at bounding box center [1123, 390] width 186 height 74
click at [1097, 399] on link "Ver detalle" at bounding box center [1126, 390] width 142 height 32
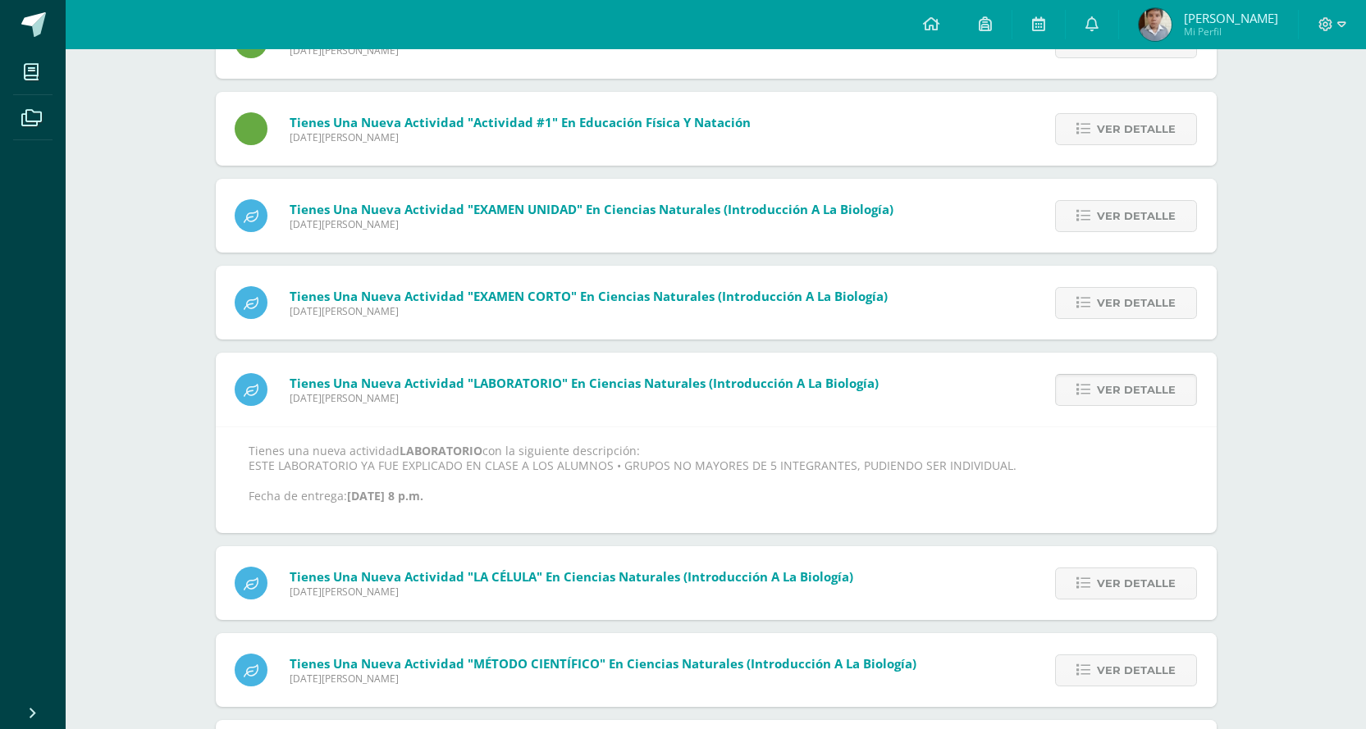
click at [1094, 400] on link "Ver detalle" at bounding box center [1126, 390] width 142 height 32
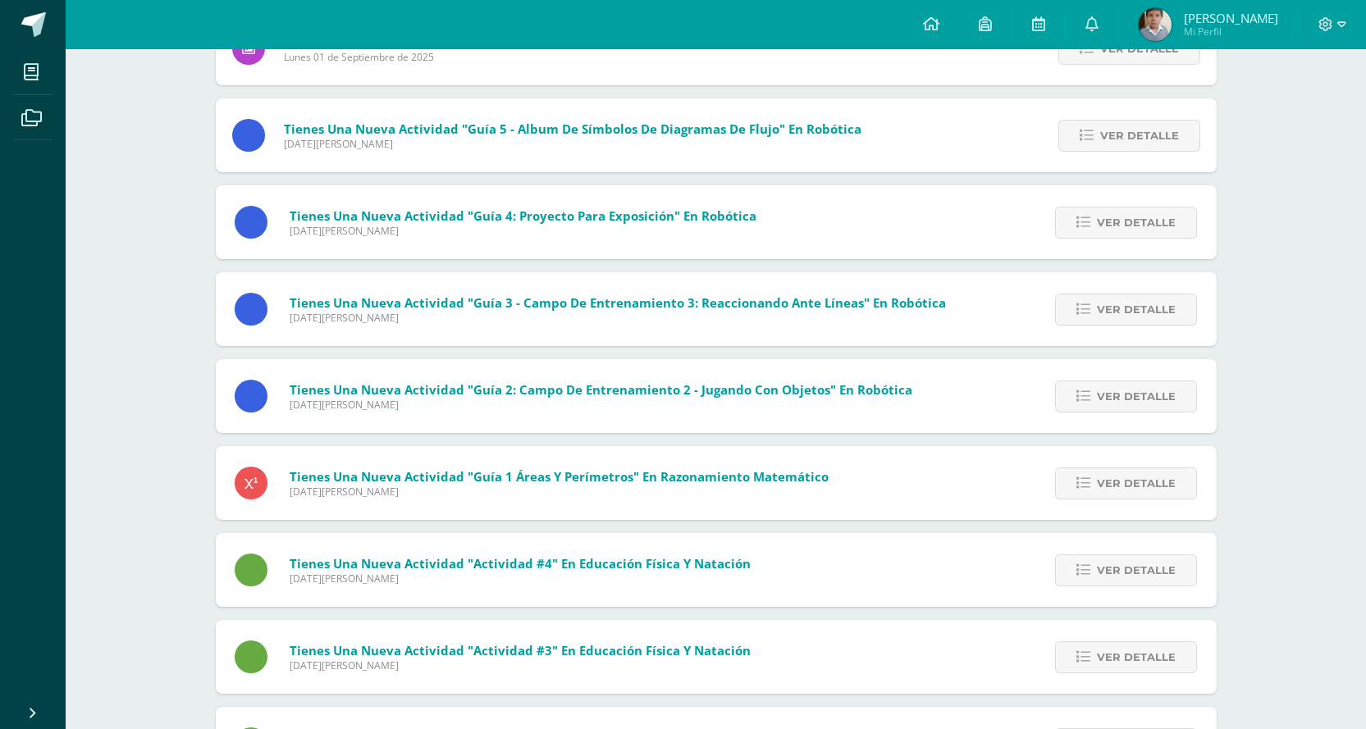
scroll to position [0, 0]
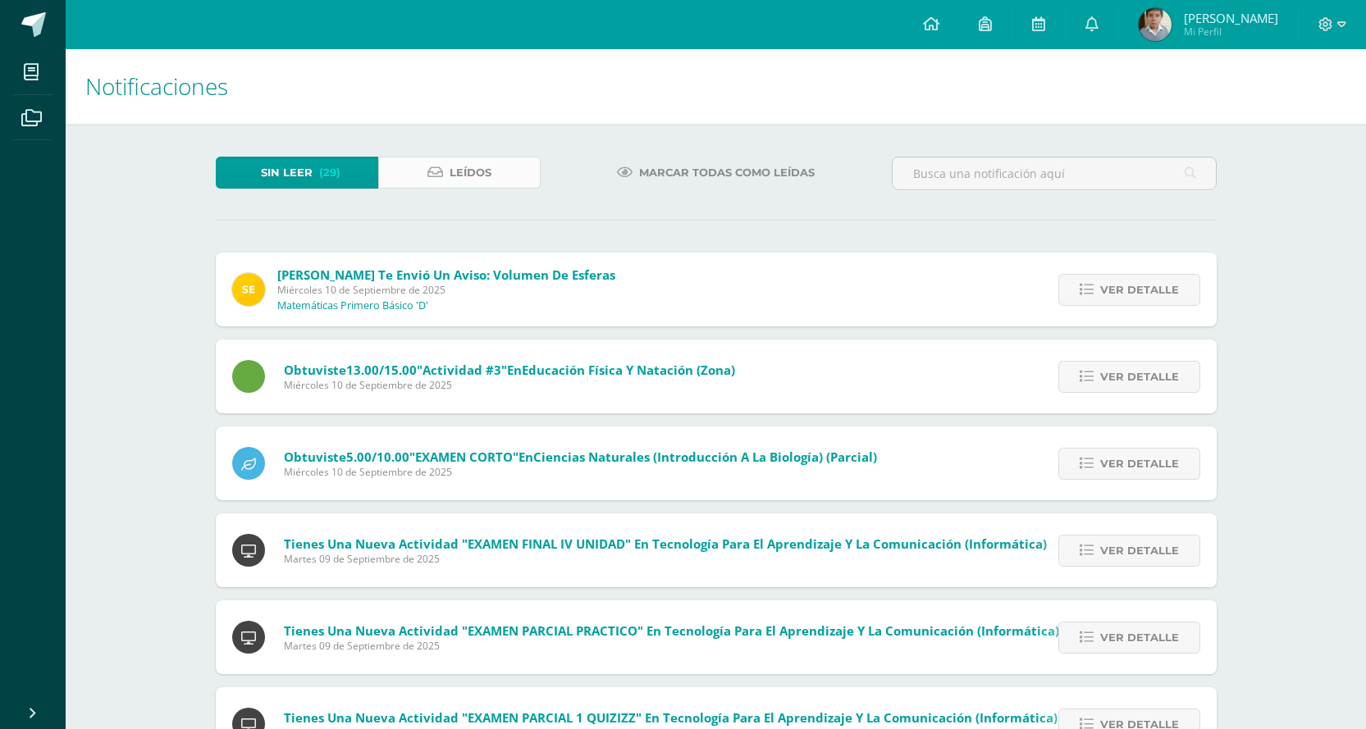
click at [410, 181] on link "Leídos" at bounding box center [459, 173] width 162 height 32
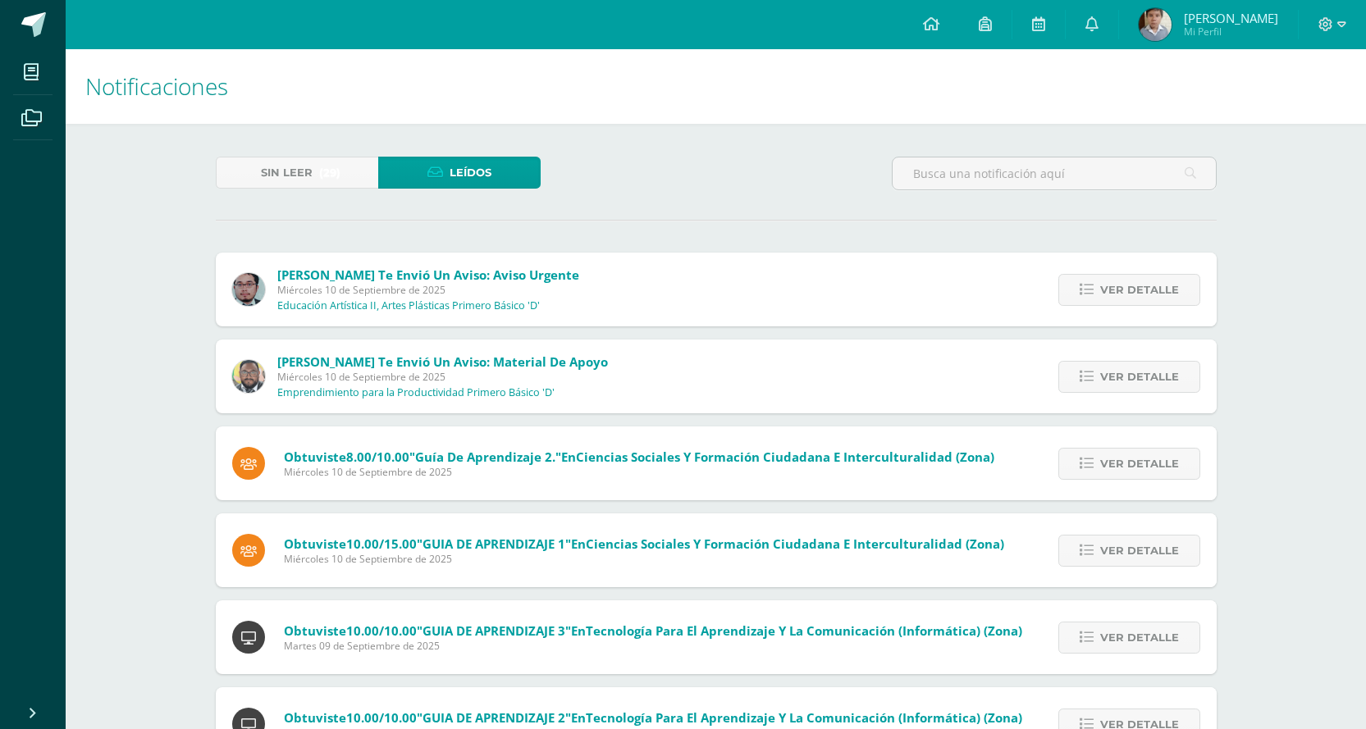
click at [1154, 404] on div "Ver detalle" at bounding box center [1124, 377] width 183 height 74
click at [1145, 375] on span "Ver detalle" at bounding box center [1139, 377] width 79 height 30
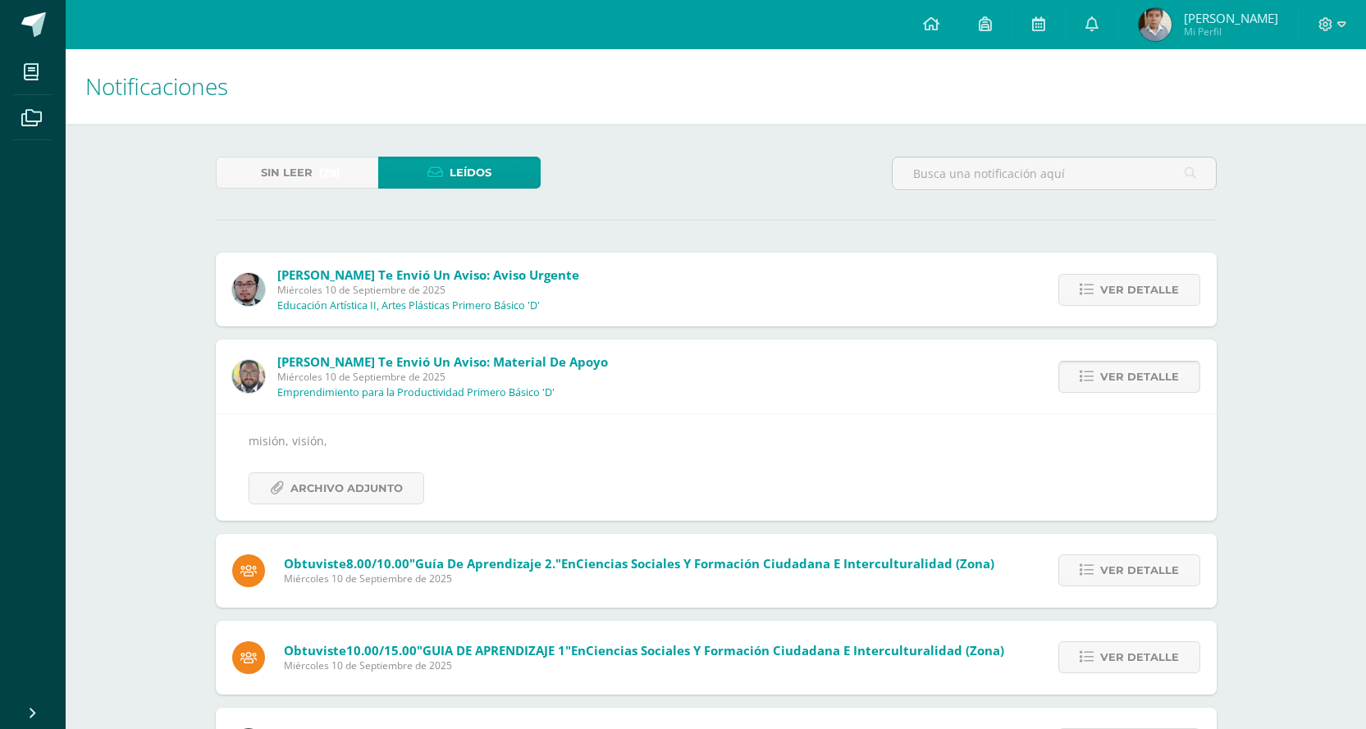
click at [1148, 376] on span "Ver detalle" at bounding box center [1139, 377] width 79 height 30
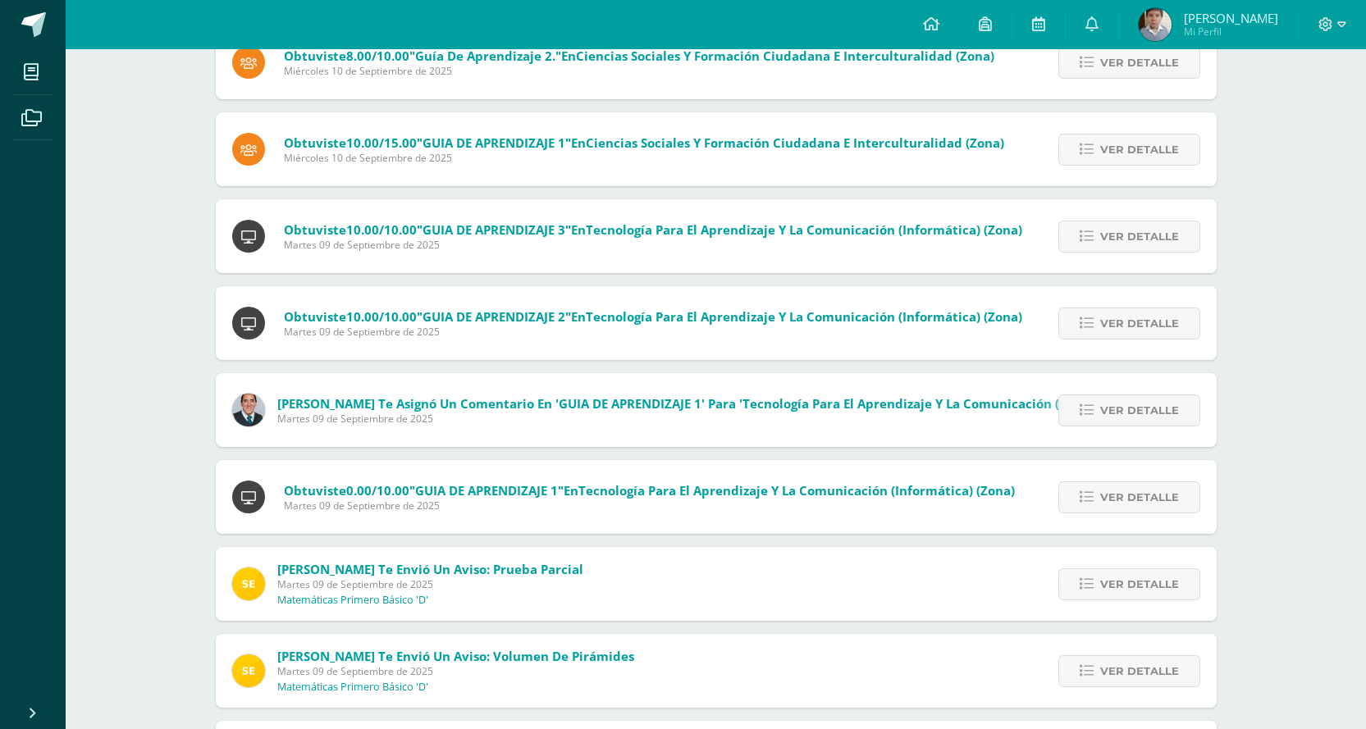
scroll to position [410, 0]
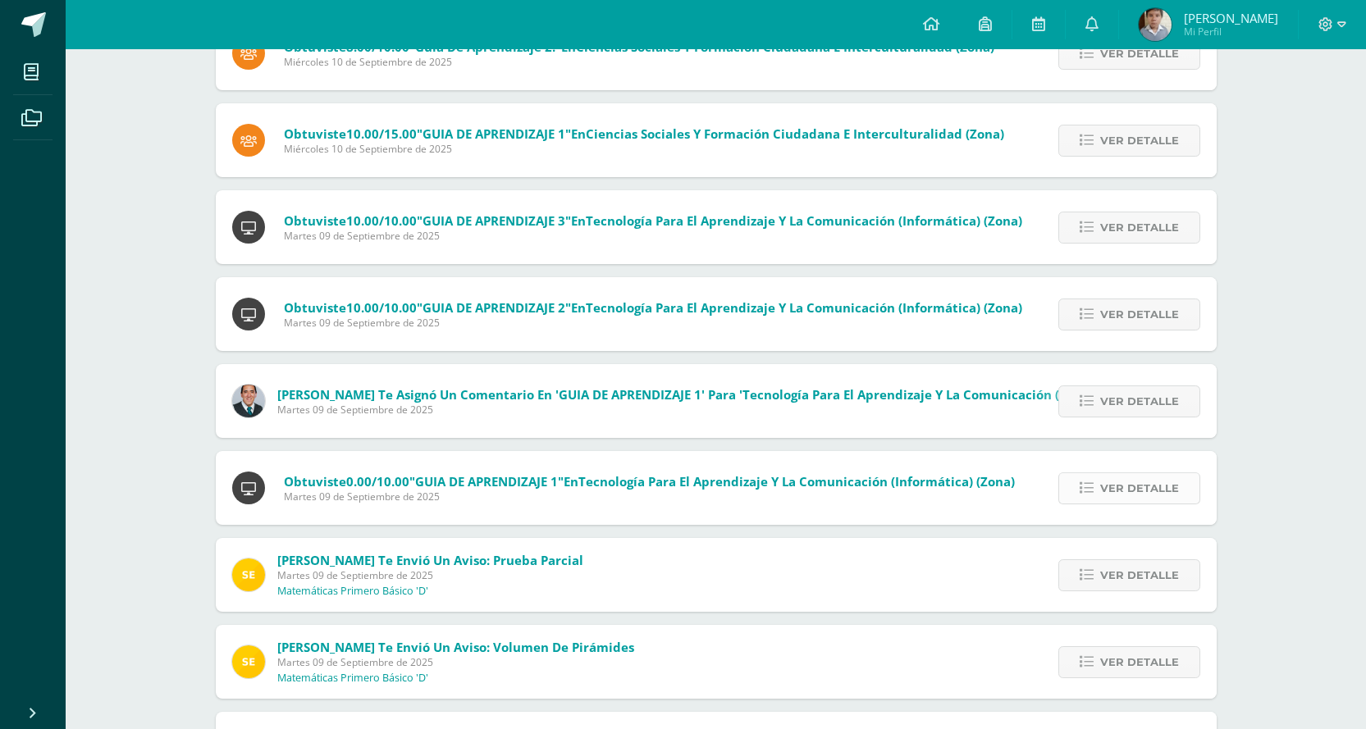
click at [1135, 486] on span "Ver detalle" at bounding box center [1139, 488] width 79 height 30
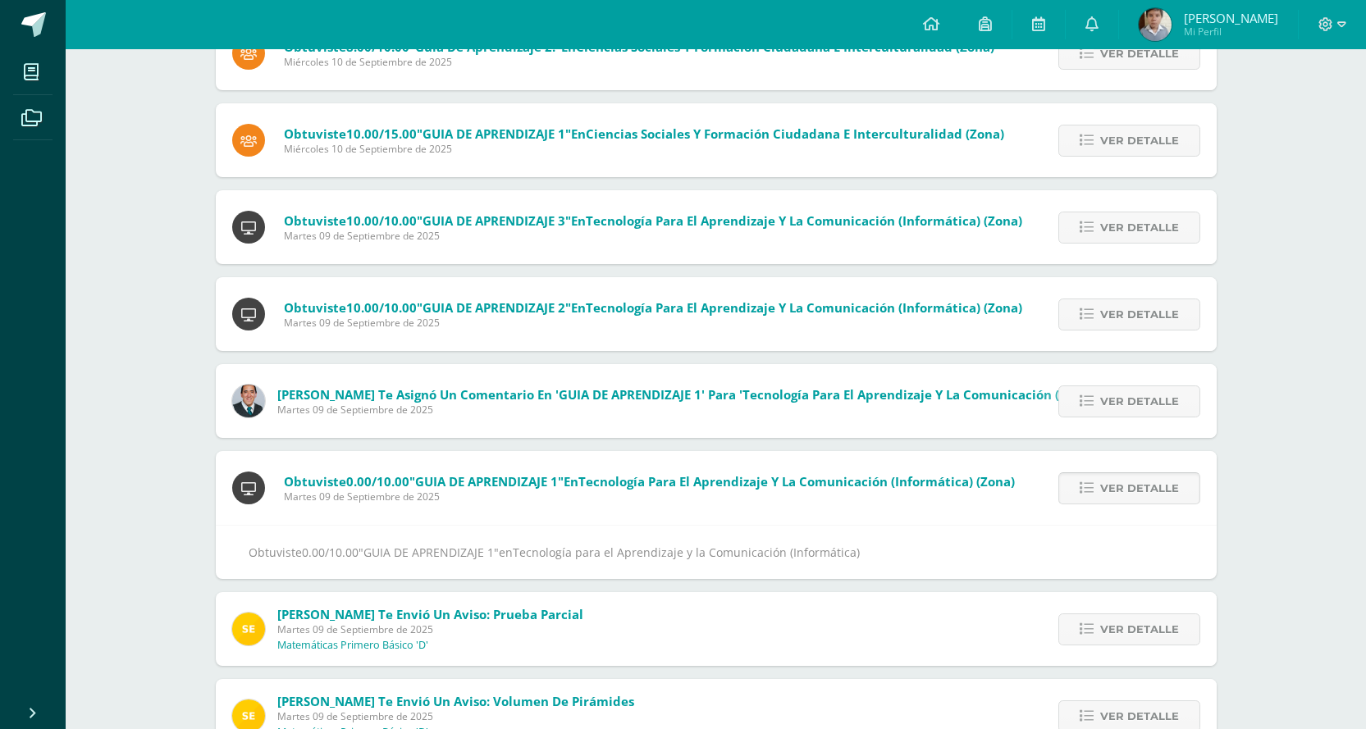
click at [1135, 486] on span "Ver detalle" at bounding box center [1139, 488] width 79 height 30
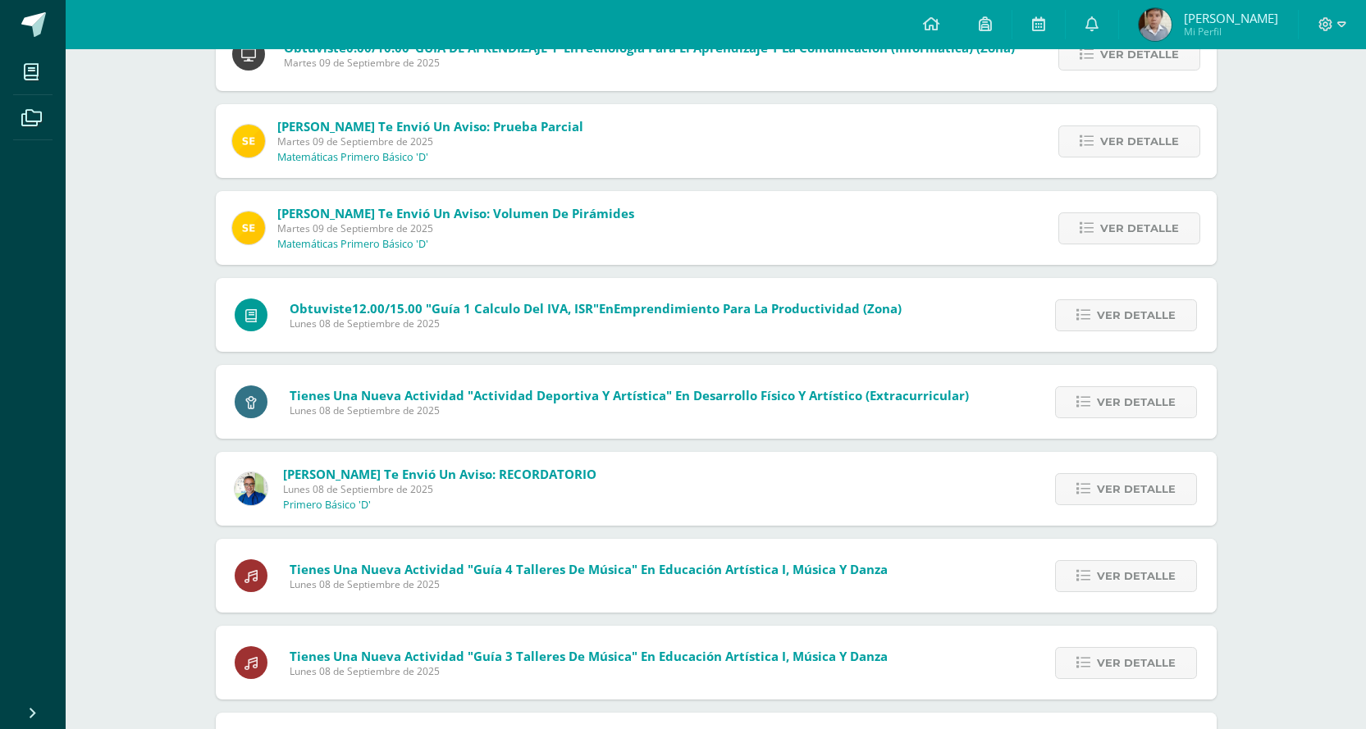
scroll to position [902, 0]
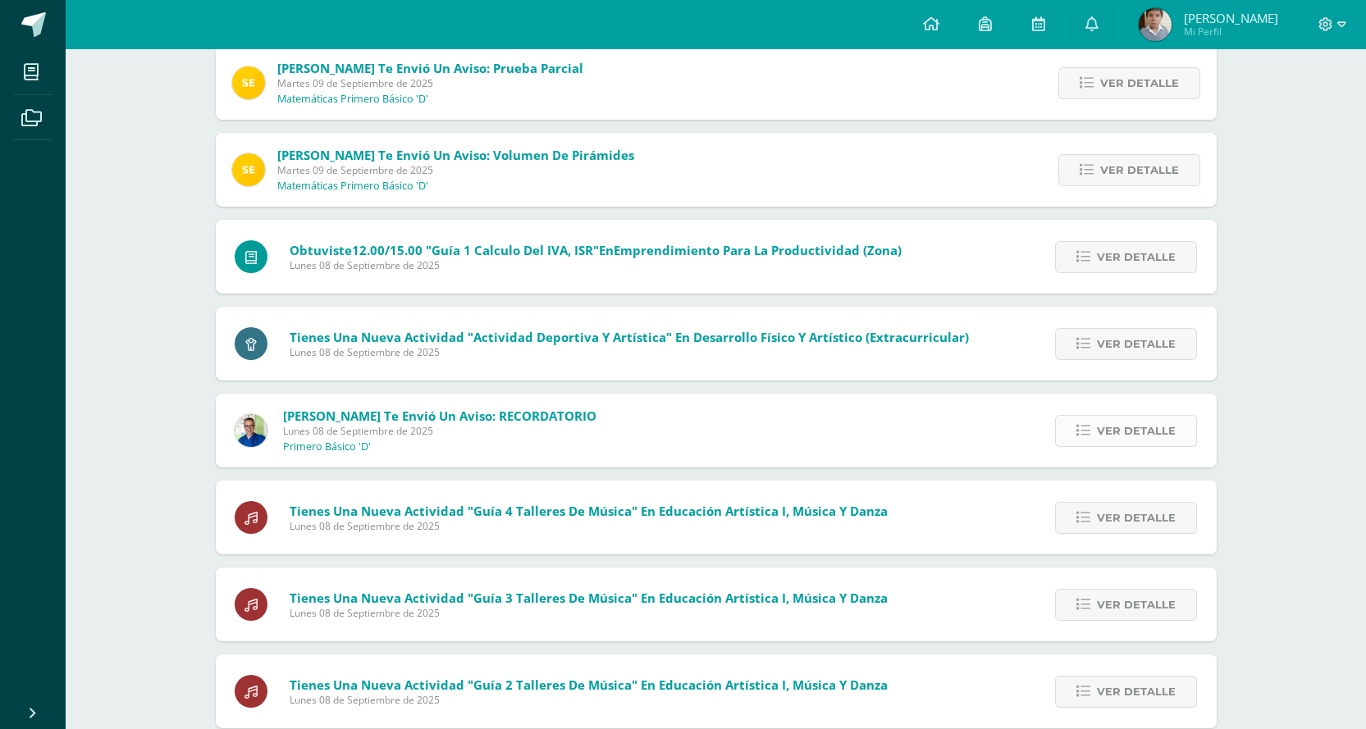
click at [1137, 442] on span "Ver detalle" at bounding box center [1136, 431] width 79 height 30
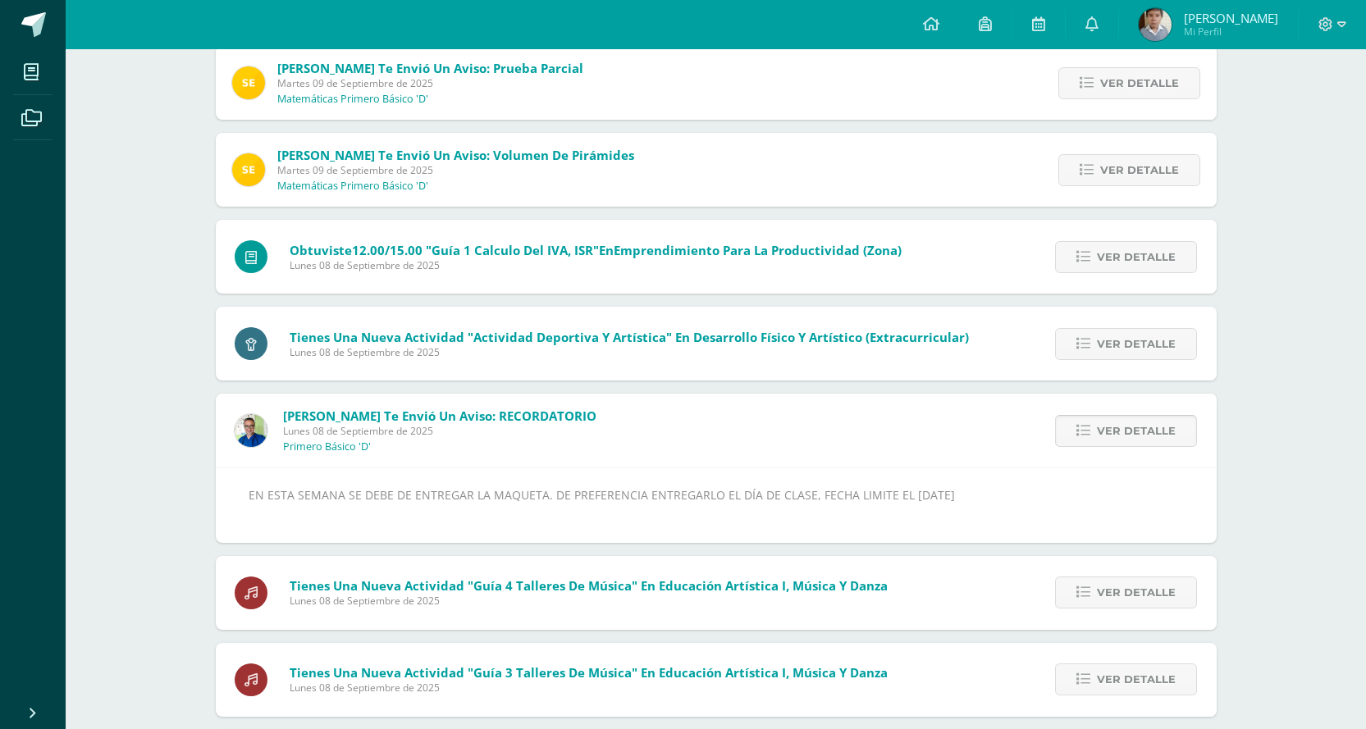
click at [1136, 442] on span "Ver detalle" at bounding box center [1136, 431] width 79 height 30
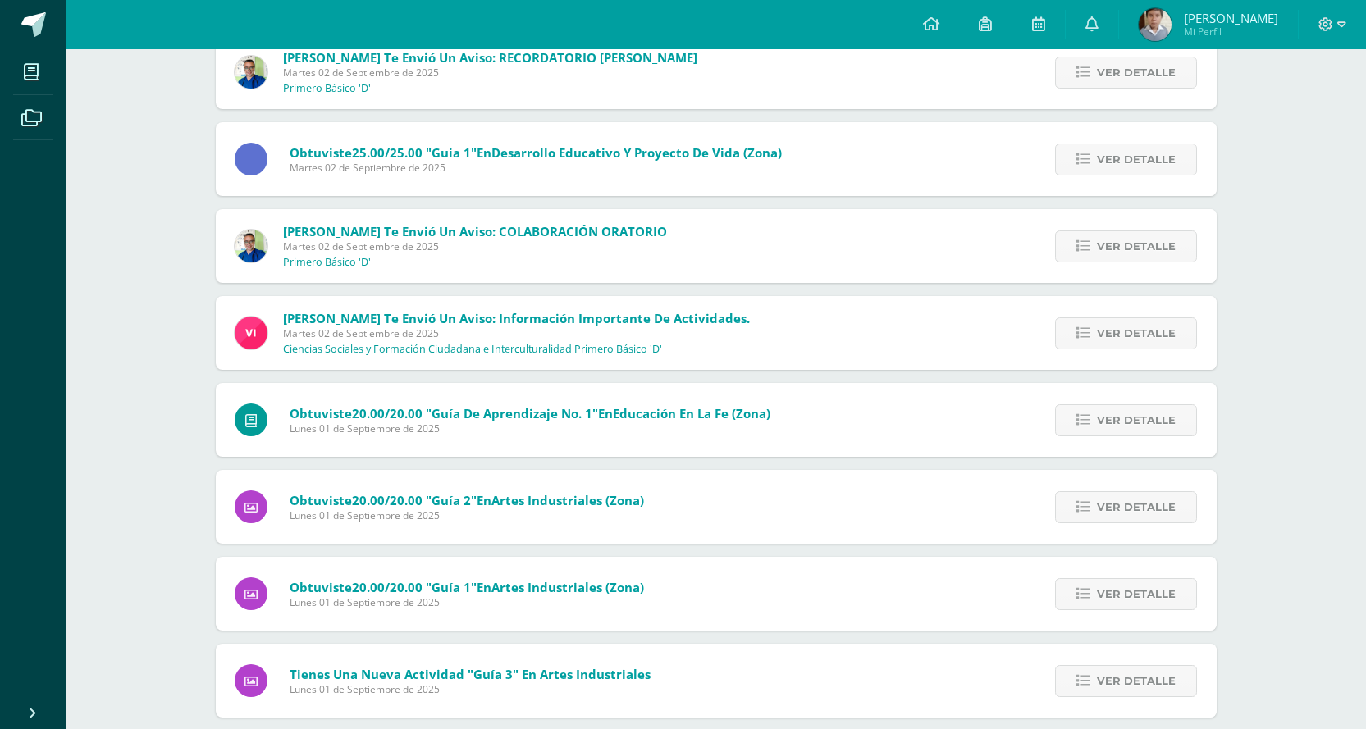
scroll to position [3870, 0]
click at [1114, 245] on span "Ver detalle" at bounding box center [1136, 245] width 79 height 30
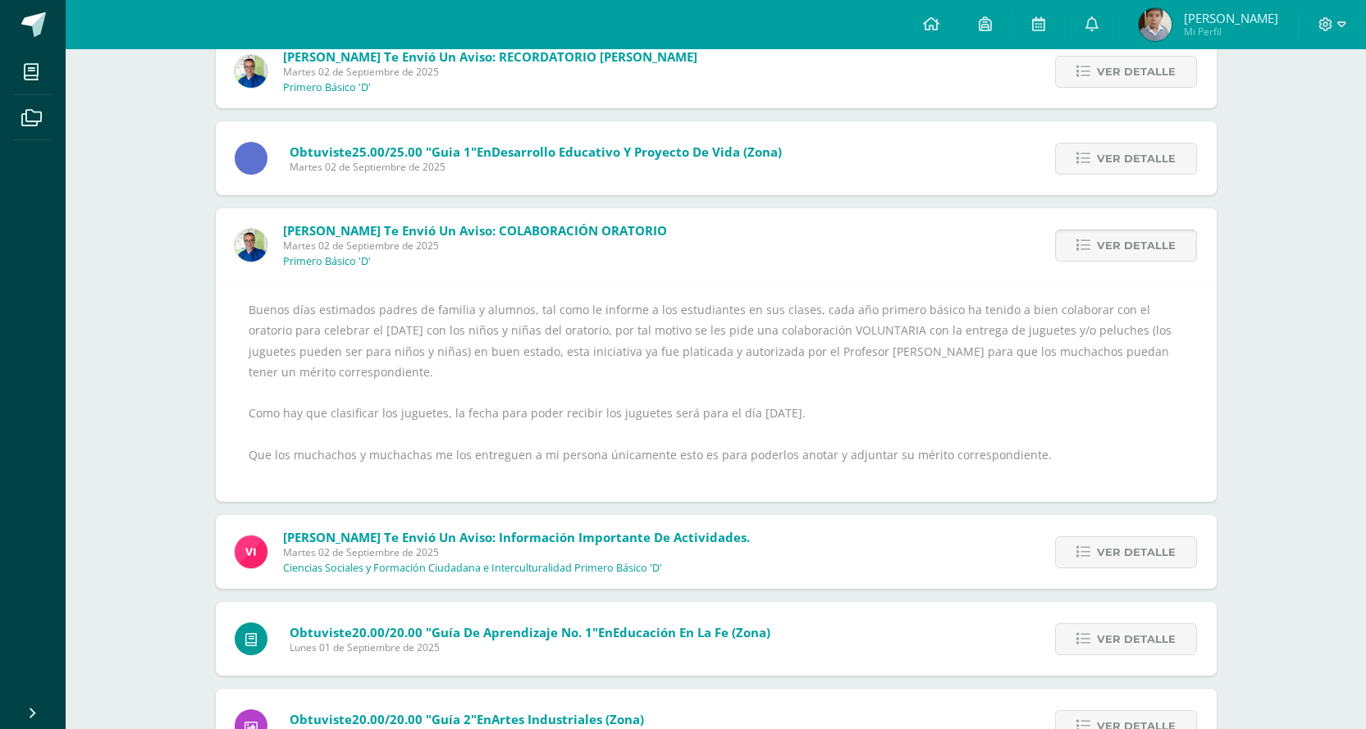
click at [1114, 245] on span "Ver detalle" at bounding box center [1136, 245] width 79 height 30
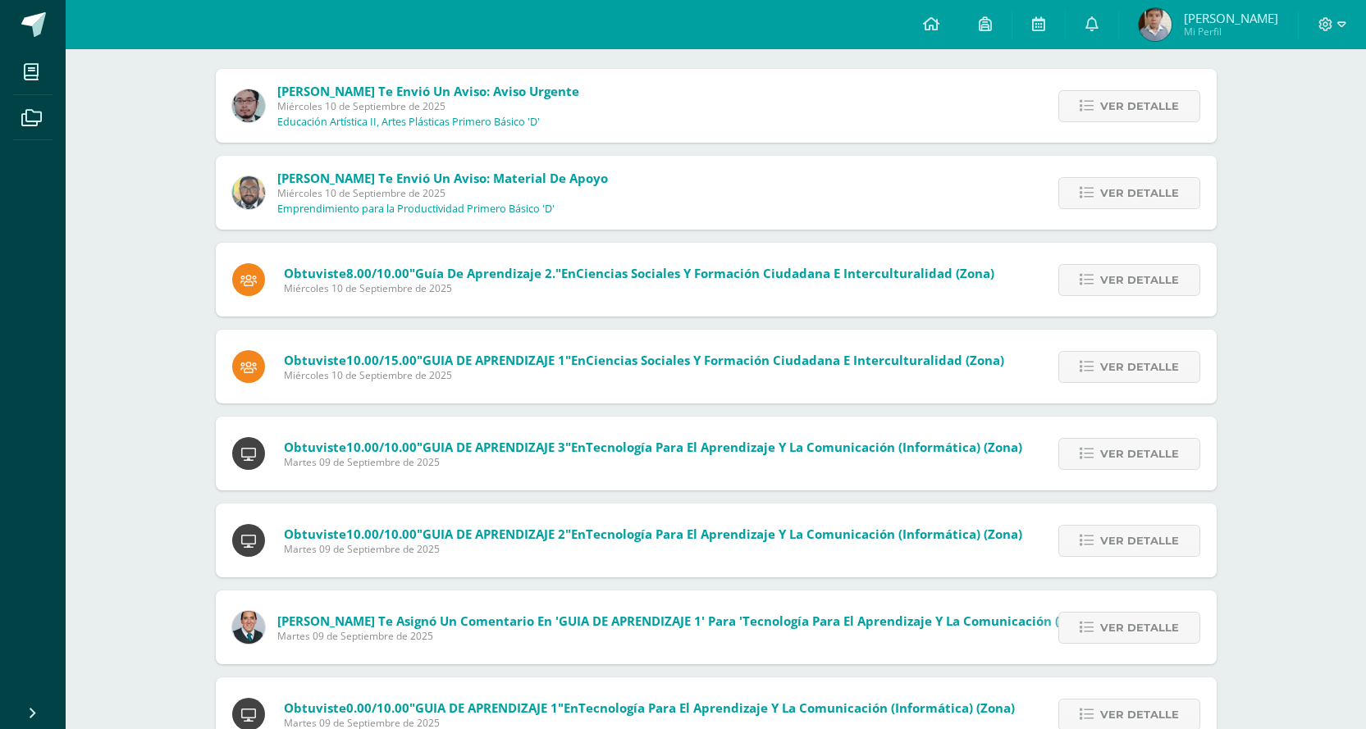
scroll to position [0, 0]
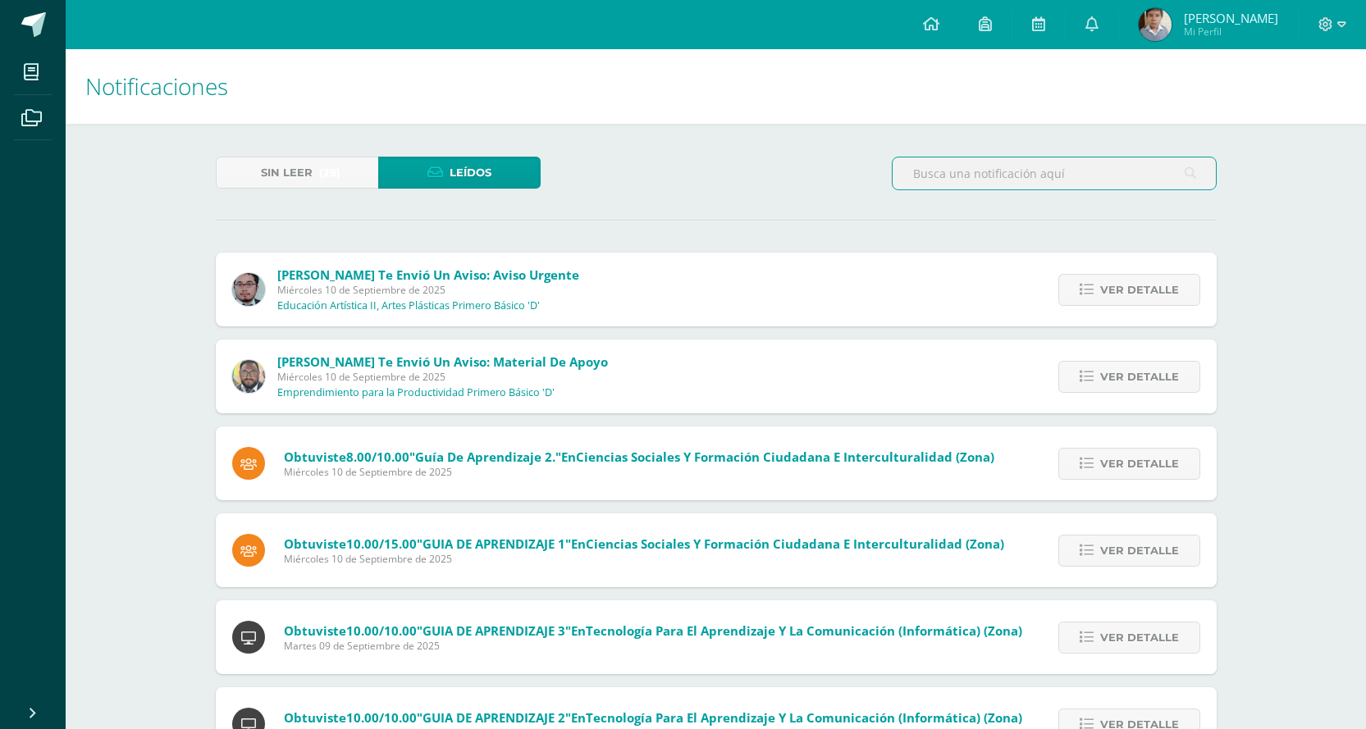
click at [989, 165] on input "text" at bounding box center [1053, 173] width 323 height 32
click at [1187, 178] on icon at bounding box center [1189, 174] width 11 height 34
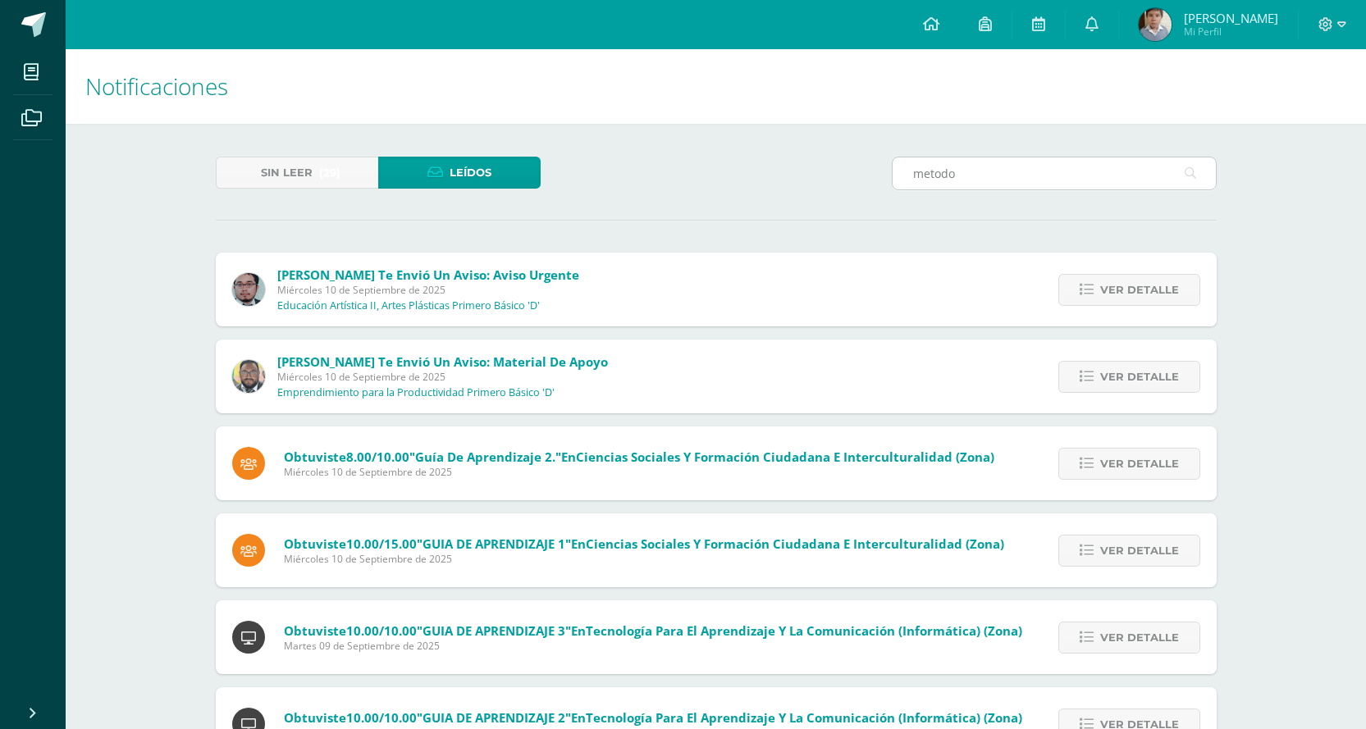
click at [1080, 162] on input "metodo" at bounding box center [1053, 173] width 323 height 32
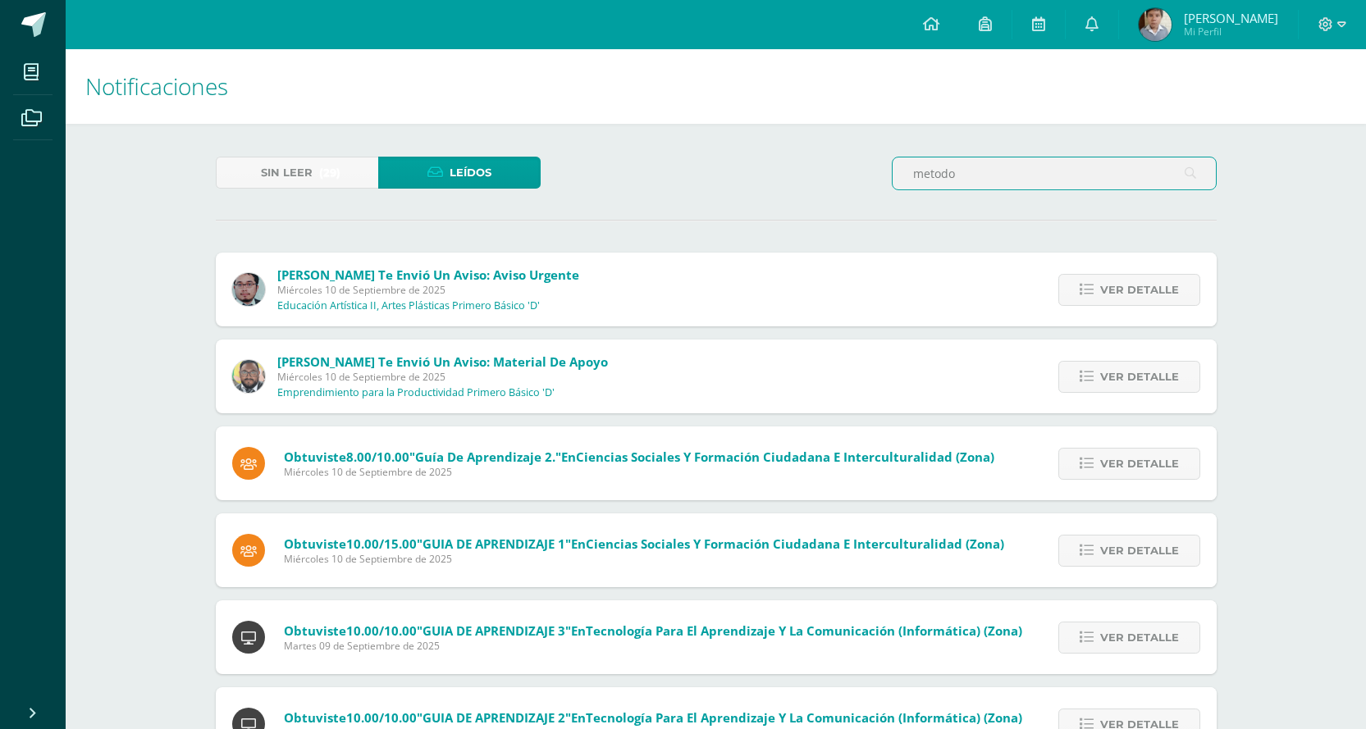
type input "metodo"
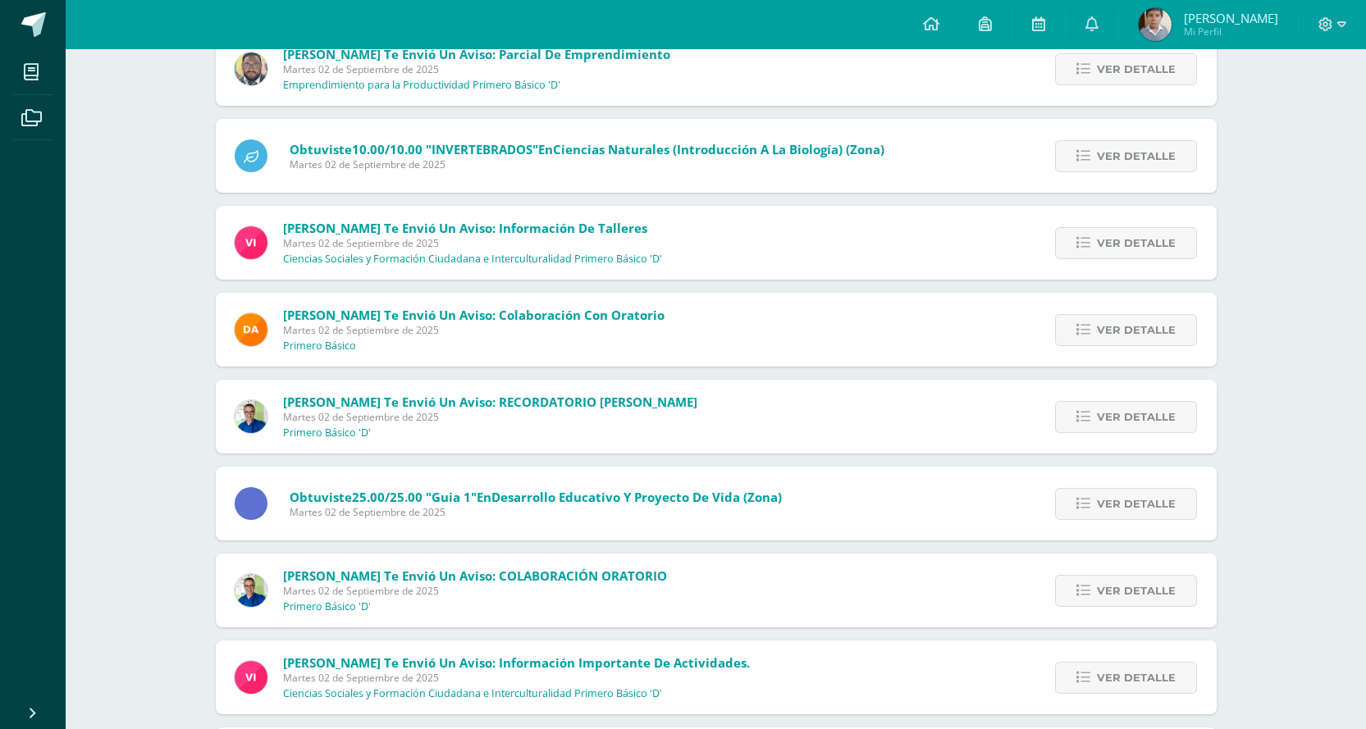
scroll to position [3609, 0]
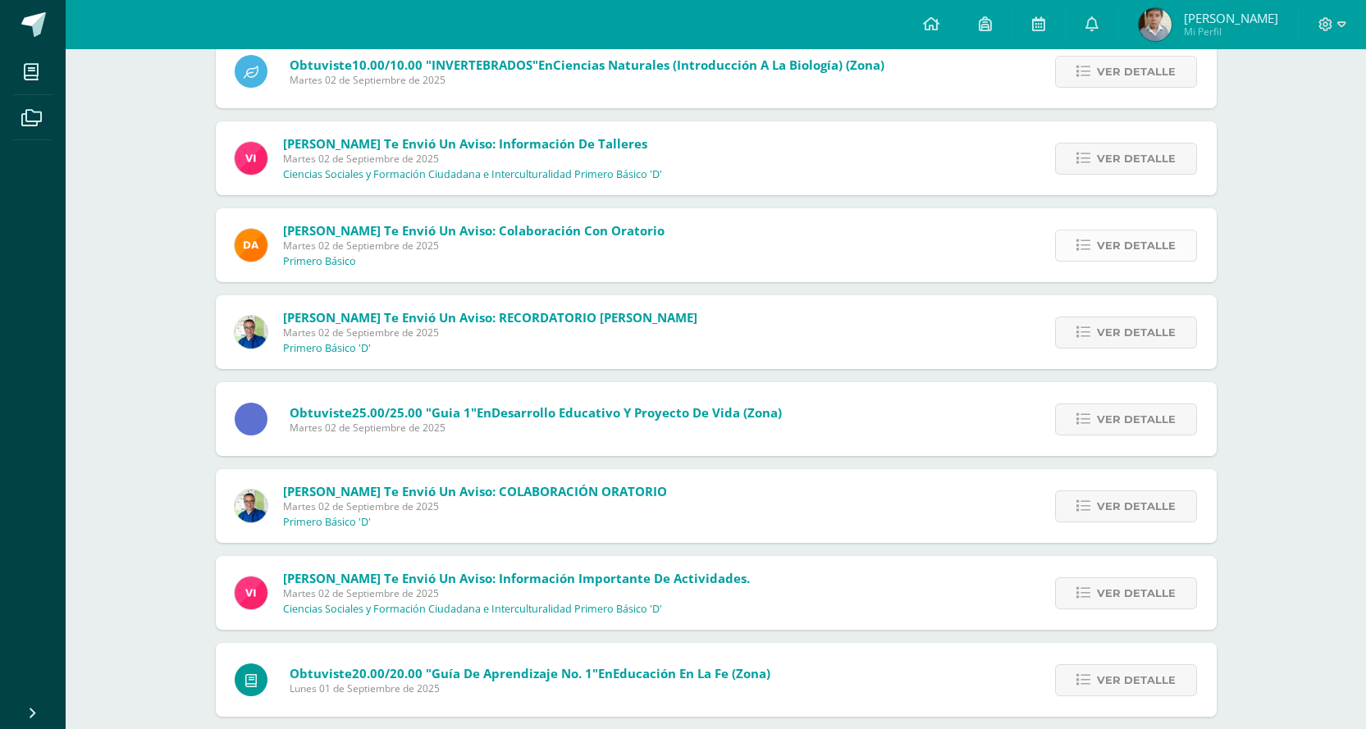
click at [1076, 252] on link "Ver detalle" at bounding box center [1126, 246] width 142 height 32
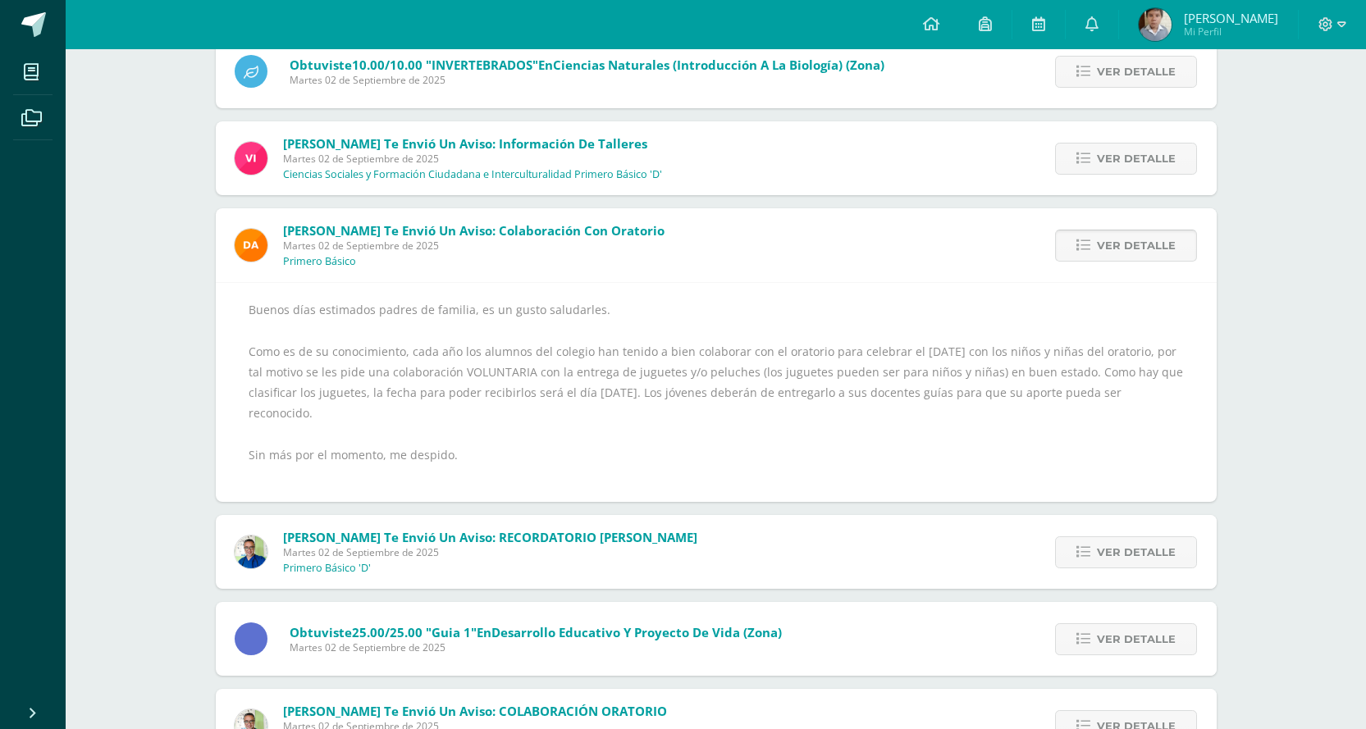
click at [1074, 249] on link "Ver detalle" at bounding box center [1126, 246] width 142 height 32
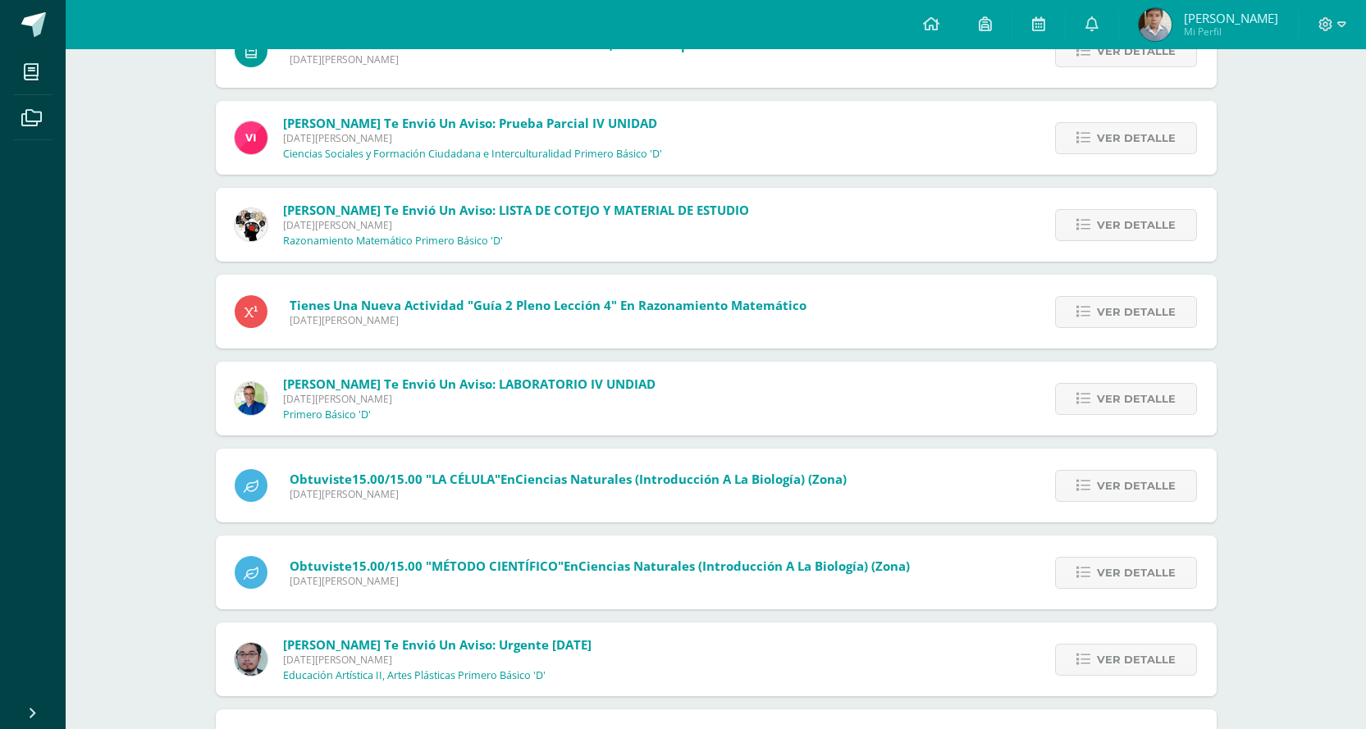
scroll to position [8594, 0]
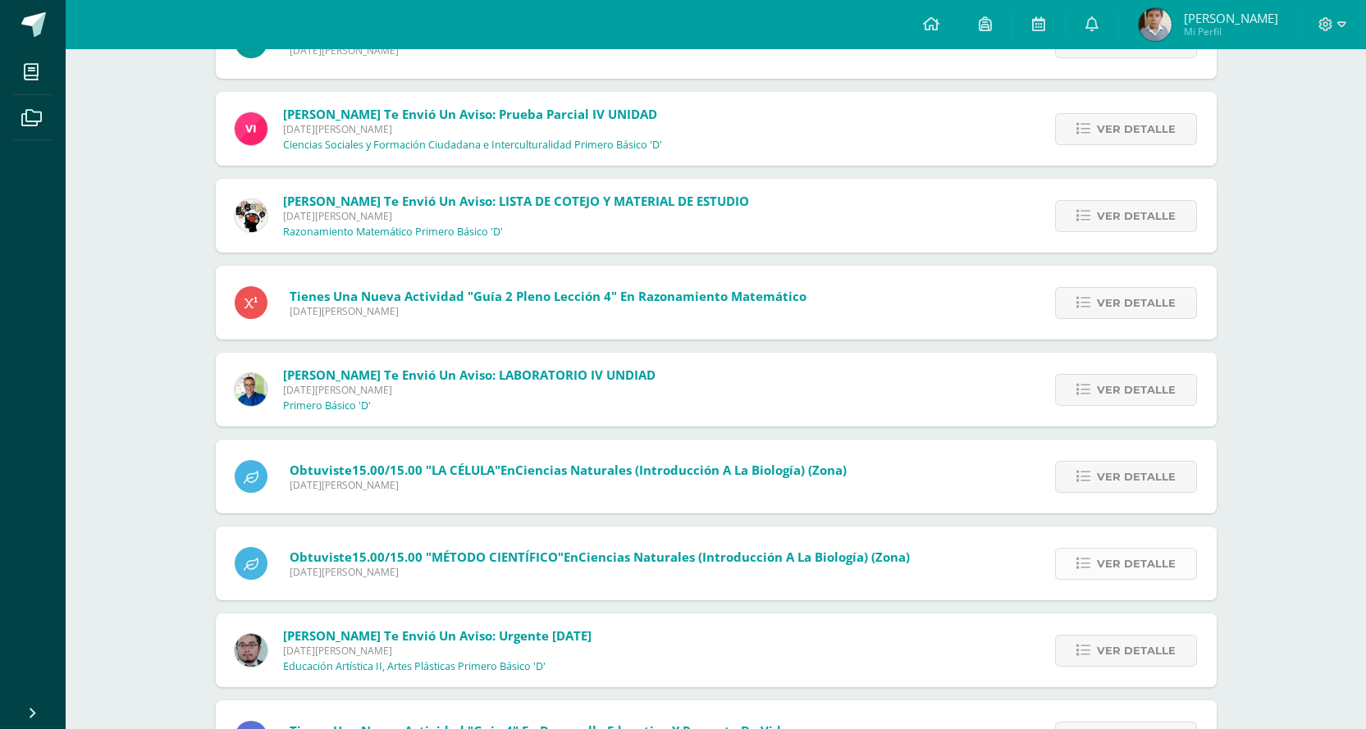
click at [1127, 557] on span "Ver detalle" at bounding box center [1136, 564] width 79 height 30
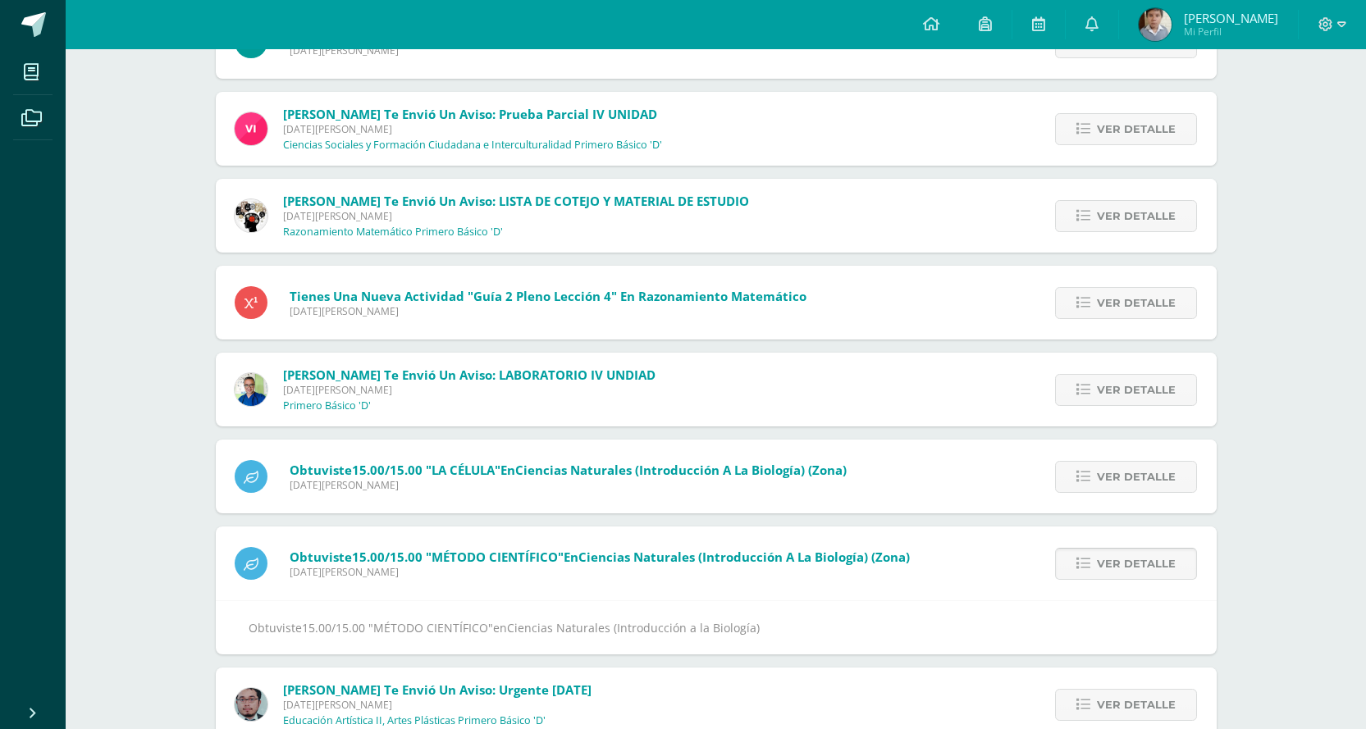
click at [1127, 557] on span "Ver detalle" at bounding box center [1136, 564] width 79 height 30
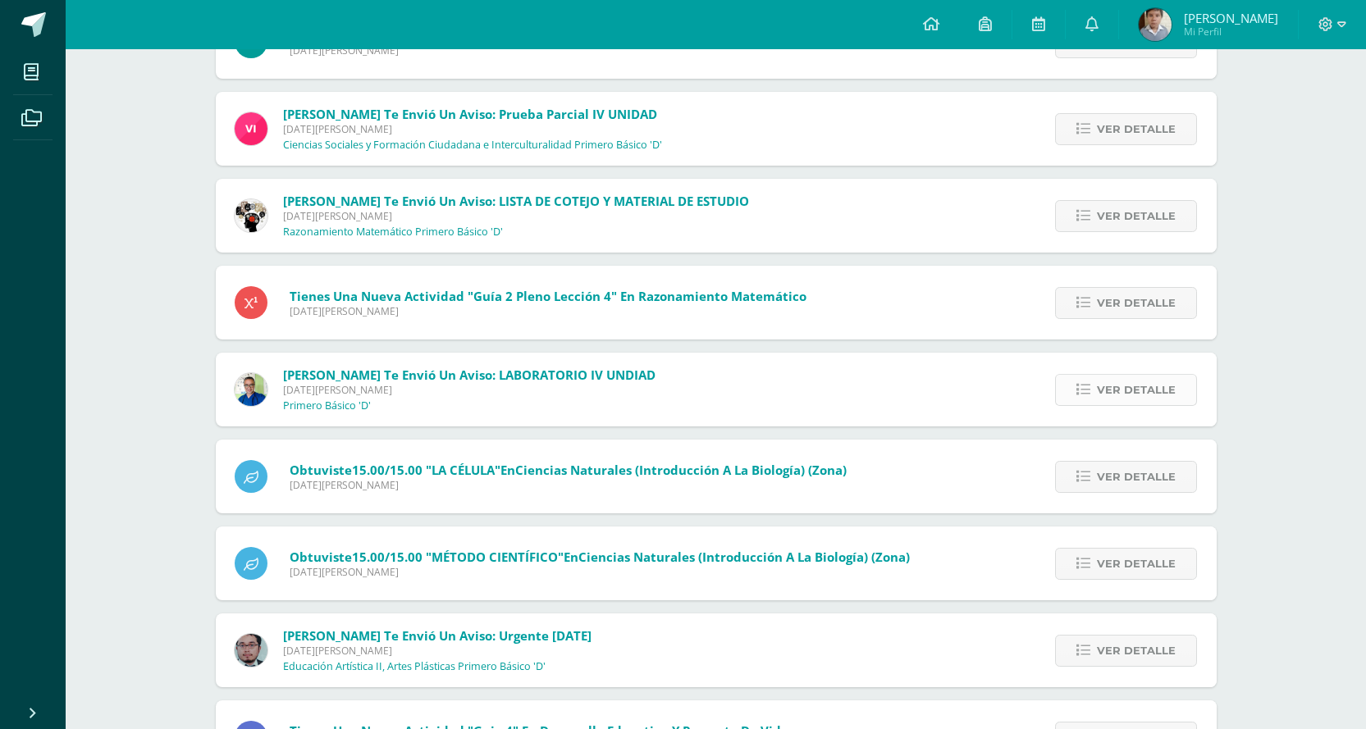
click at [1102, 390] on span "Ver detalle" at bounding box center [1136, 390] width 79 height 30
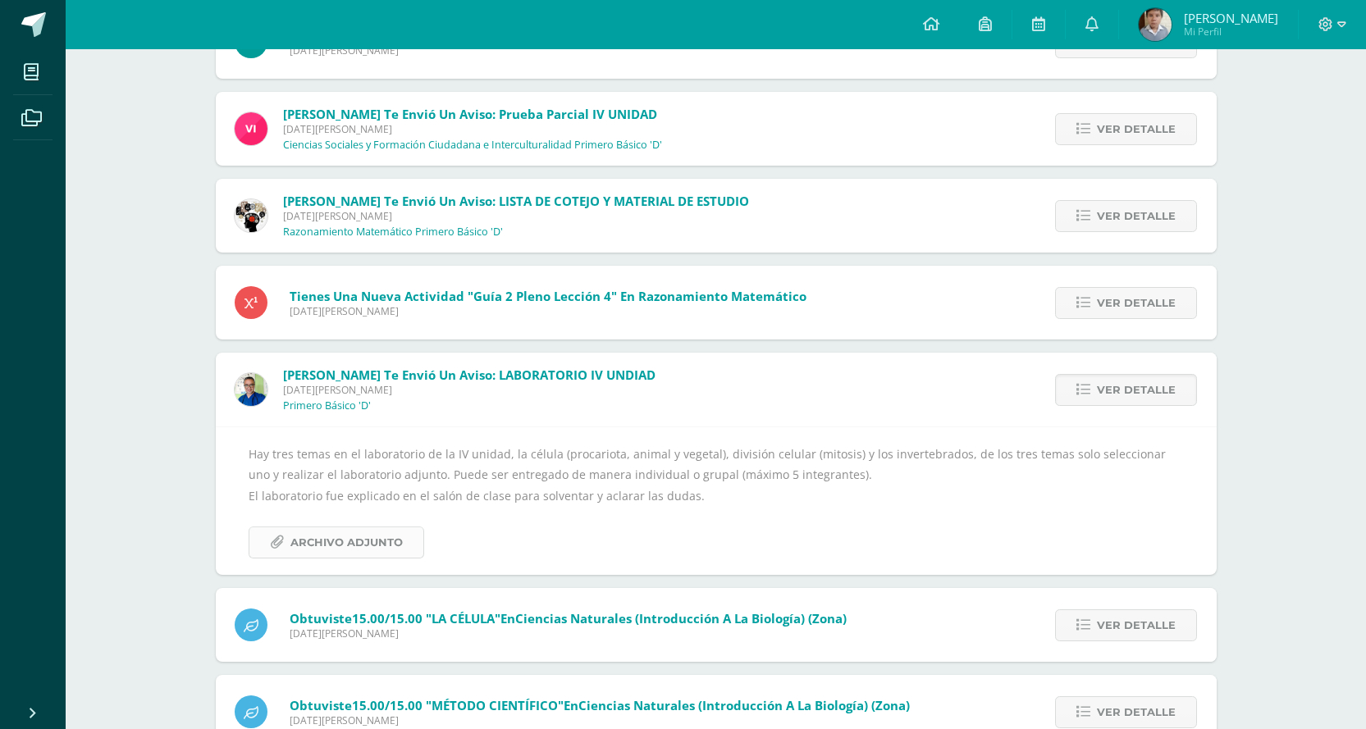
click at [340, 553] on span "Archivo Adjunto" at bounding box center [346, 542] width 112 height 30
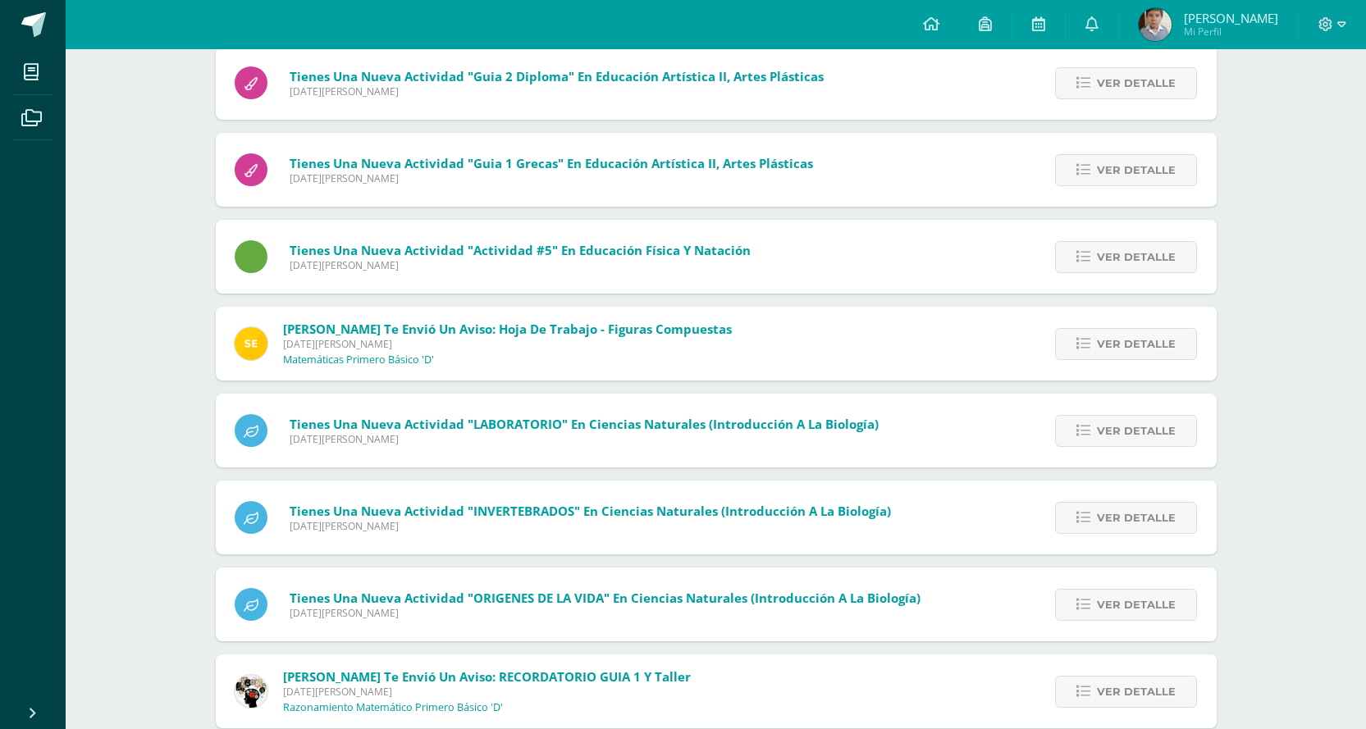
scroll to position [10104, 0]
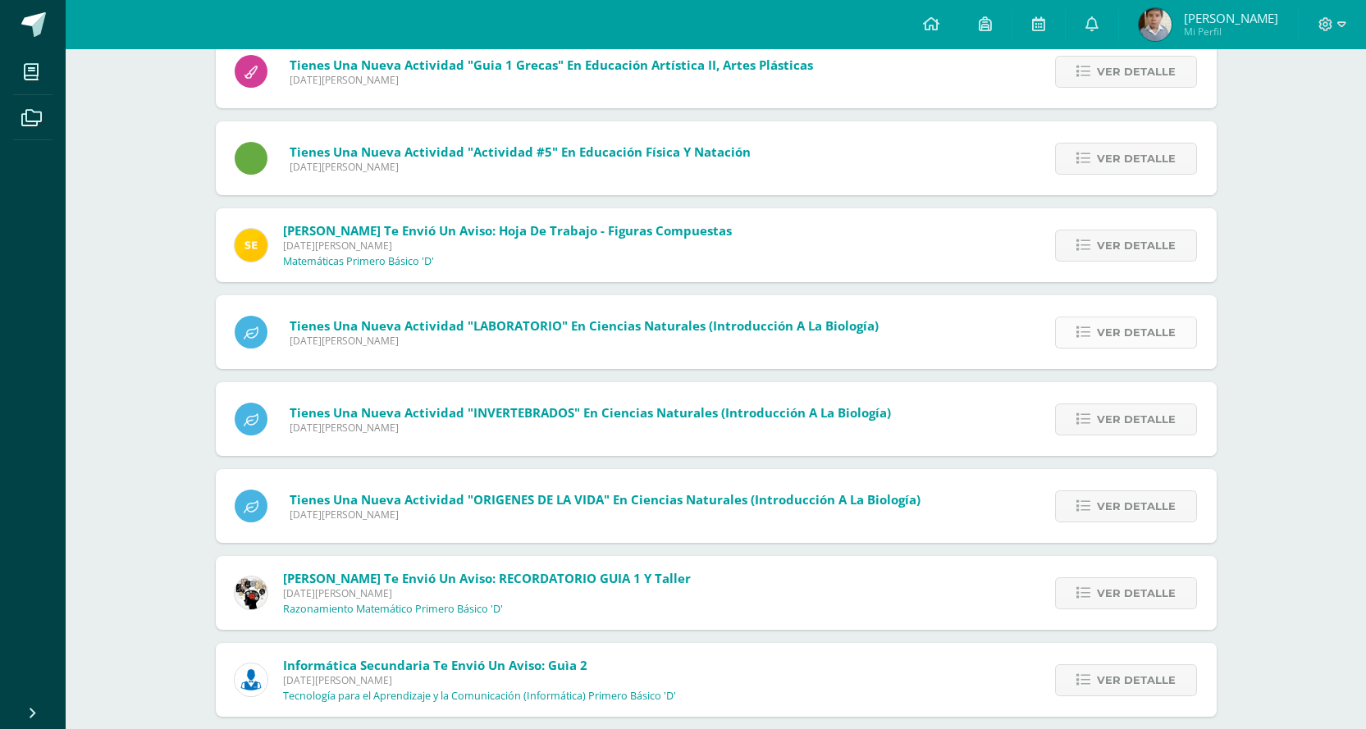
click at [1087, 328] on icon at bounding box center [1083, 333] width 14 height 14
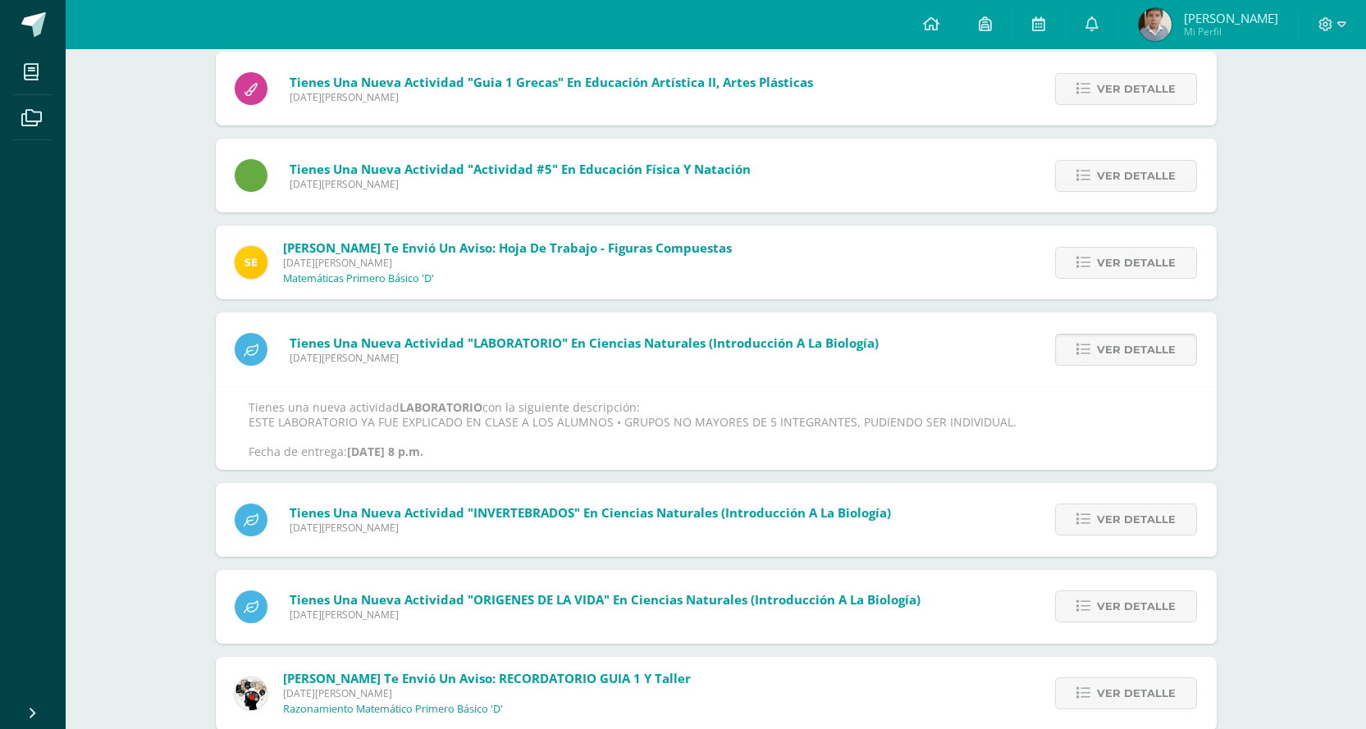
scroll to position [9956, 0]
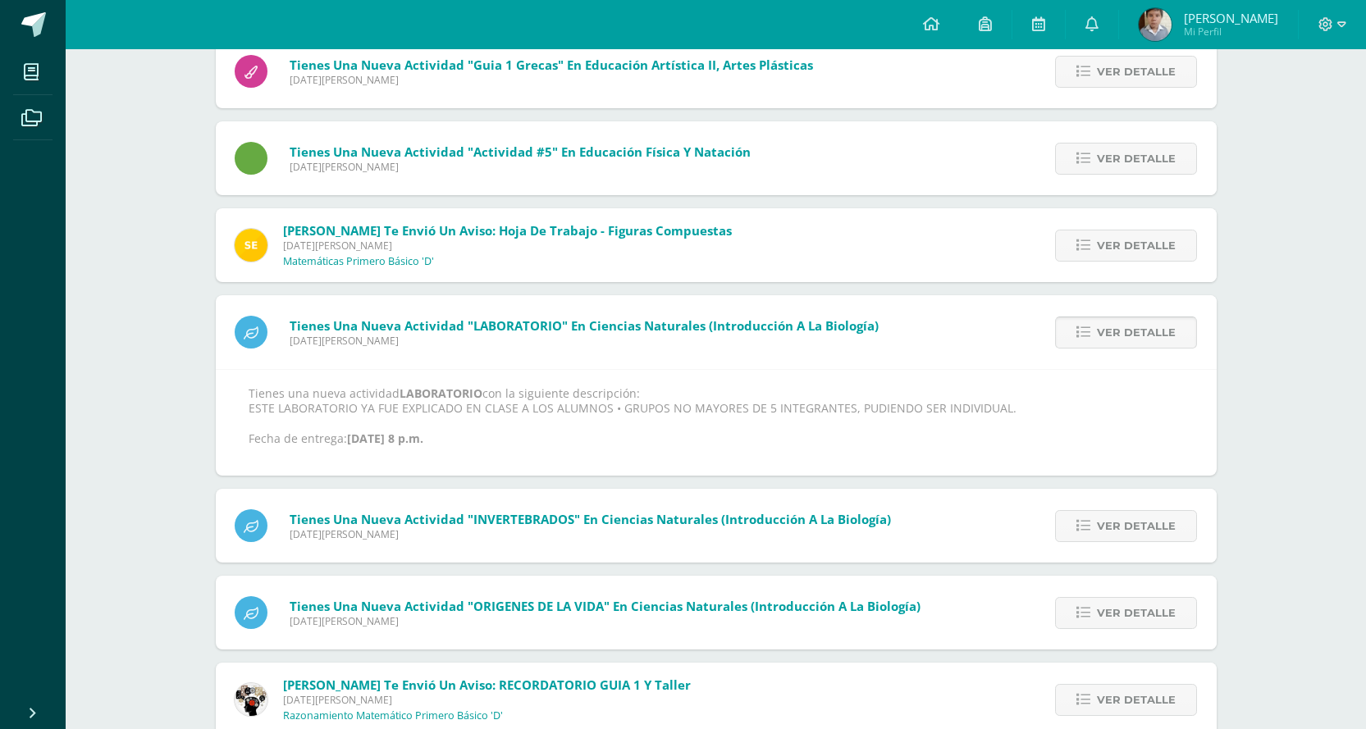
click at [1094, 340] on link "Ver detalle" at bounding box center [1126, 333] width 142 height 32
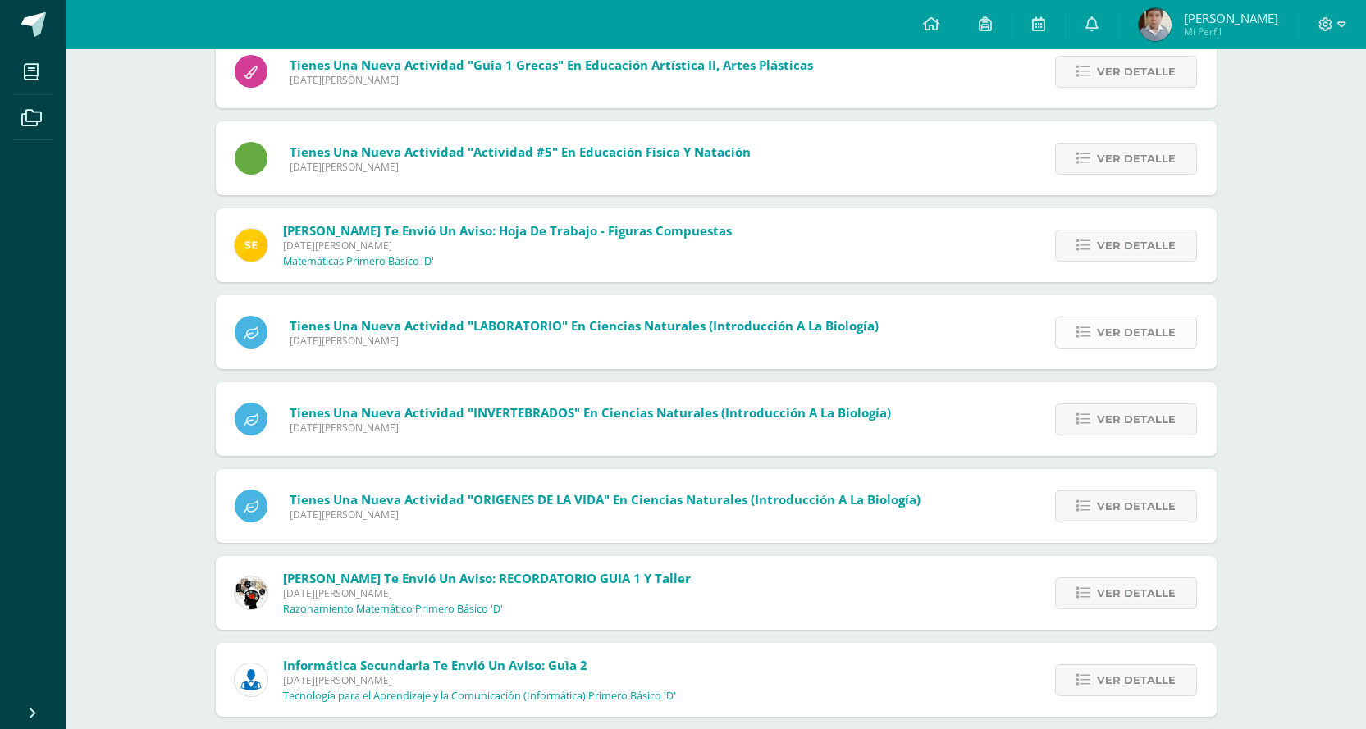
click at [1118, 345] on span "Ver detalle" at bounding box center [1136, 332] width 79 height 30
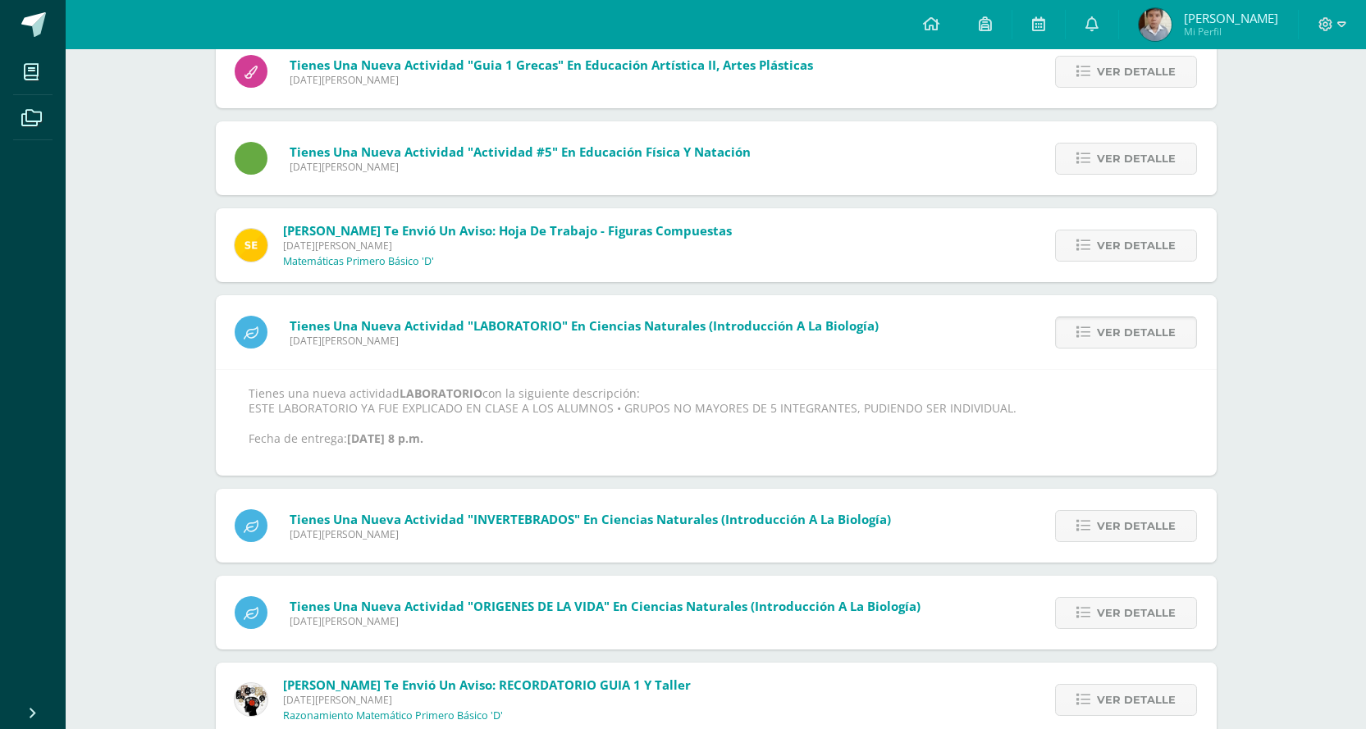
click at [1118, 345] on span "Ver detalle" at bounding box center [1136, 332] width 79 height 30
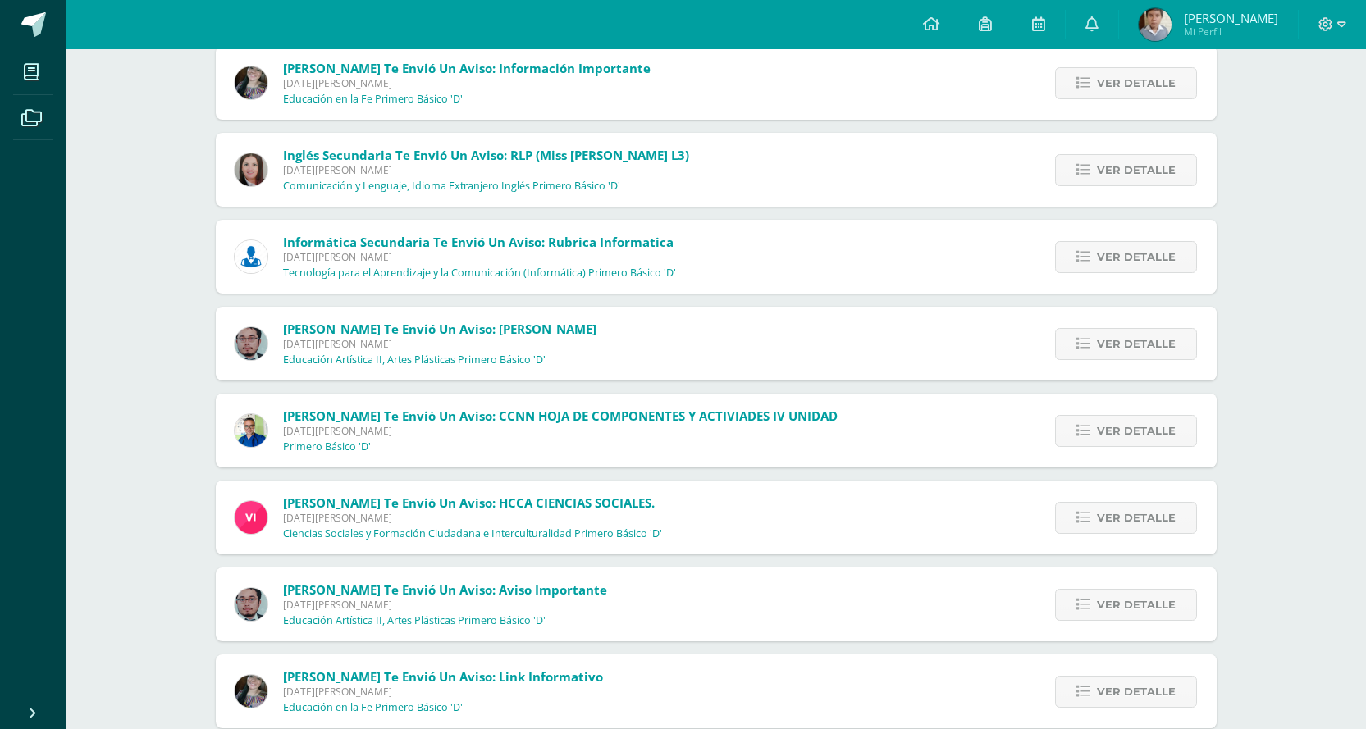
scroll to position [12318, 0]
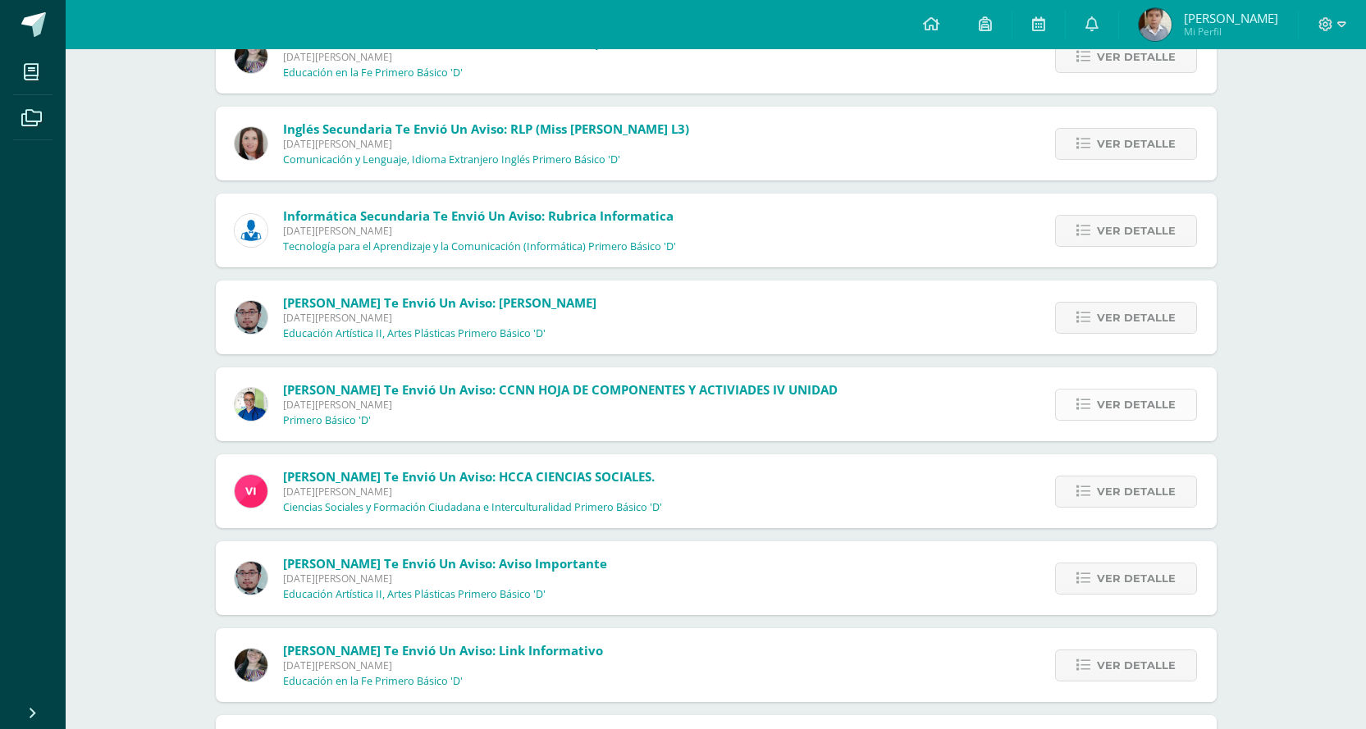
click at [1104, 397] on span "Ver detalle" at bounding box center [1136, 405] width 79 height 30
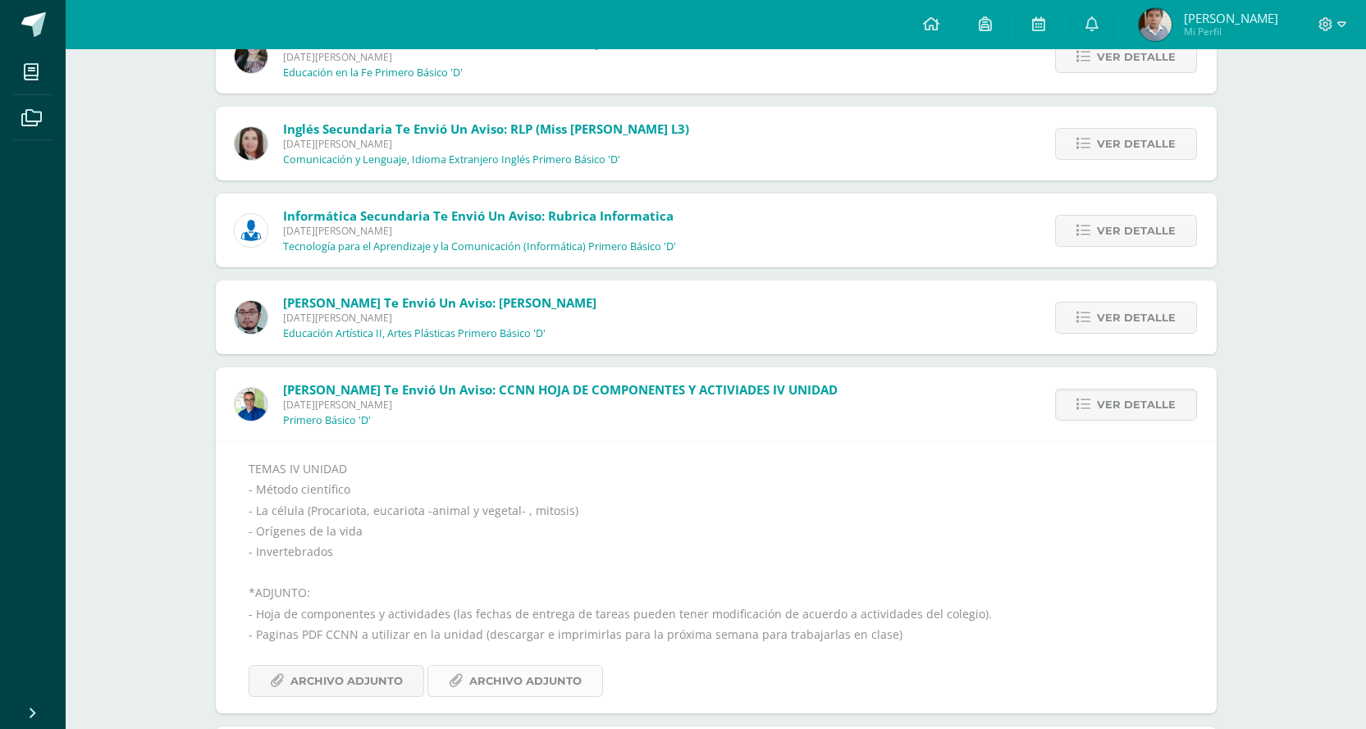
click at [472, 673] on span "Archivo Adjunto" at bounding box center [525, 681] width 112 height 30
click at [376, 682] on span "Archivo Adjunto" at bounding box center [346, 681] width 112 height 30
